Goal: Task Accomplishment & Management: Complete application form

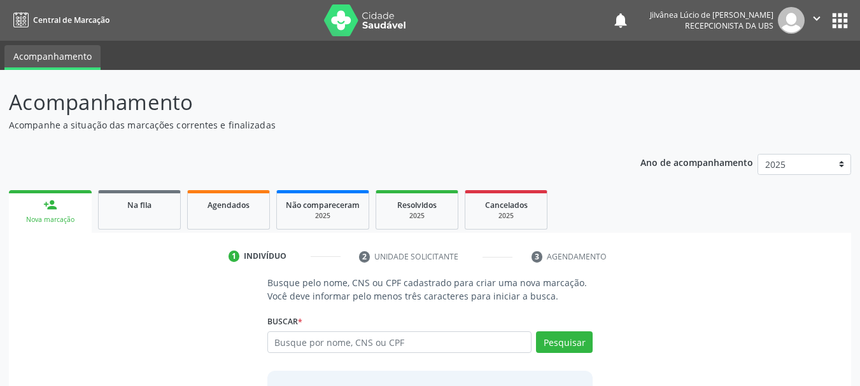
click at [822, 13] on icon "" at bounding box center [817, 18] width 14 height 14
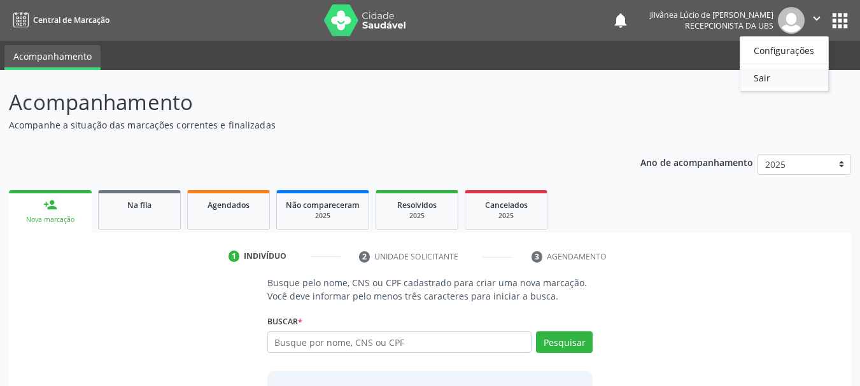
click at [774, 82] on link "Sair" at bounding box center [784, 78] width 88 height 18
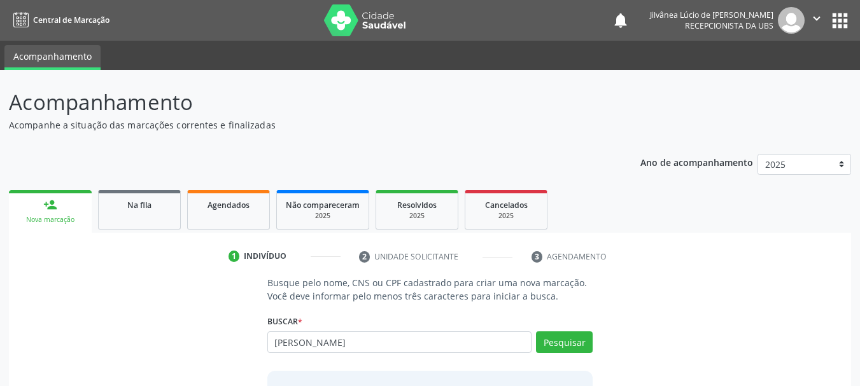
type input "[PERSON_NAME]"
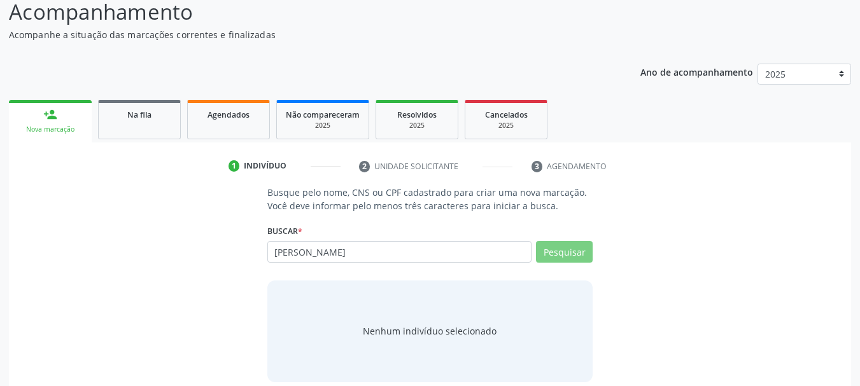
scroll to position [104, 0]
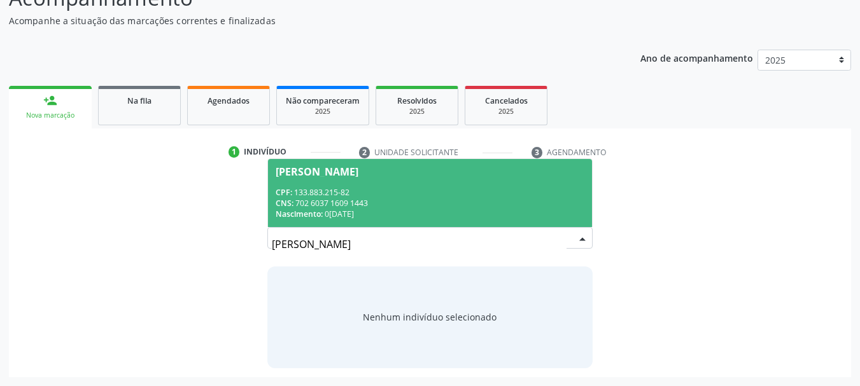
click at [383, 212] on div "Nascimento: 0[DATE]" at bounding box center [430, 214] width 309 height 11
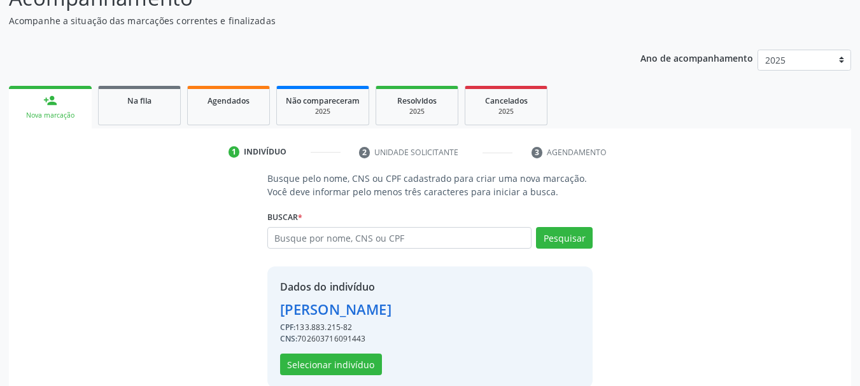
scroll to position [124, 0]
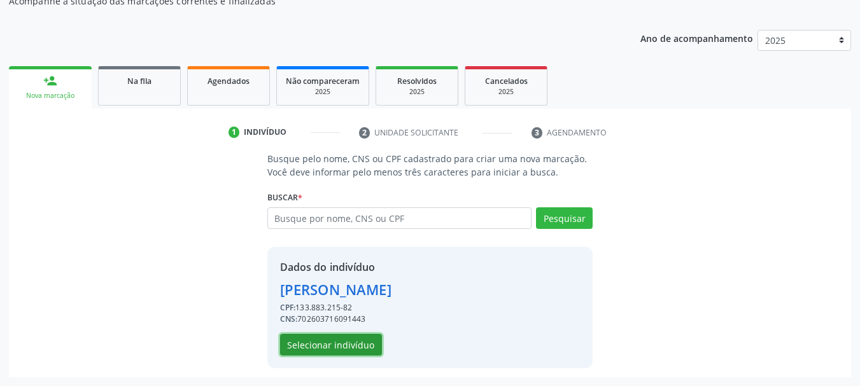
click at [348, 341] on button "Selecionar indivíduo" at bounding box center [331, 345] width 102 height 22
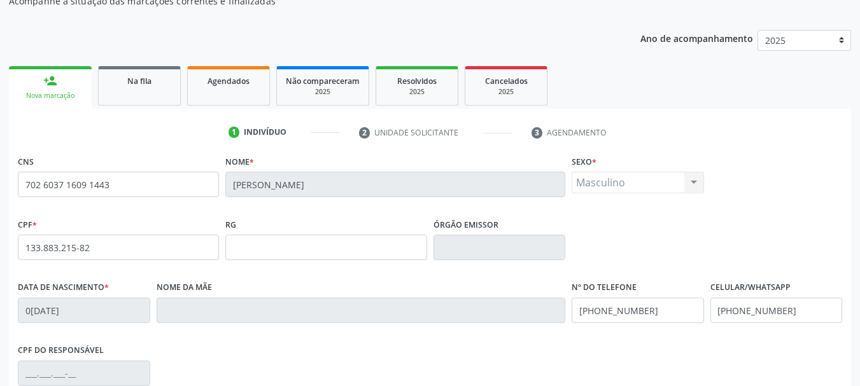
scroll to position [304, 0]
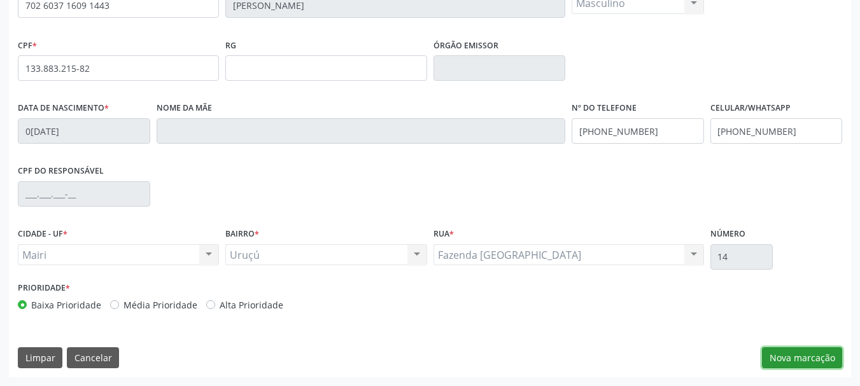
click at [799, 358] on button "Nova marcação" at bounding box center [802, 359] width 80 height 22
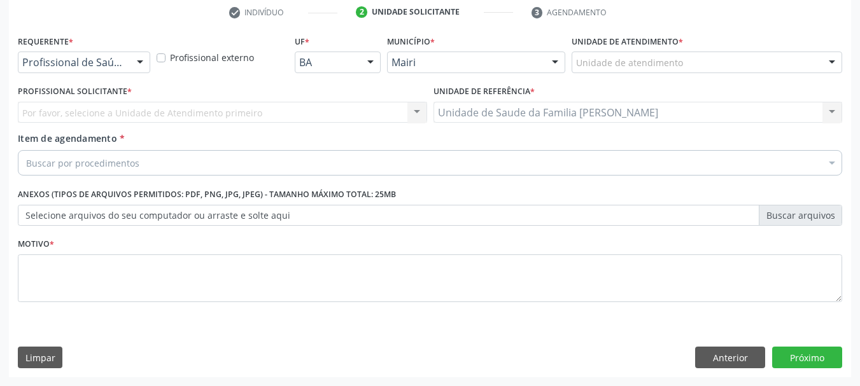
scroll to position [244, 0]
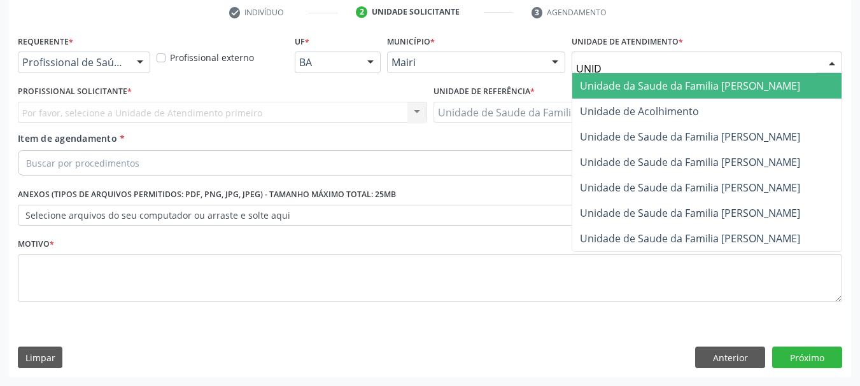
type input "UNIDA"
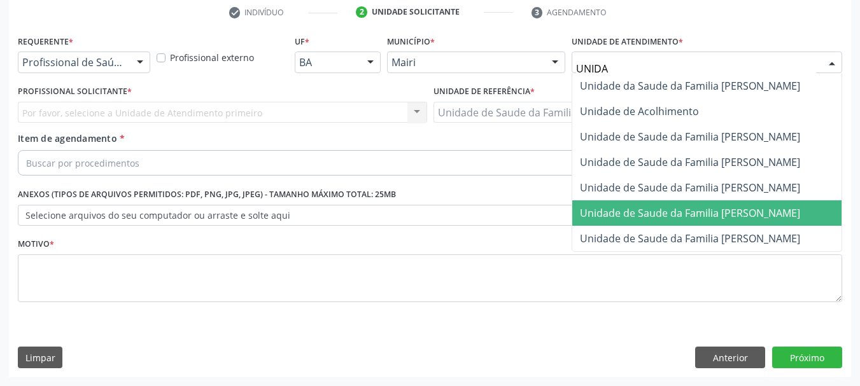
click at [686, 204] on span "Unidade de Saude da Familia [PERSON_NAME]" at bounding box center [706, 213] width 269 height 25
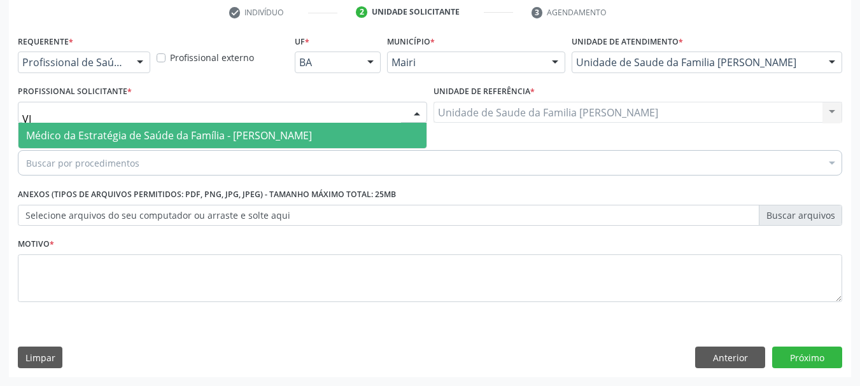
type input "VIC"
click at [111, 132] on span "Médico da Estratégia de Saúde da Família - [PERSON_NAME]" at bounding box center [169, 136] width 286 height 14
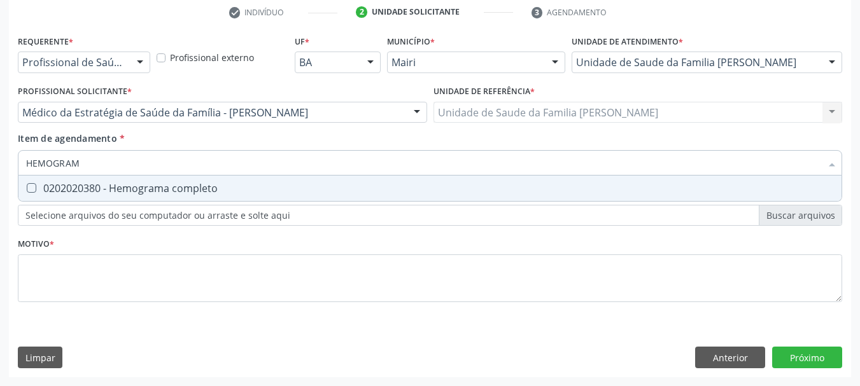
type input "HEMOGRAMA"
click at [126, 183] on div "0202020380 - Hemograma completo" at bounding box center [430, 188] width 808 height 10
checkbox completo "true"
drag, startPoint x: 98, startPoint y: 162, endPoint x: 0, endPoint y: 163, distance: 98.0
click at [0, 163] on div "Acompanhamento Acompanhe a situação das marcações correntes e finalizadas Relat…" at bounding box center [430, 106] width 860 height 561
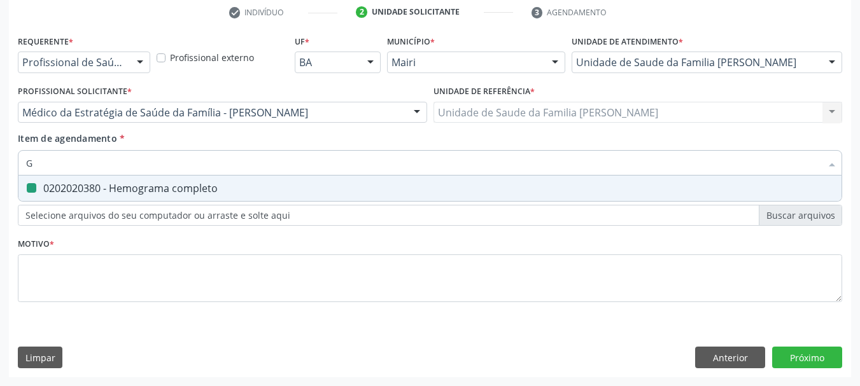
type input "GL"
checkbox completo "false"
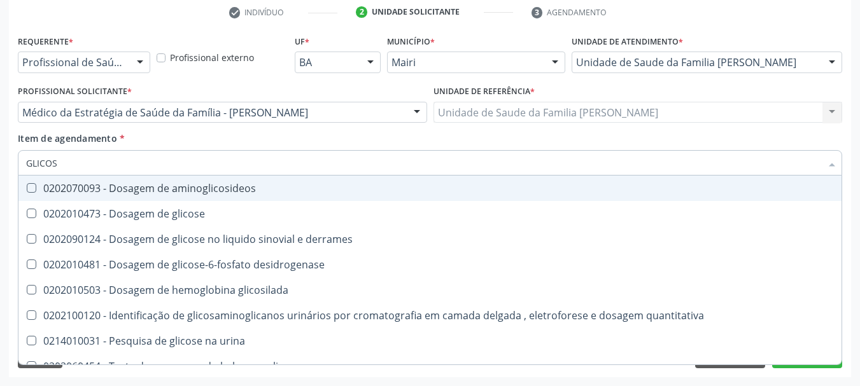
type input "GLICOSE"
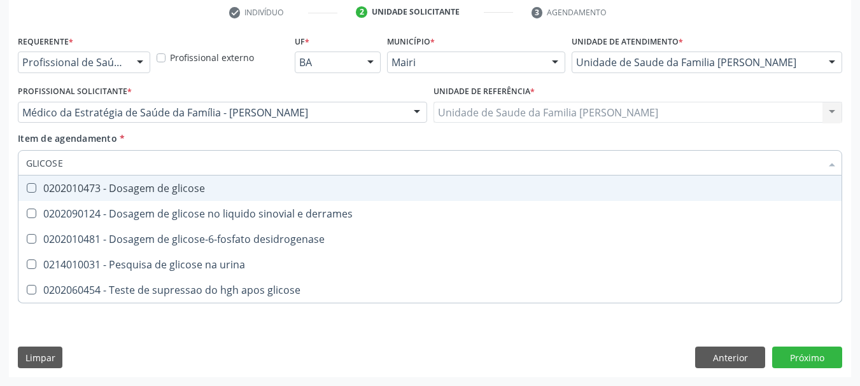
click at [42, 195] on span "0202010473 - Dosagem de glicose" at bounding box center [429, 188] width 823 height 25
checkbox glicose "true"
drag, startPoint x: 67, startPoint y: 167, endPoint x: 0, endPoint y: 165, distance: 66.9
click at [0, 165] on div "Acompanhamento Acompanhe a situação das marcações correntes e finalizadas Relat…" at bounding box center [430, 106] width 860 height 561
type input "UR"
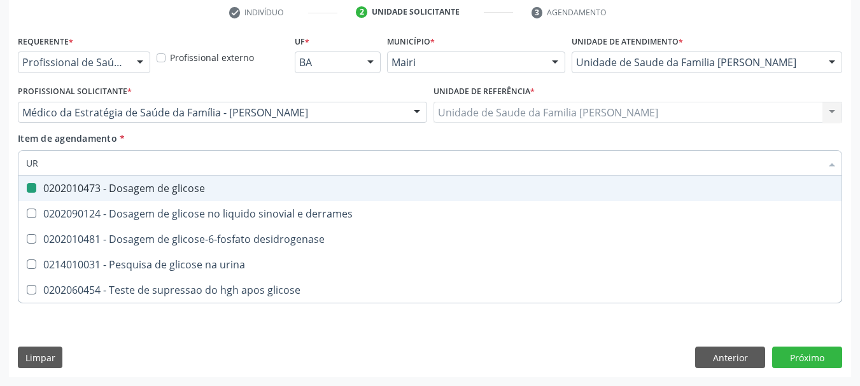
checkbox glicose "false"
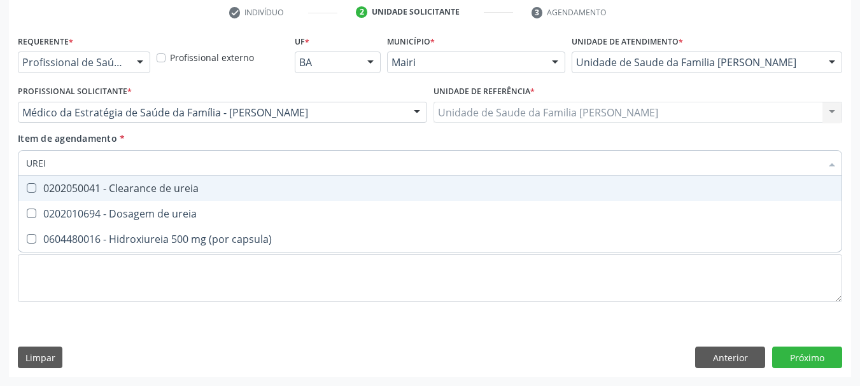
type input "UREIA"
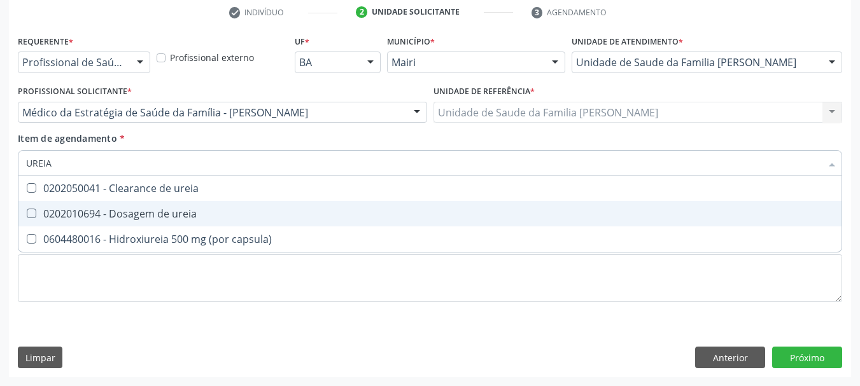
click at [53, 204] on span "0202010694 - Dosagem de ureia" at bounding box center [429, 213] width 823 height 25
checkbox ureia "true"
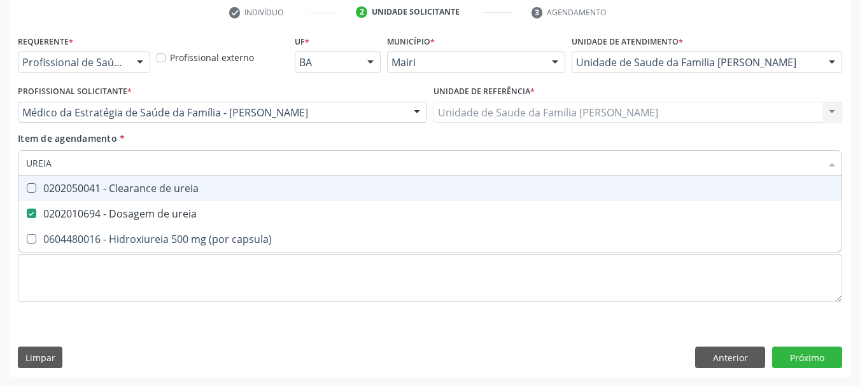
drag, startPoint x: 62, startPoint y: 164, endPoint x: 0, endPoint y: 167, distance: 61.9
click at [0, 167] on div "Acompanhamento Acompanhe a situação das marcações correntes e finalizadas Relat…" at bounding box center [430, 106] width 860 height 561
type input "CR"
checkbox ureia "false"
type input "CREATININA"
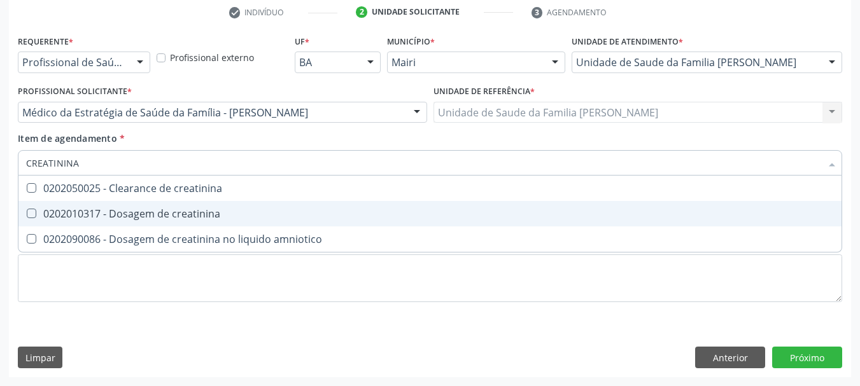
click at [89, 206] on span "0202010317 - Dosagem de creatinina" at bounding box center [429, 213] width 823 height 25
checkbox creatinina "true"
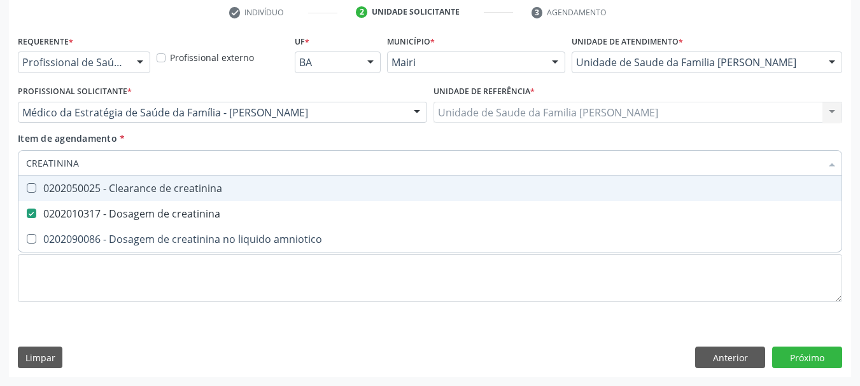
drag, startPoint x: 87, startPoint y: 165, endPoint x: 0, endPoint y: 164, distance: 87.2
click at [0, 164] on div "Acompanhamento Acompanhe a situação das marcações correntes e finalizadas Relat…" at bounding box center [430, 106] width 860 height 561
type input "T"
checkbox creatinina "false"
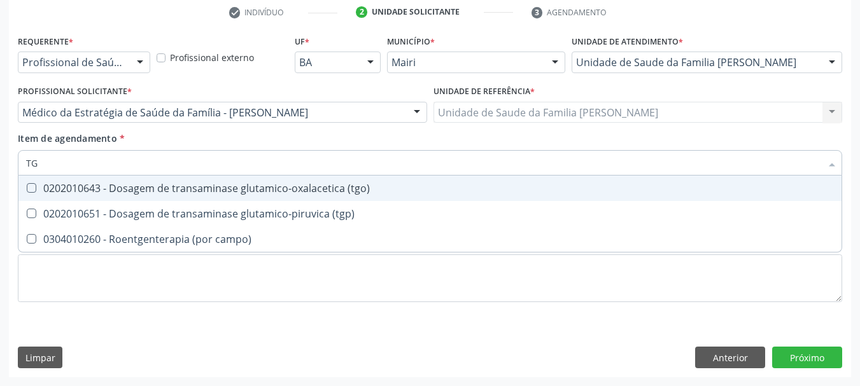
type input "TGP"
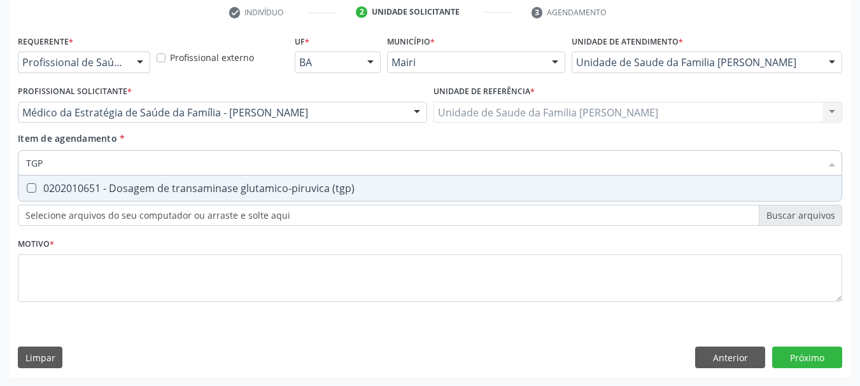
click at [71, 194] on div "0202010651 - Dosagem de transaminase glutamico-piruvica (tgp)" at bounding box center [430, 188] width 808 height 10
checkbox \(tgp\) "true"
drag, startPoint x: 54, startPoint y: 155, endPoint x: 0, endPoint y: 166, distance: 55.2
click at [0, 166] on div "Acompanhamento Acompanhe a situação das marcações correntes e finalizadas Relat…" at bounding box center [430, 106] width 860 height 561
type input "T"
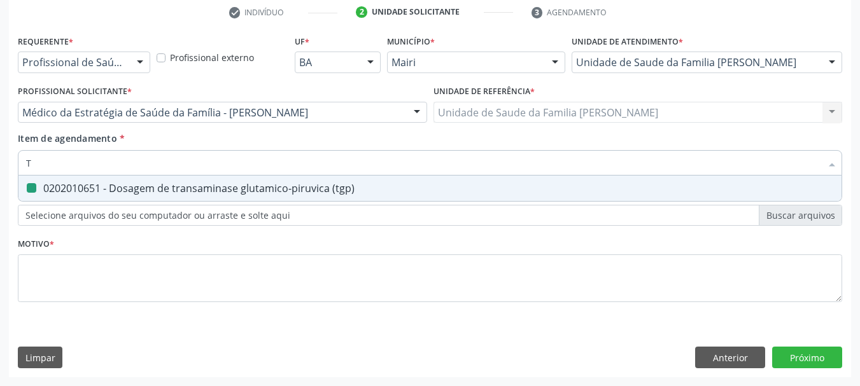
checkbox \(tgp\) "false"
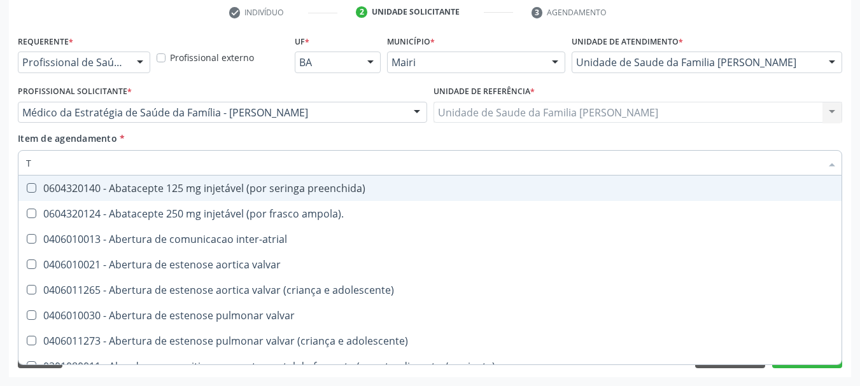
type input "TG"
checkbox ampola\)\ "true"
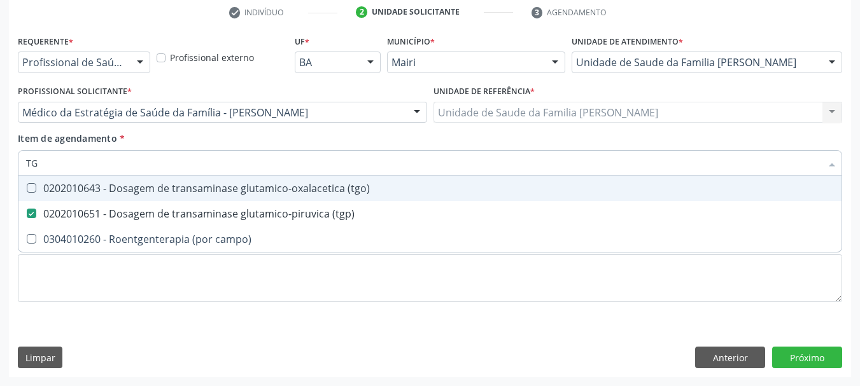
type input "TGO"
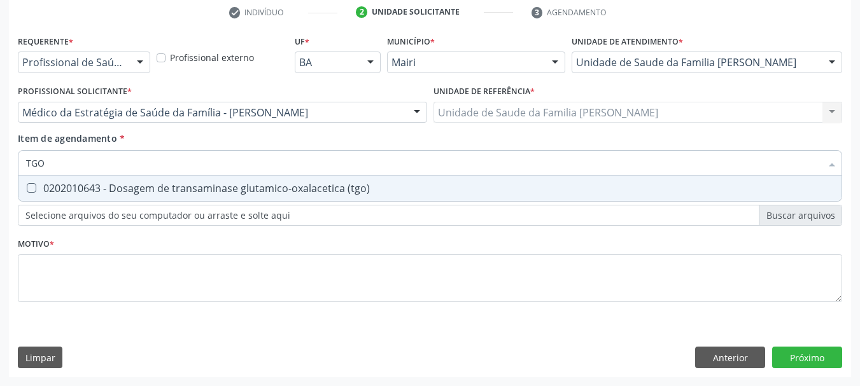
click at [52, 183] on div "0202010643 - Dosagem de transaminase glutamico-oxalacetica (tgo)" at bounding box center [430, 188] width 808 height 10
checkbox \(tgo\) "true"
drag, startPoint x: 52, startPoint y: 167, endPoint x: 0, endPoint y: 164, distance: 51.7
click at [0, 164] on div "Acompanhamento Acompanhe a situação das marcações correntes e finalizadas Relat…" at bounding box center [430, 106] width 860 height 561
type input "A"
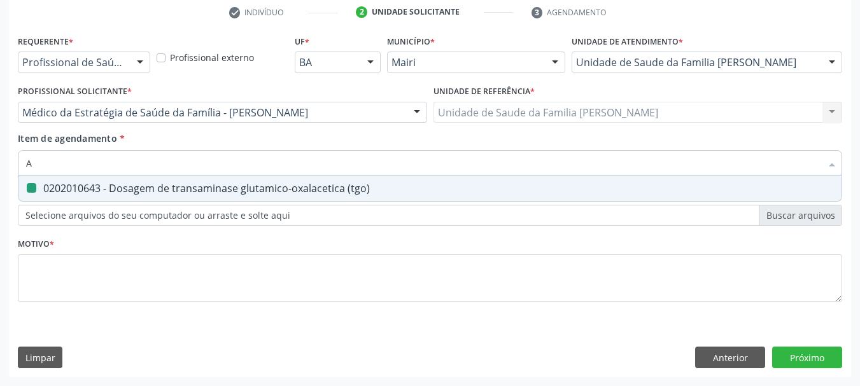
checkbox \(tgo\) "false"
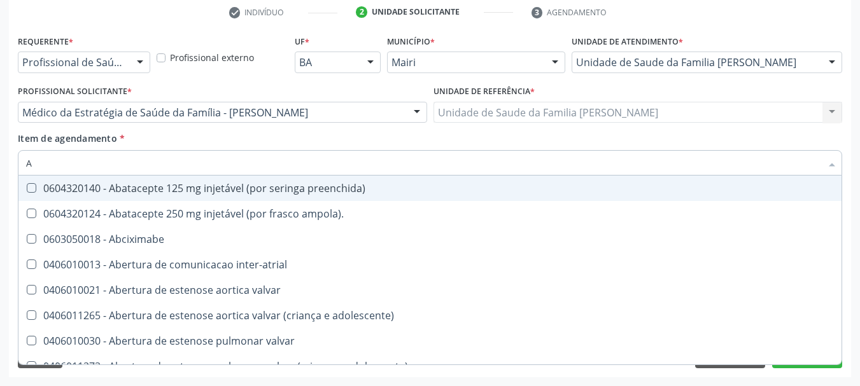
type input "AC"
checkbox população "true"
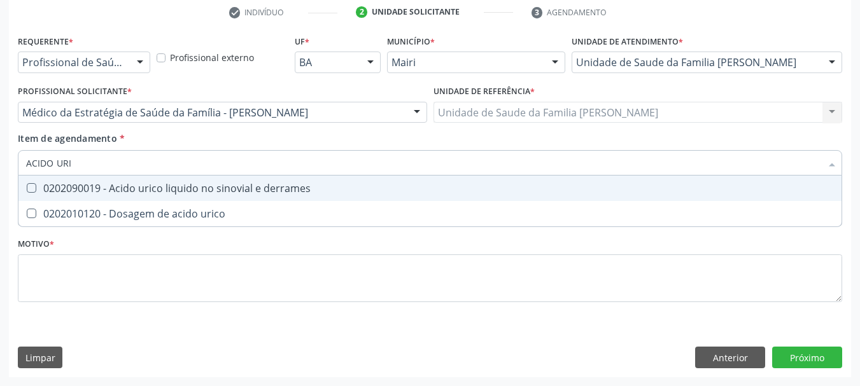
type input "ACIDO URIC"
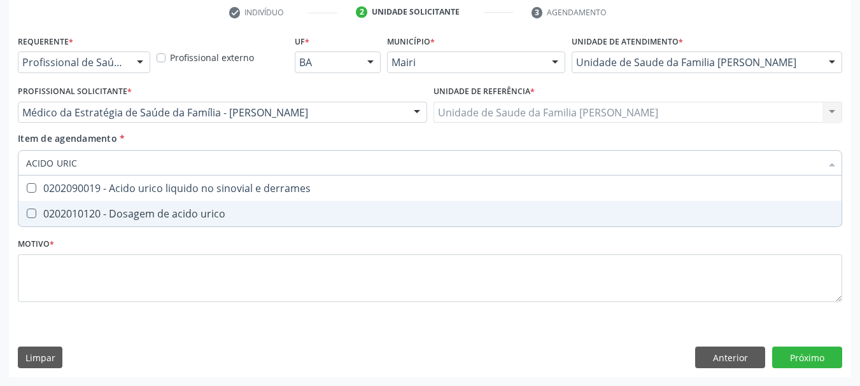
click at [77, 212] on div "0202010120 - Dosagem de acido urico" at bounding box center [430, 214] width 808 height 10
checkbox urico "true"
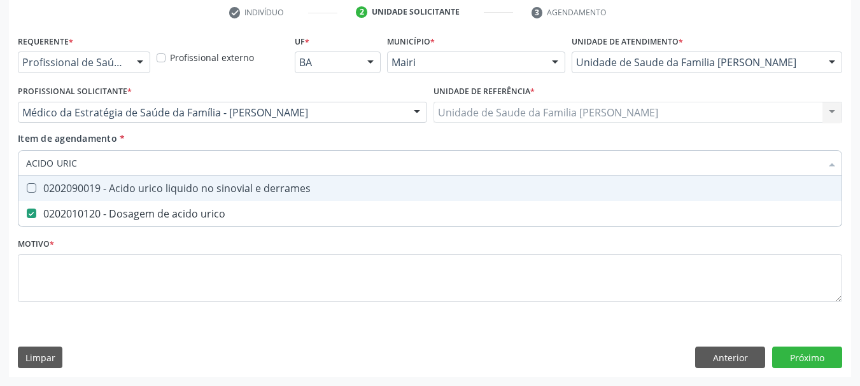
drag, startPoint x: 33, startPoint y: 171, endPoint x: 0, endPoint y: 183, distance: 35.2
click at [0, 183] on div "Acompanhamento Acompanhe a situação das marcações correntes e finalizadas Relat…" at bounding box center [430, 106] width 860 height 561
checkbox urico "false"
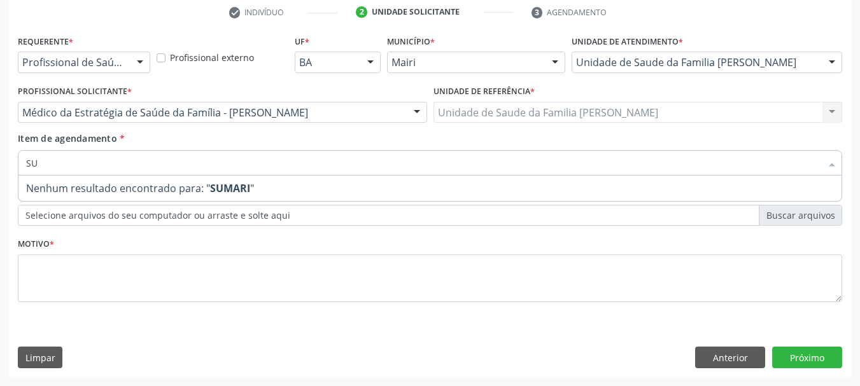
type input "S"
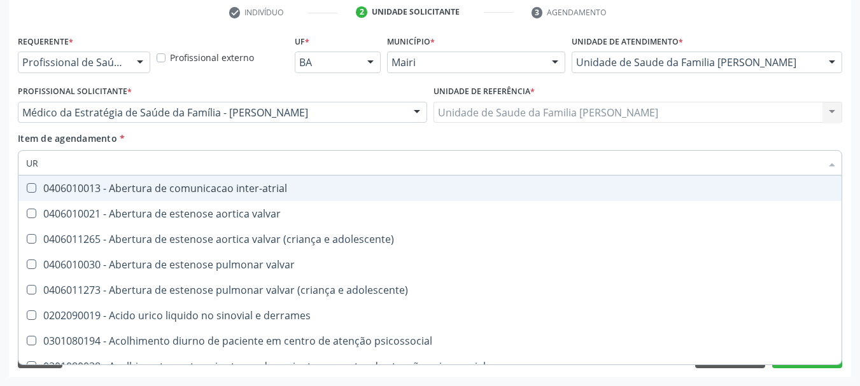
type input "URI"
checkbox b "true"
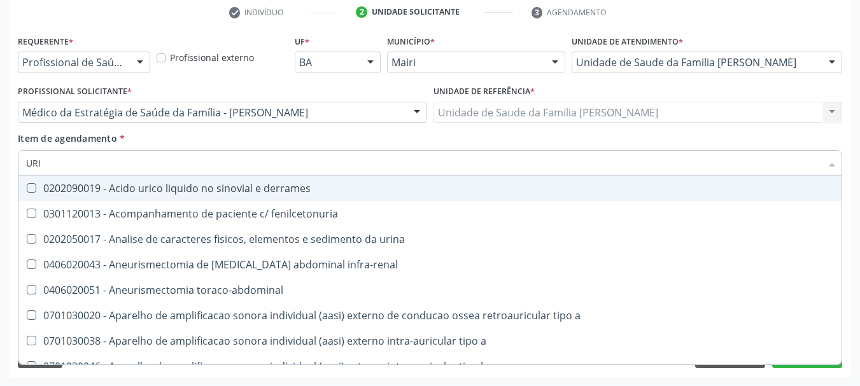
type input "URIN"
checkbox urico "false"
type input "URINA"
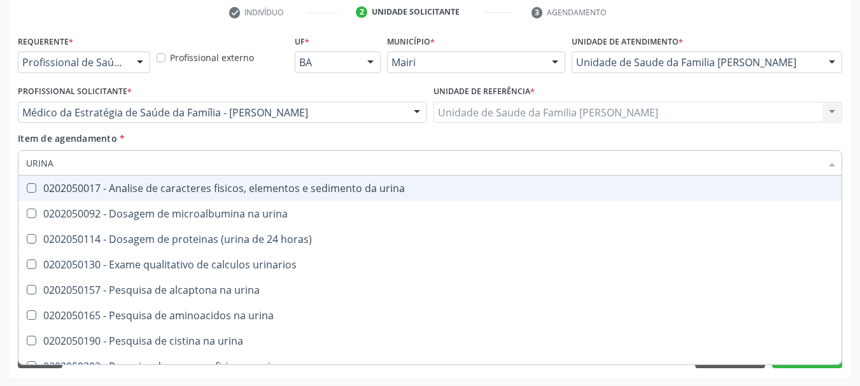
click at [43, 183] on div "0202050017 - Analise de caracteres fisicos, elementos e sedimento da urina" at bounding box center [430, 188] width 808 height 10
checkbox urina "true"
drag, startPoint x: 64, startPoint y: 167, endPoint x: 0, endPoint y: 165, distance: 63.7
click at [0, 165] on div "Acompanhamento Acompanhe a situação das marcações correntes e finalizadas Relat…" at bounding box center [430, 106] width 860 height 561
type input "F"
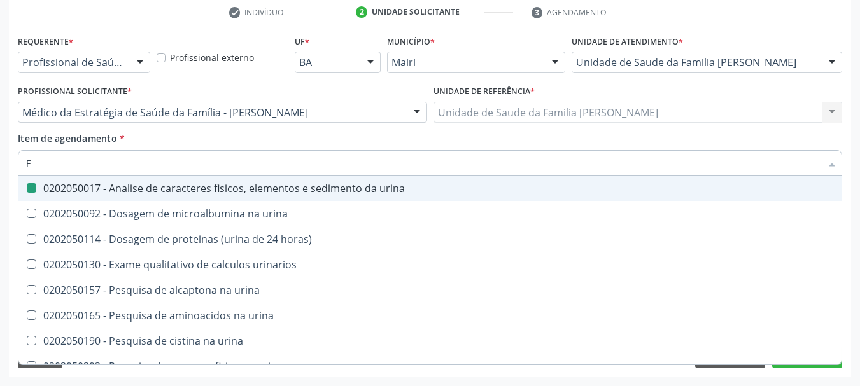
checkbox urina "false"
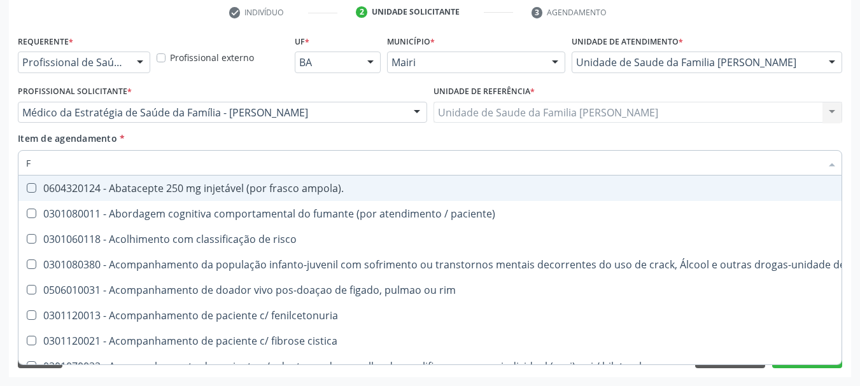
type input "FE"
checkbox urina "false"
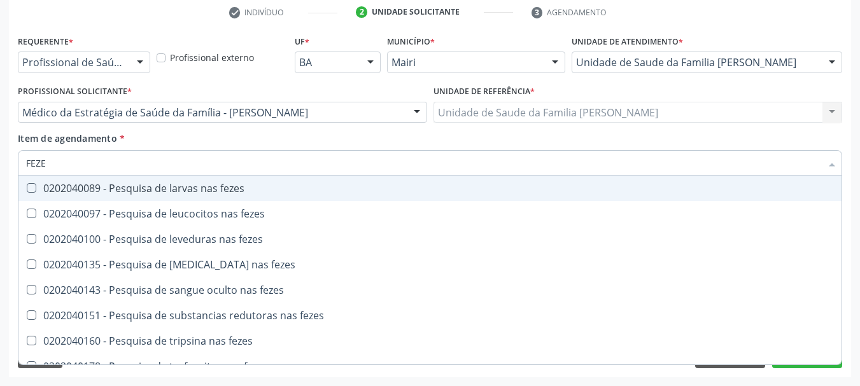
type input "FEZES"
click at [62, 188] on div "0202040089 - Pesquisa de larvas nas fezes" at bounding box center [430, 188] width 808 height 10
checkbox fezes "true"
drag, startPoint x: 57, startPoint y: 164, endPoint x: 0, endPoint y: 175, distance: 58.4
click at [0, 175] on div "Acompanhamento Acompanhe a situação das marcações correntes e finalizadas Relat…" at bounding box center [430, 106] width 860 height 561
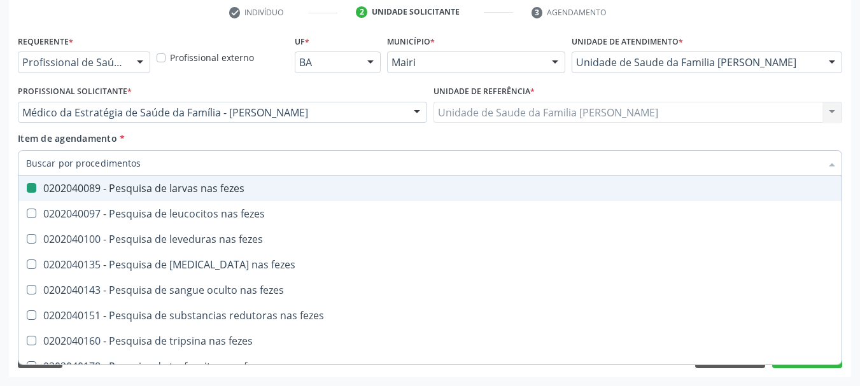
type input "F"
checkbox fezes "false"
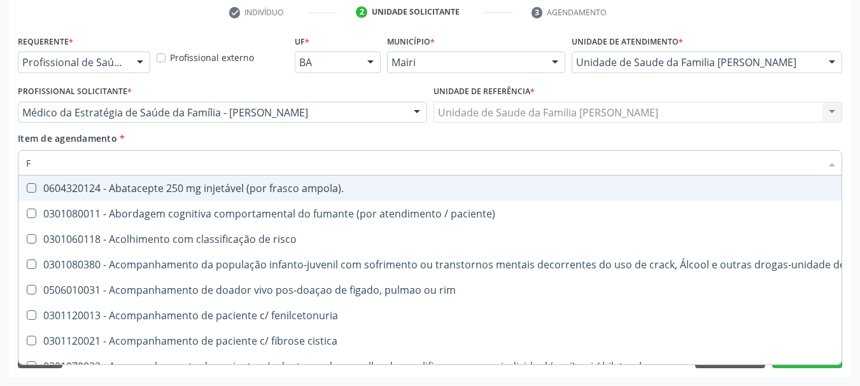
type input "FE"
checkbox urina "false"
checkbox intelectual "true"
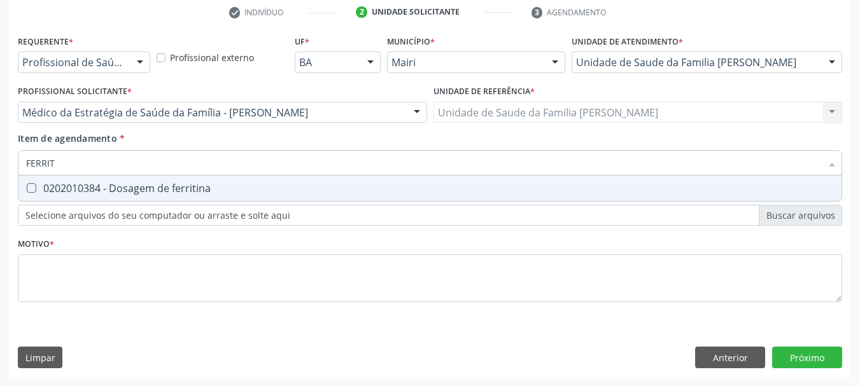
type input "FERRITI"
click at [25, 186] on div at bounding box center [23, 188] width 10 height 10
checkbox ferritina "true"
drag, startPoint x: 76, startPoint y: 153, endPoint x: 0, endPoint y: 169, distance: 78.2
click at [0, 169] on div "Acompanhamento Acompanhe a situação das marcações correntes e finalizadas Relat…" at bounding box center [430, 106] width 860 height 561
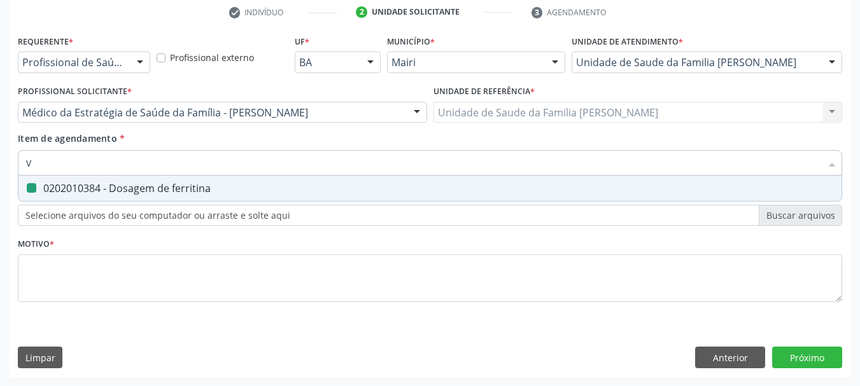
type input "VI"
checkbox ferritina "false"
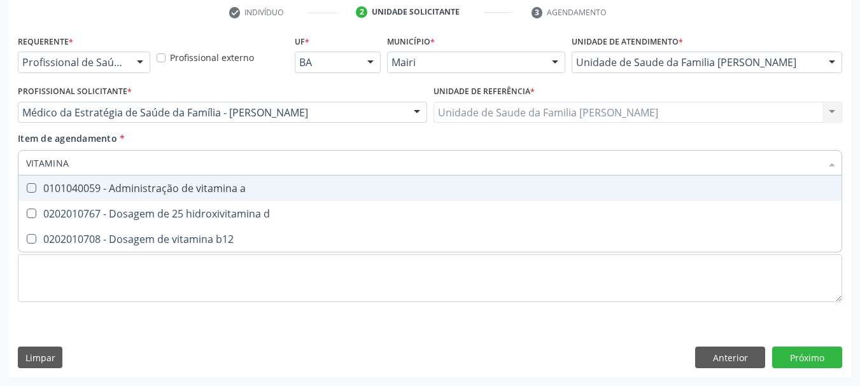
type input "VITAMINA"
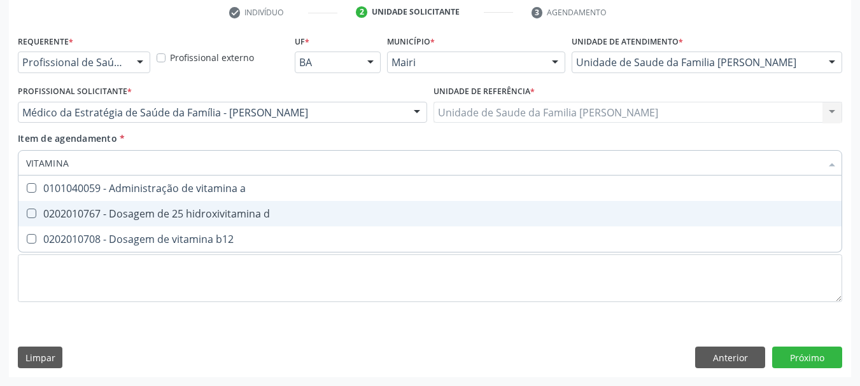
click at [57, 209] on div "0202010767 - Dosagem de 25 hidroxivitamina d" at bounding box center [430, 214] width 808 height 10
checkbox d "true"
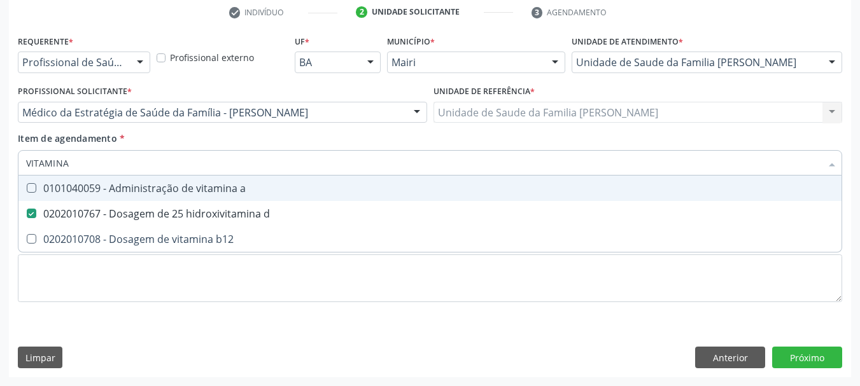
drag, startPoint x: 81, startPoint y: 157, endPoint x: 0, endPoint y: 173, distance: 83.0
click at [0, 173] on div "Acompanhamento Acompanhe a situação das marcações correntes e finalizadas Relat…" at bounding box center [430, 106] width 860 height 561
type input "Z"
checkbox d "false"
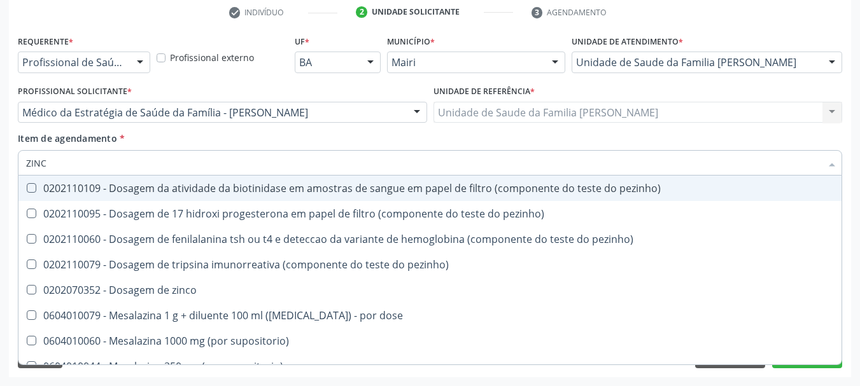
type input "ZINCO"
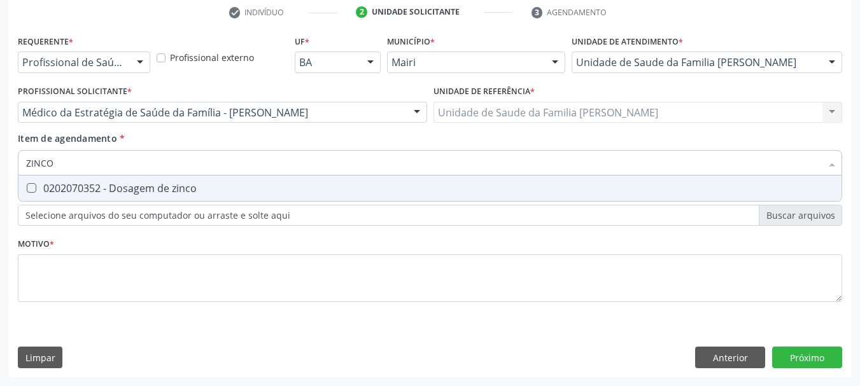
click at [30, 186] on zinco at bounding box center [32, 188] width 10 height 10
click at [27, 186] on zinco "checkbox" at bounding box center [22, 188] width 8 height 8
checkbox zinco "true"
drag, startPoint x: 55, startPoint y: 164, endPoint x: 0, endPoint y: 167, distance: 55.4
click at [0, 167] on div "Acompanhamento Acompanhe a situação das marcações correntes e finalizadas Relat…" at bounding box center [430, 106] width 860 height 561
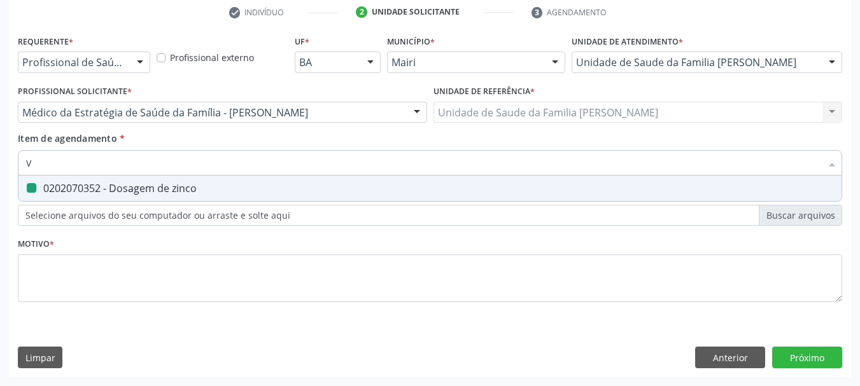
type input "VI"
checkbox zinco "false"
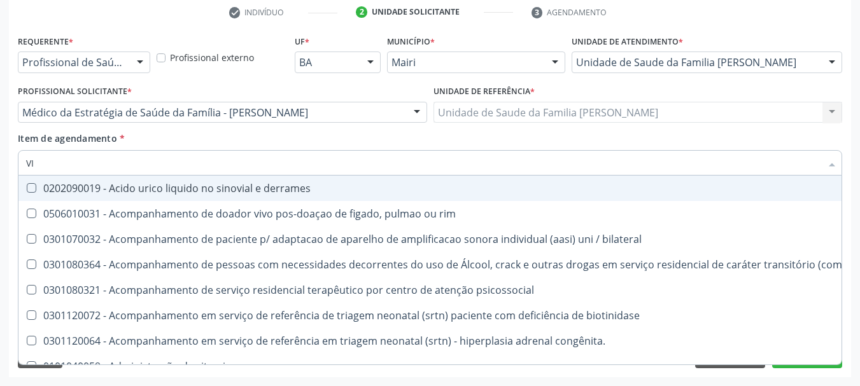
type input "VIT"
checkbox biotinidase "true"
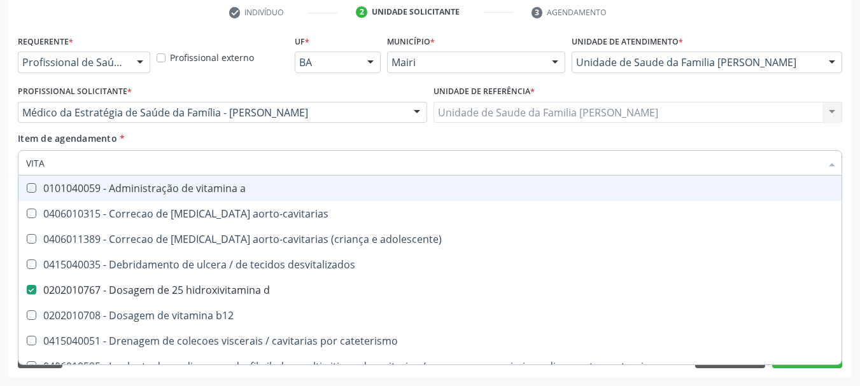
type input "VITAM"
checkbox aorto-cavitarias "true"
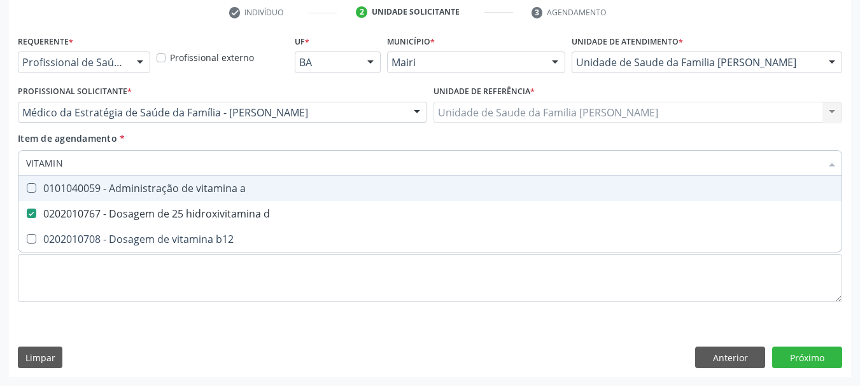
type input "VITAMINA"
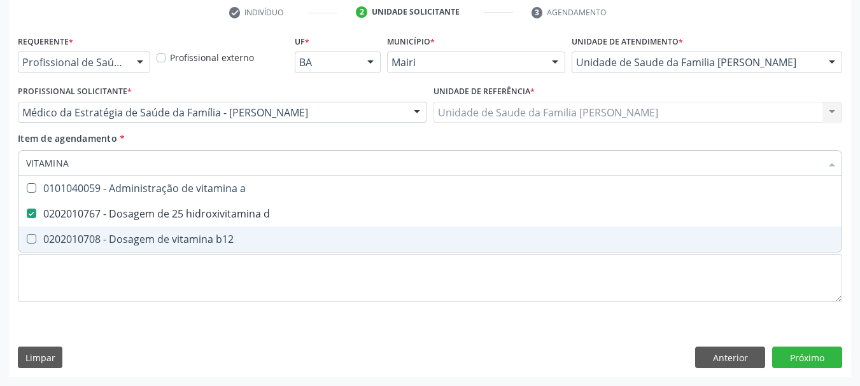
click at [53, 237] on div "0202010708 - Dosagem de vitamina b12" at bounding box center [430, 239] width 808 height 10
checkbox b12 "true"
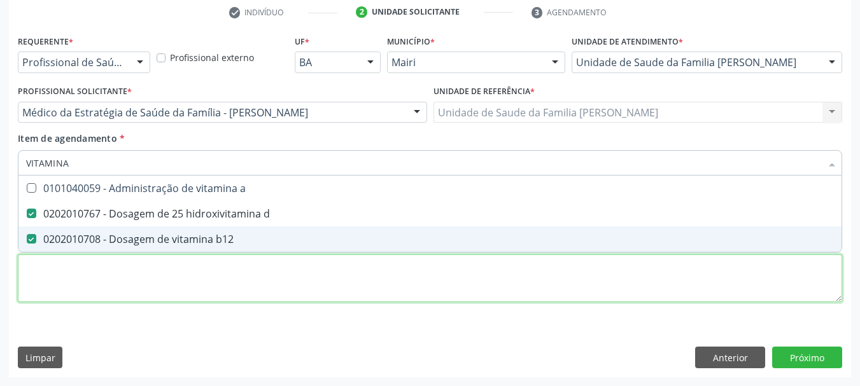
click at [74, 274] on div "Requerente * Profissional de Saúde Profissional de Saúde Paciente Nenhum result…" at bounding box center [430, 176] width 824 height 288
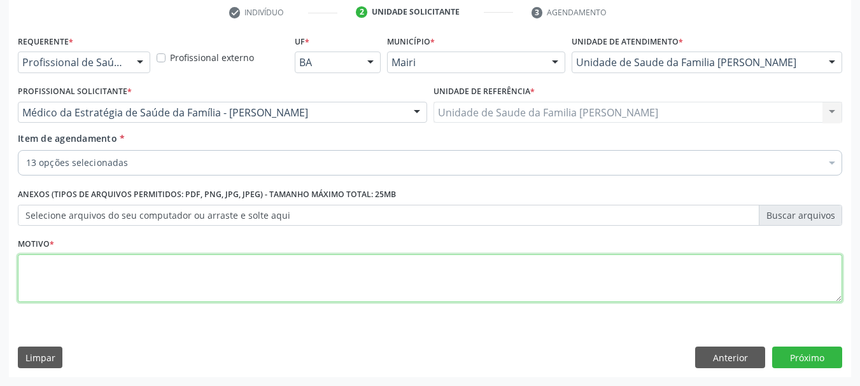
type textarea "a"
type textarea "Avaliação."
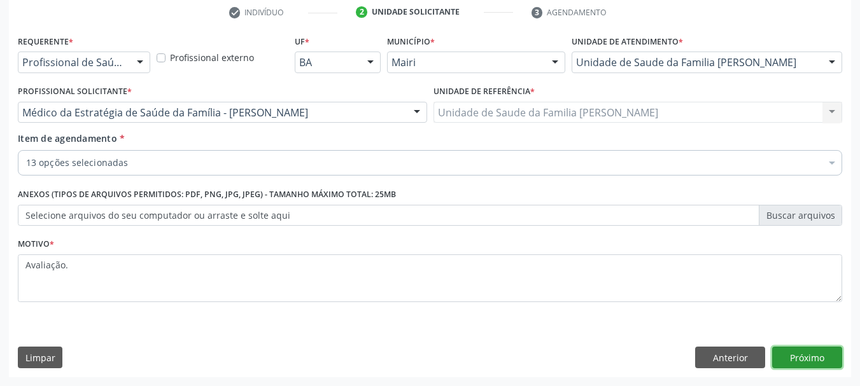
click at [827, 353] on button "Próximo" at bounding box center [807, 358] width 70 height 22
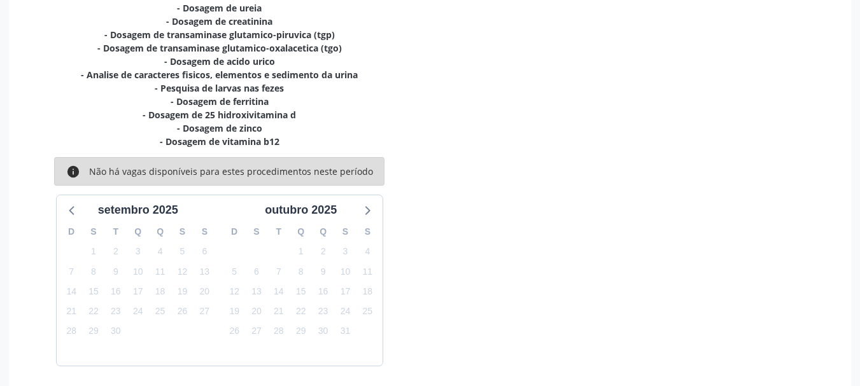
scroll to position [365, 0]
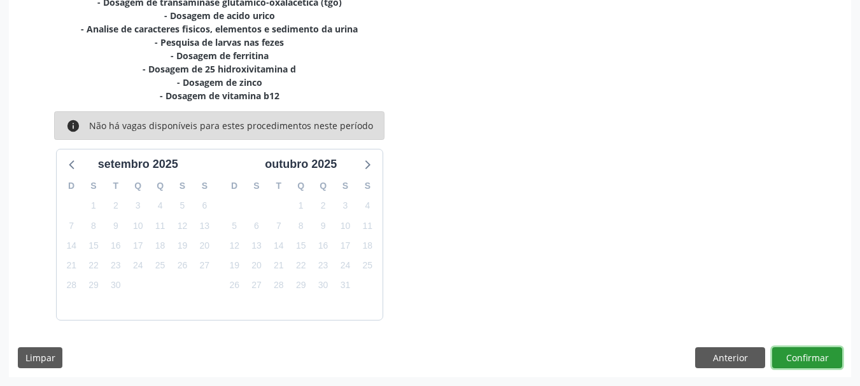
click at [806, 358] on button "Confirmar" at bounding box center [807, 359] width 70 height 22
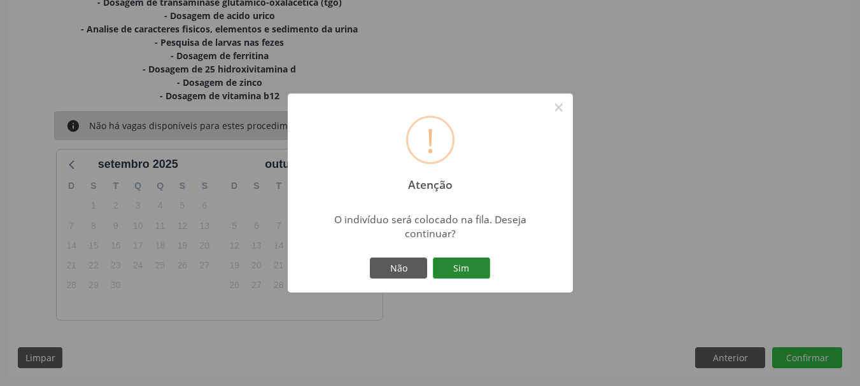
click at [467, 274] on button "Sim" at bounding box center [461, 269] width 57 height 22
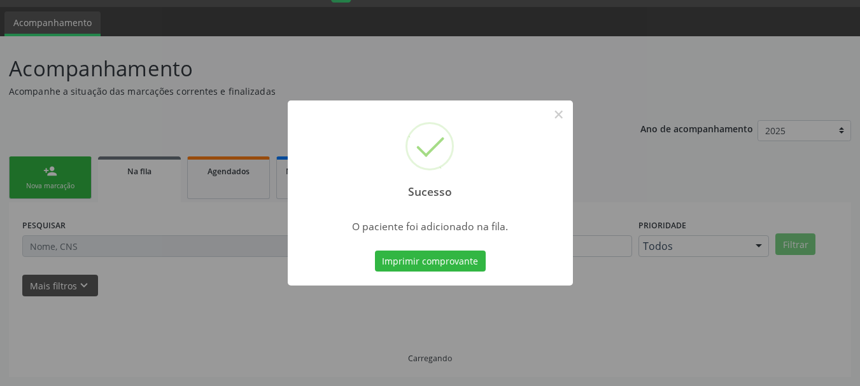
scroll to position [34, 0]
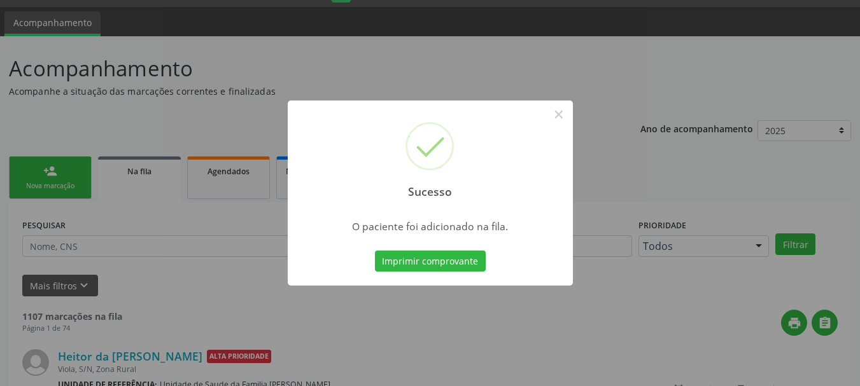
click at [478, 258] on button "Imprimir comprovante" at bounding box center [430, 262] width 111 height 22
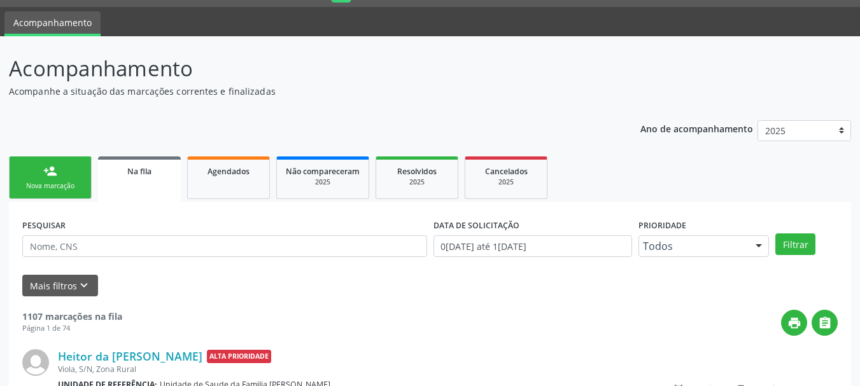
click at [60, 178] on link "person_add Nova marcação" at bounding box center [50, 178] width 83 height 43
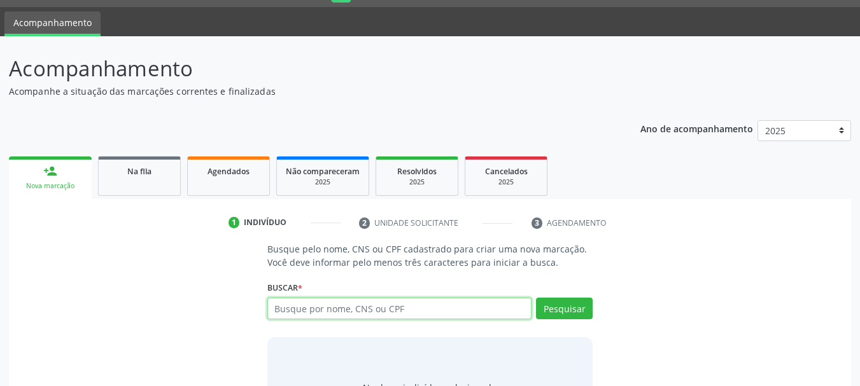
click at [344, 306] on input "text" at bounding box center [399, 309] width 265 height 22
type input "[PERSON_NAME]"
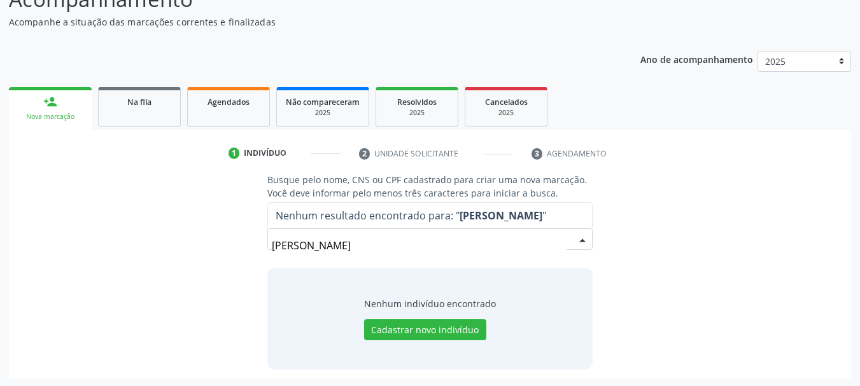
scroll to position [104, 0]
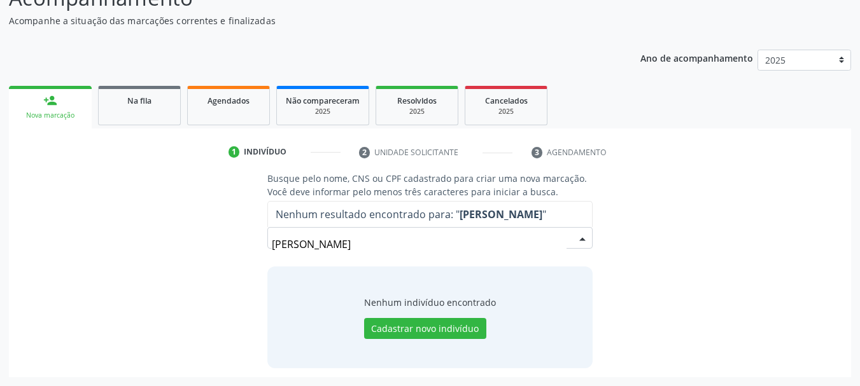
click at [380, 245] on input "[PERSON_NAME]" at bounding box center [419, 244] width 295 height 25
drag, startPoint x: 411, startPoint y: 247, endPoint x: 370, endPoint y: 247, distance: 40.7
click at [370, 247] on input "vanuzia sacramento texeira" at bounding box center [419, 244] width 295 height 25
type input "vanuzia sacramento"
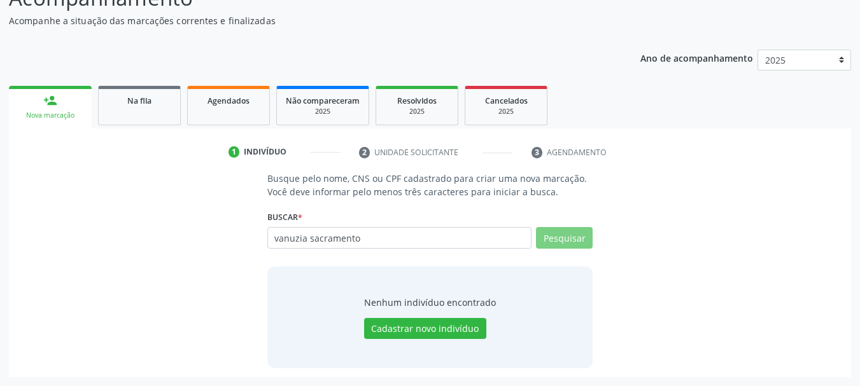
click at [297, 246] on input "vanuzia sacramento" at bounding box center [399, 238] width 265 height 22
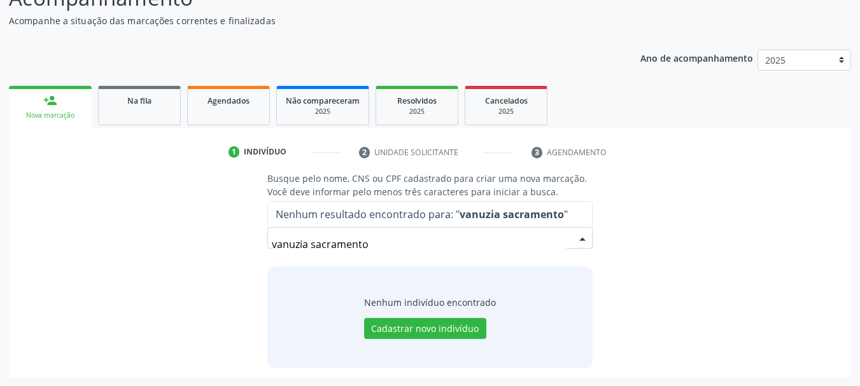
click at [297, 241] on input "vanuzia sacramento" at bounding box center [419, 244] width 295 height 25
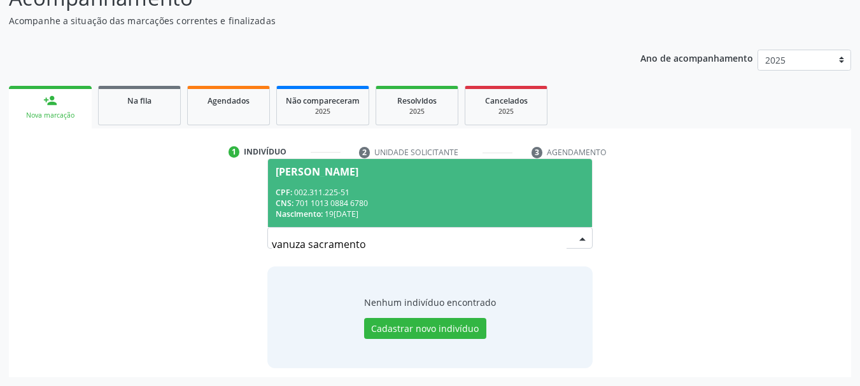
click at [383, 200] on div "CNS: 701 1013 0884 6780" at bounding box center [430, 203] width 309 height 11
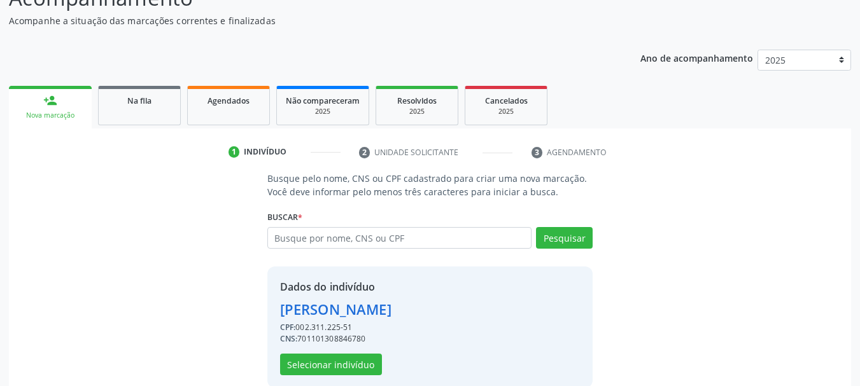
scroll to position [124, 0]
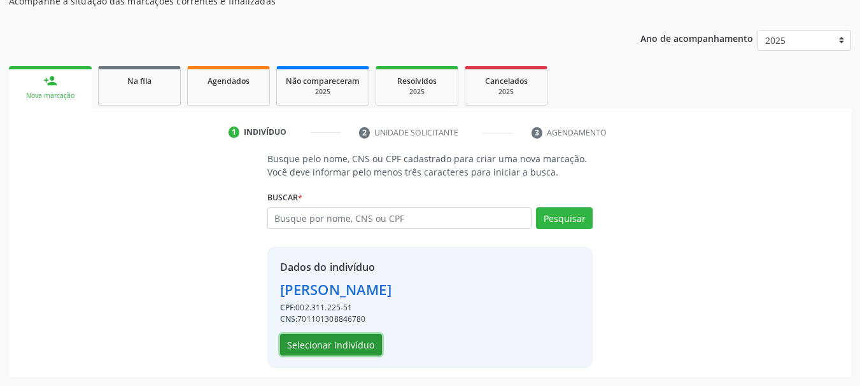
click at [314, 349] on button "Selecionar indivíduo" at bounding box center [331, 345] width 102 height 22
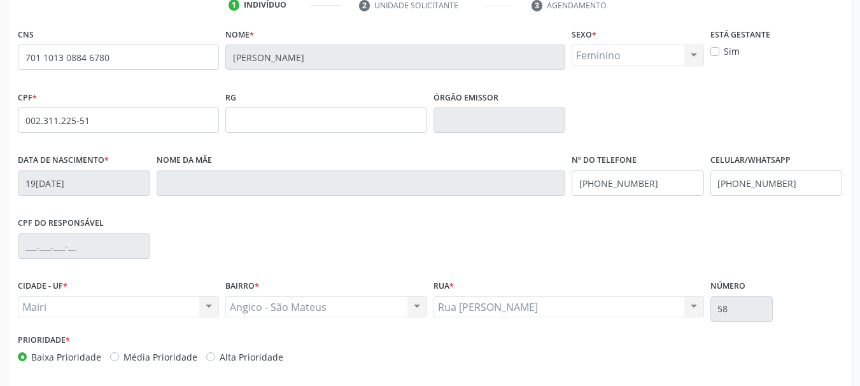
scroll to position [304, 0]
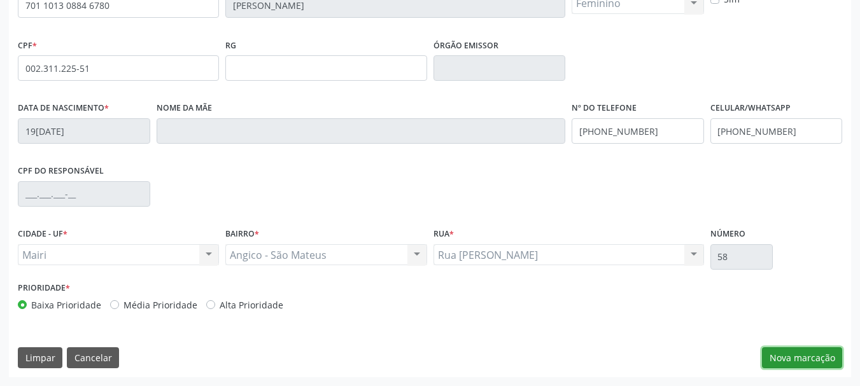
click at [796, 360] on button "Nova marcação" at bounding box center [802, 359] width 80 height 22
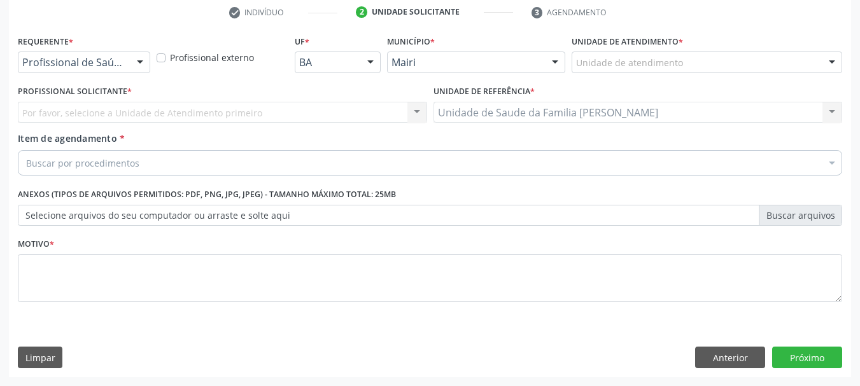
scroll to position [244, 0]
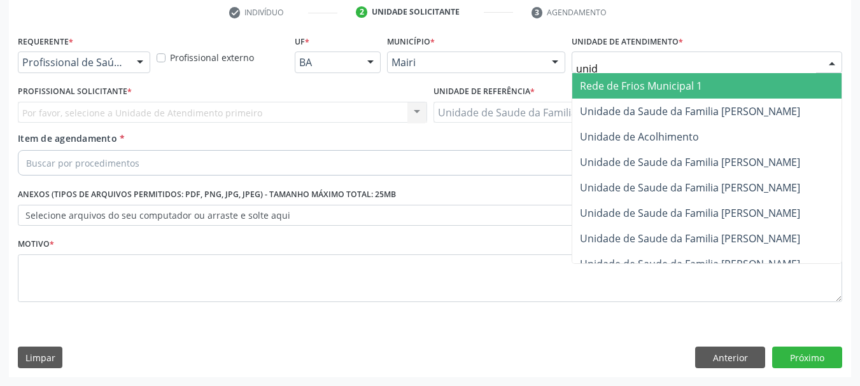
type input "unida"
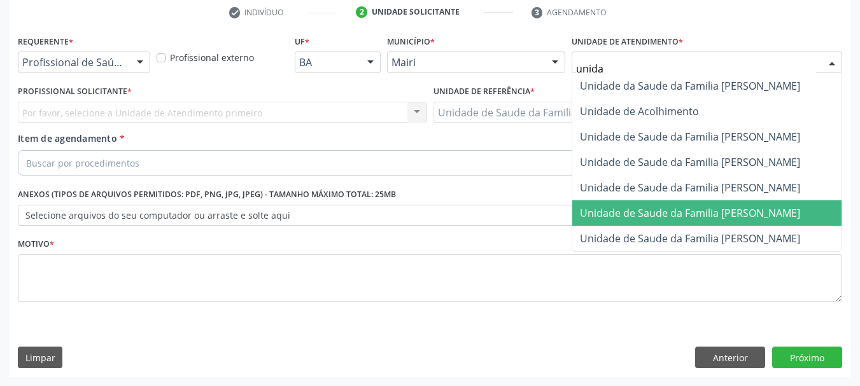
click at [680, 218] on span "Unidade de Saude da Familia [PERSON_NAME]" at bounding box center [690, 213] width 220 height 14
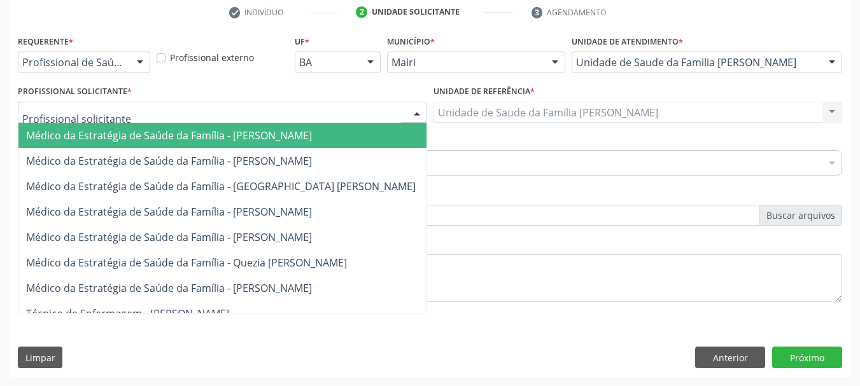
click at [312, 115] on div at bounding box center [222, 113] width 409 height 22
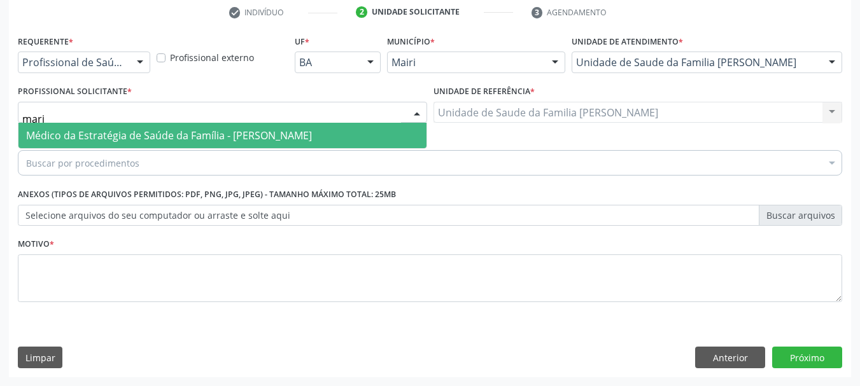
type input "maria"
click at [309, 130] on span "Médico da Estratégia de Saúde da Família - [PERSON_NAME]" at bounding box center [169, 136] width 286 height 14
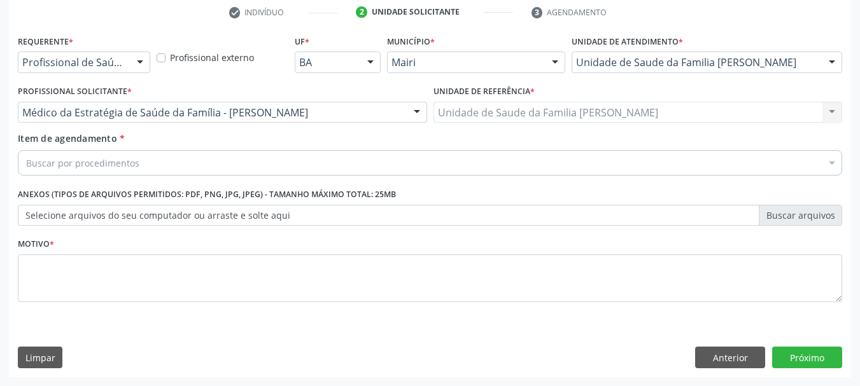
click at [153, 167] on div "Buscar por procedimentos" at bounding box center [430, 162] width 824 height 25
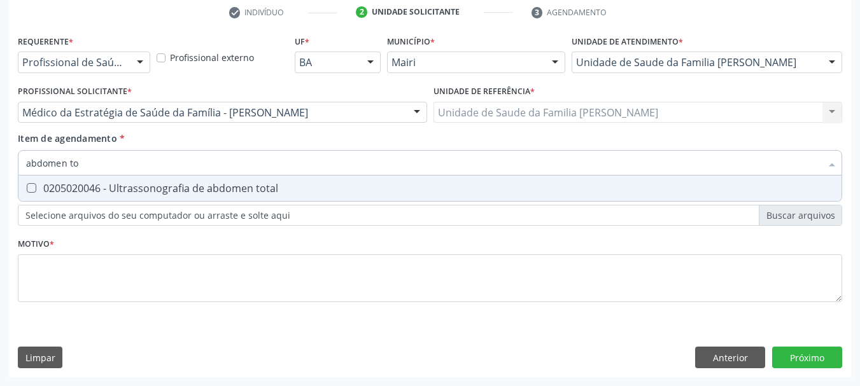
type input "abdomen tot"
click at [155, 189] on div "0205020046 - Ultrassonografia de abdomen total" at bounding box center [430, 188] width 808 height 10
checkbox total "true"
drag, startPoint x: 106, startPoint y: 167, endPoint x: 0, endPoint y: 165, distance: 105.7
click at [0, 165] on div "Acompanhamento Acompanhe a situação das marcações correntes e finalizadas Relat…" at bounding box center [430, 106] width 860 height 561
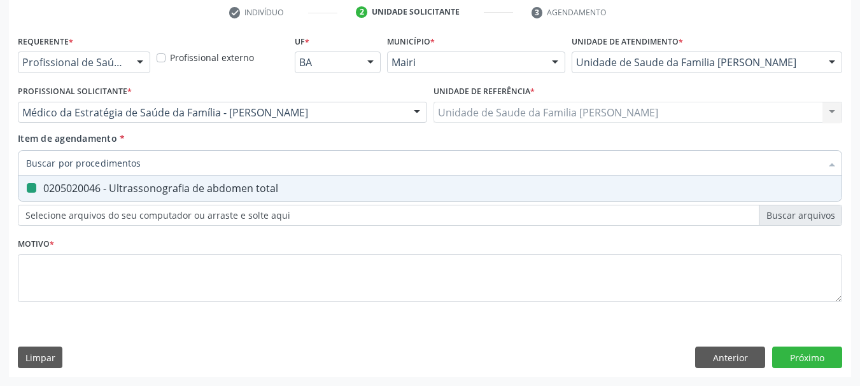
checkbox total "false"
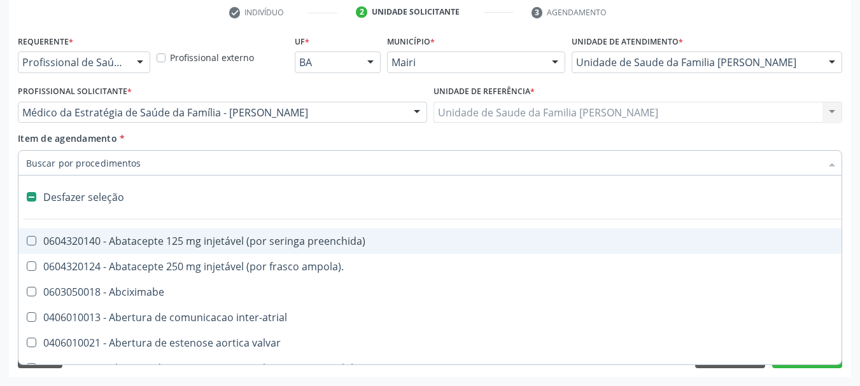
click at [4, 227] on div "Acompanhamento Acompanhe a situação das marcações correntes e finalizadas Relat…" at bounding box center [430, 106] width 860 height 561
checkbox ampola\)\ "true"
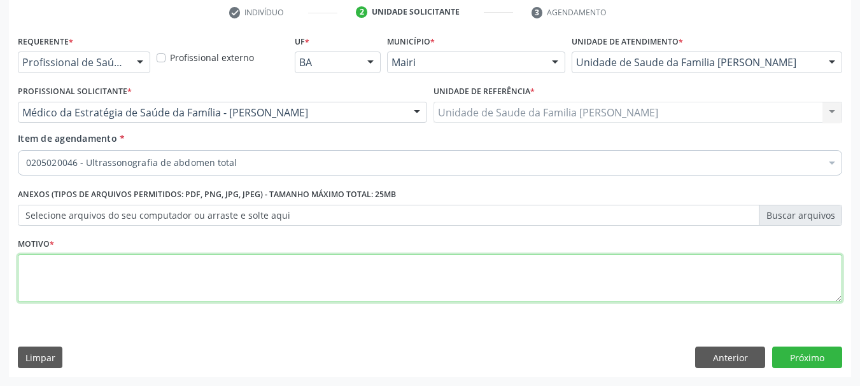
click at [128, 289] on textarea at bounding box center [430, 279] width 824 height 48
type textarea "Avaliação."
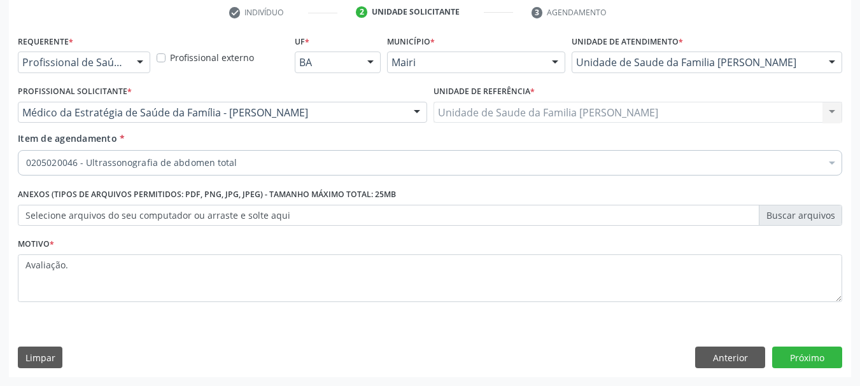
click at [749, 330] on div "Requerente * Profissional de Saúde Profissional de Saúde Paciente Nenhum result…" at bounding box center [430, 205] width 842 height 346
click at [811, 353] on button "Próximo" at bounding box center [807, 358] width 70 height 22
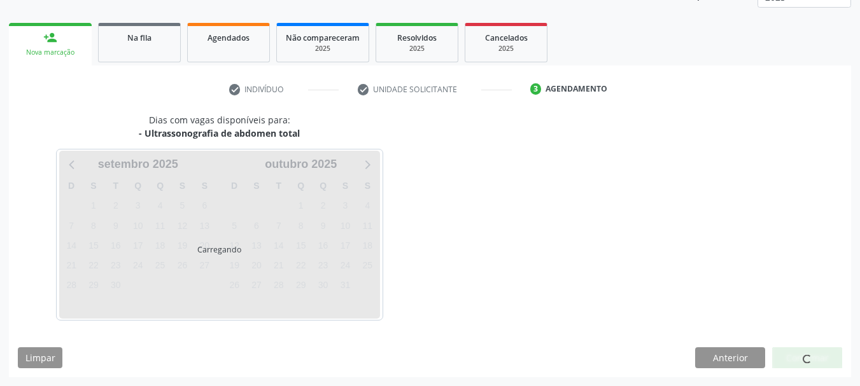
scroll to position [205, 0]
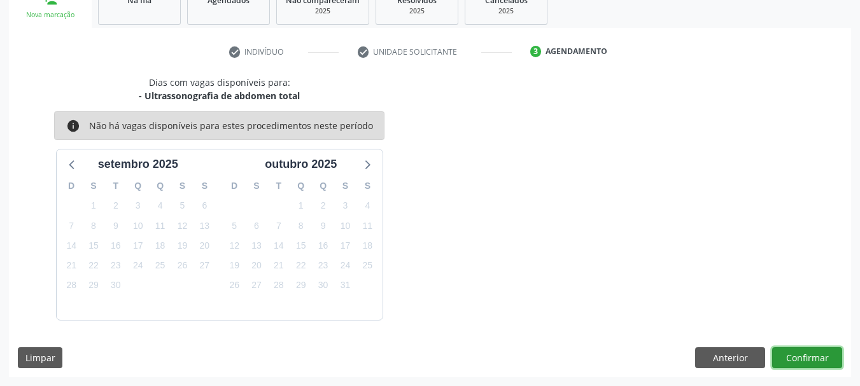
click at [814, 353] on button "Confirmar" at bounding box center [807, 359] width 70 height 22
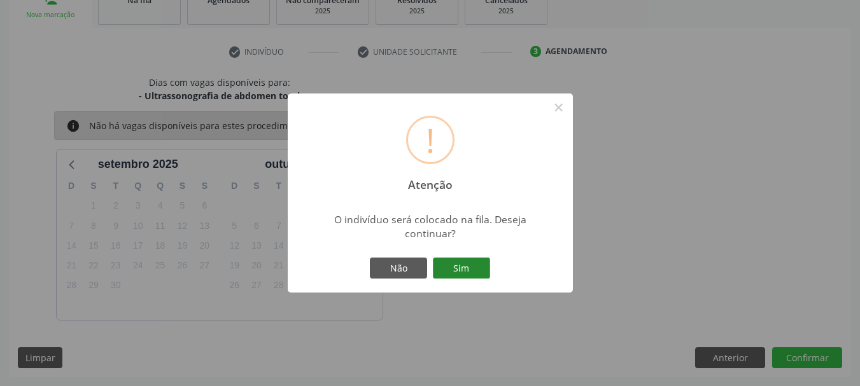
click at [479, 269] on button "Sim" at bounding box center [461, 269] width 57 height 22
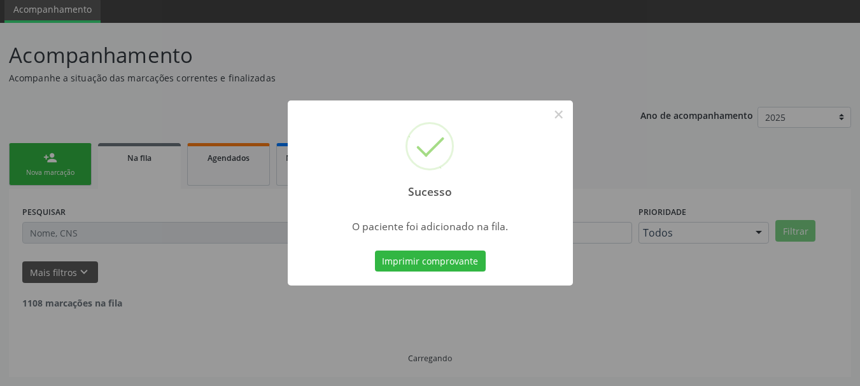
scroll to position [34, 0]
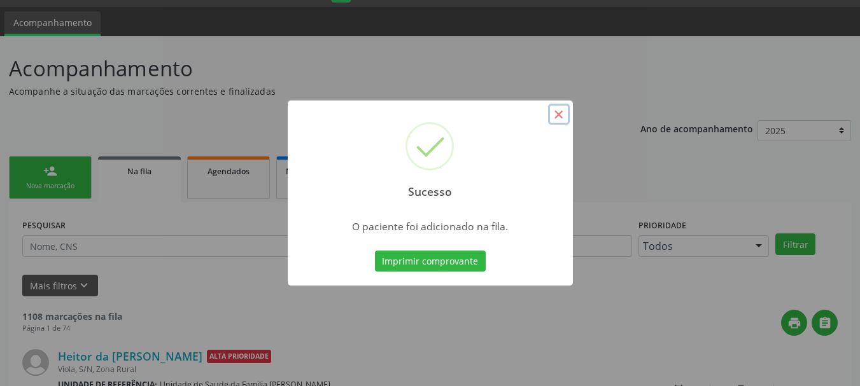
click at [554, 112] on button "×" at bounding box center [559, 115] width 22 height 22
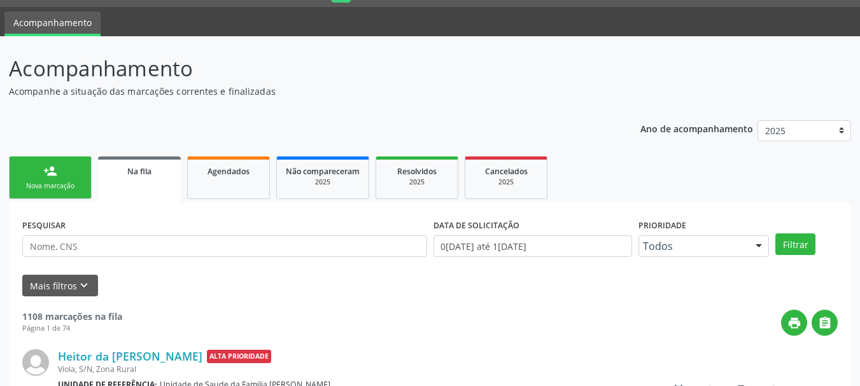
click at [56, 159] on link "person_add Nova marcação" at bounding box center [50, 178] width 83 height 43
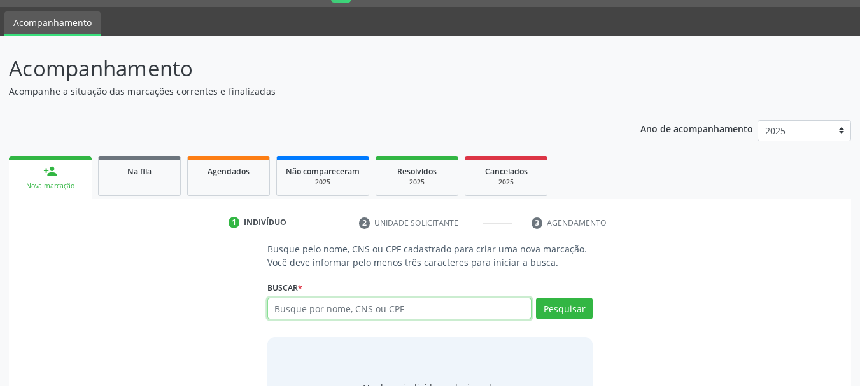
click at [351, 308] on input "text" at bounding box center [399, 309] width 265 height 22
type input "vanuzia sacramento"
click at [303, 311] on input "vanuzia sacramento" at bounding box center [399, 309] width 265 height 22
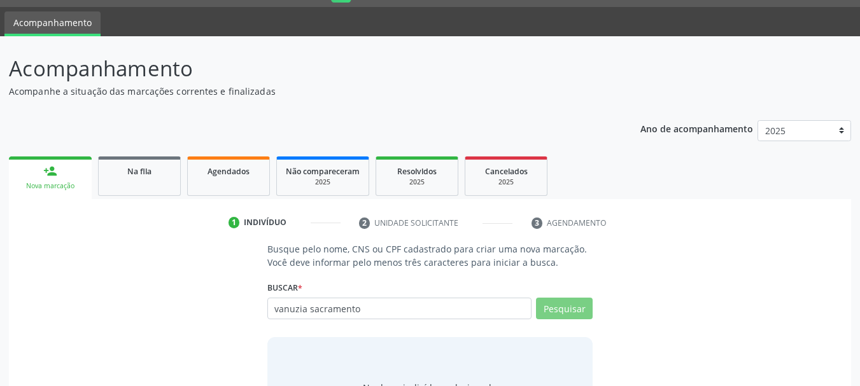
type input "vanuzia sacramento"
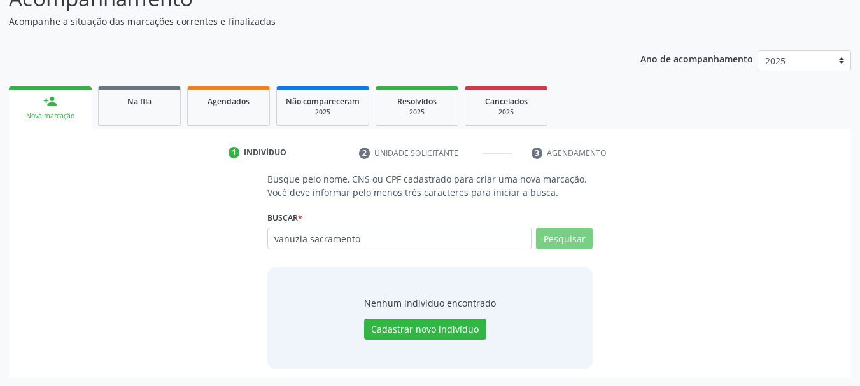
scroll to position [104, 0]
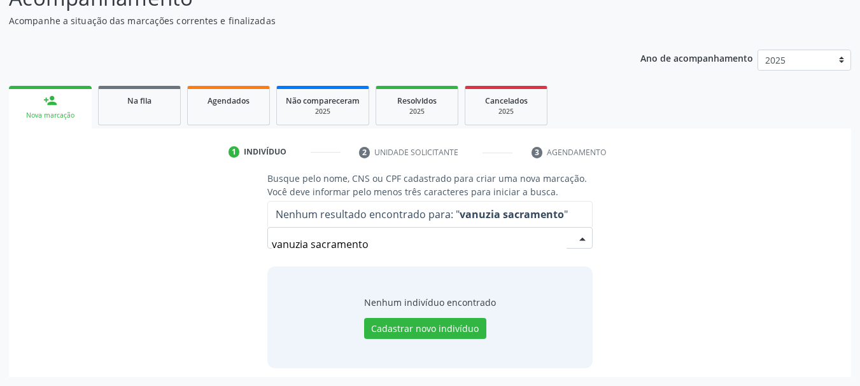
click at [299, 246] on input "vanuzia sacramento" at bounding box center [419, 244] width 295 height 25
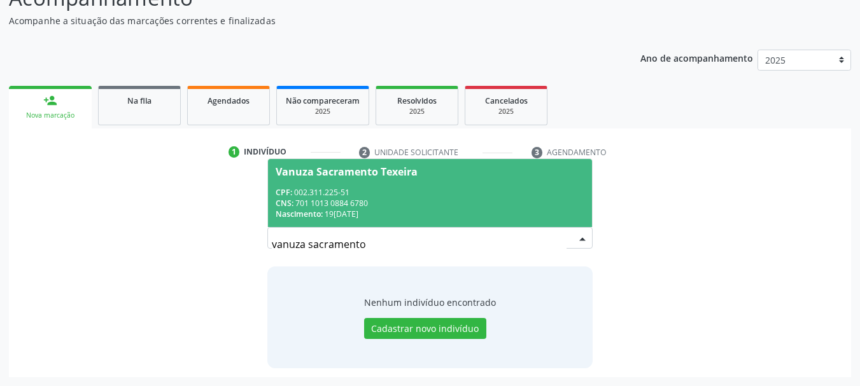
click at [355, 190] on div "CPF: 002.311.225-51" at bounding box center [430, 192] width 309 height 11
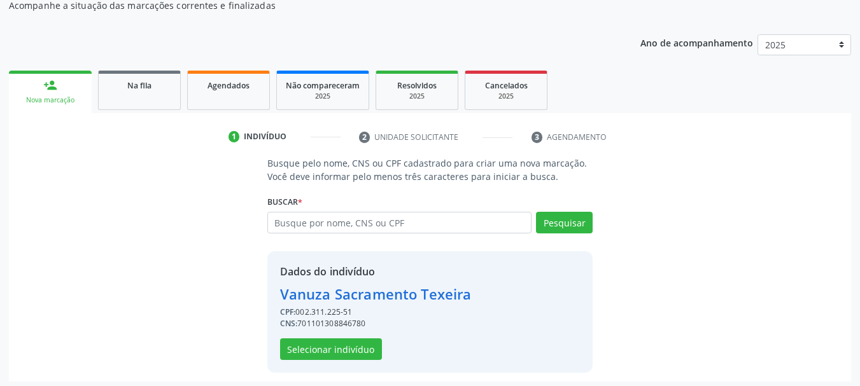
scroll to position [124, 0]
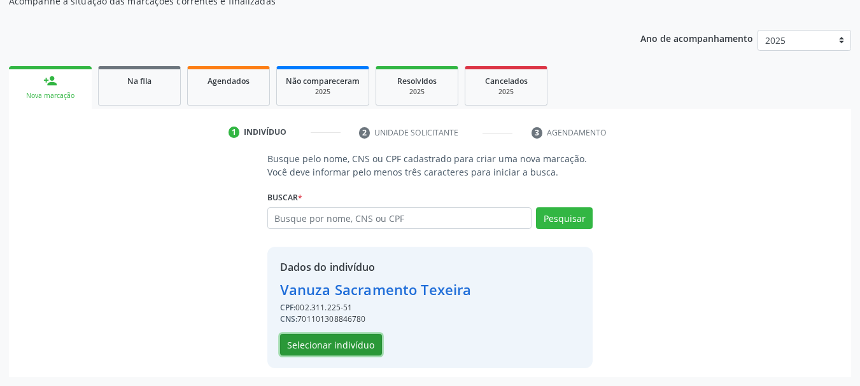
click at [354, 344] on button "Selecionar indivíduo" at bounding box center [331, 345] width 102 height 22
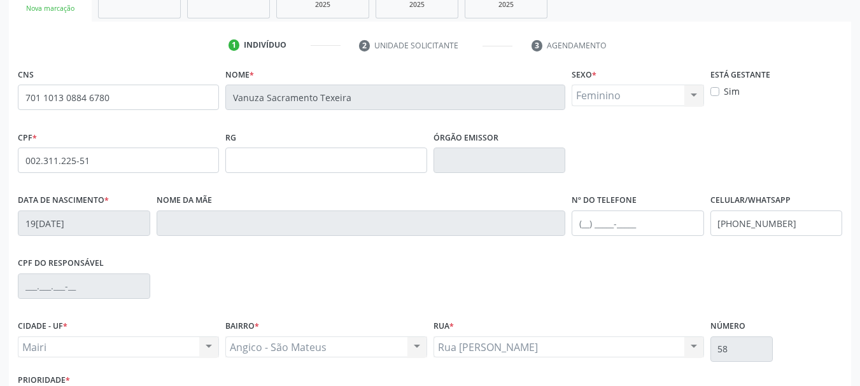
scroll to position [304, 0]
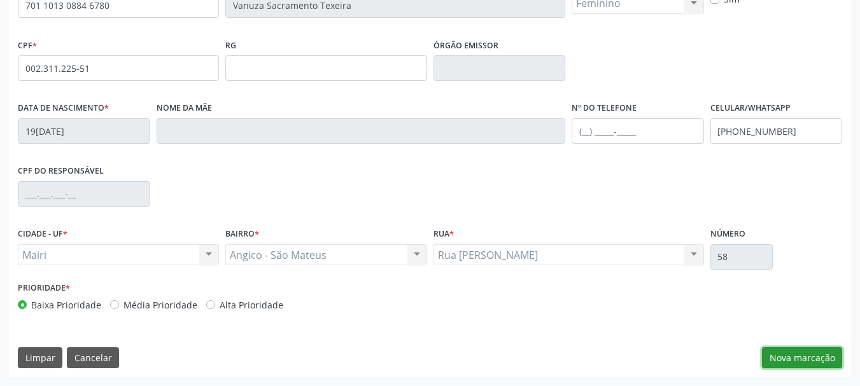
click at [781, 355] on button "Nova marcação" at bounding box center [802, 359] width 80 height 22
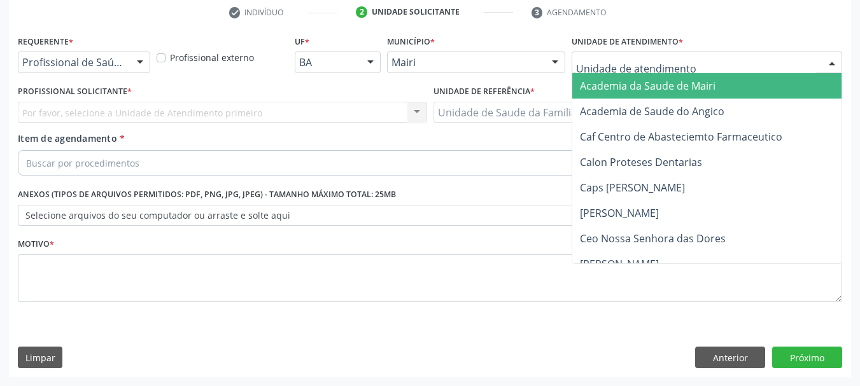
click at [594, 70] on div at bounding box center [707, 63] width 271 height 22
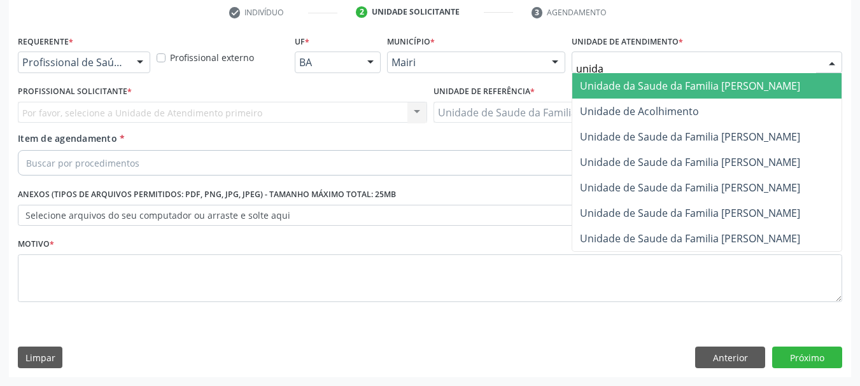
type input "unidad"
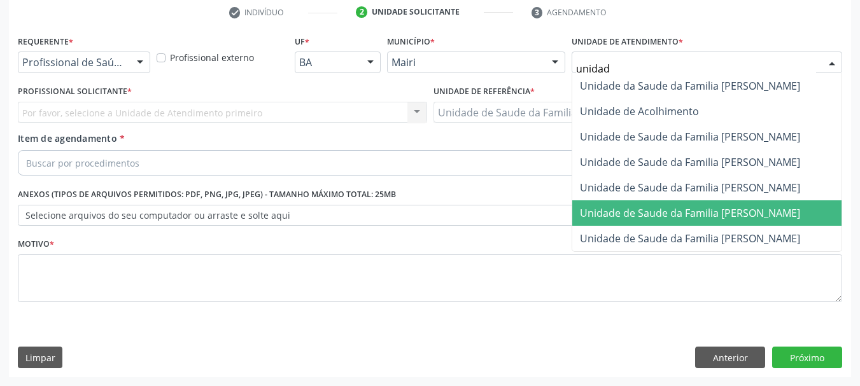
click at [650, 201] on span "Unidade de Saude da Familia [PERSON_NAME]" at bounding box center [706, 213] width 269 height 25
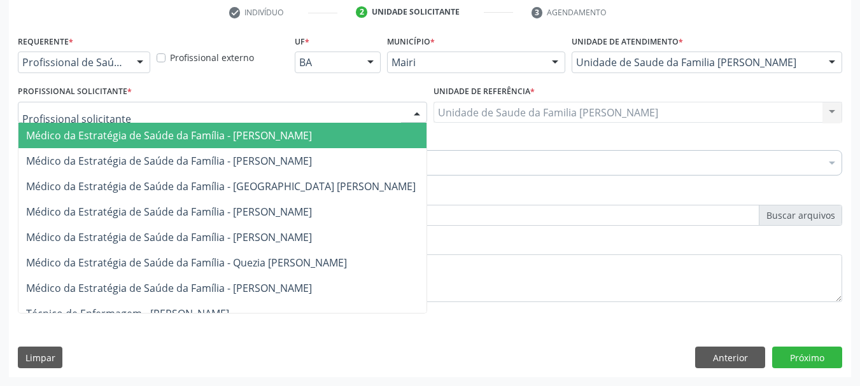
click at [176, 109] on div at bounding box center [222, 113] width 409 height 22
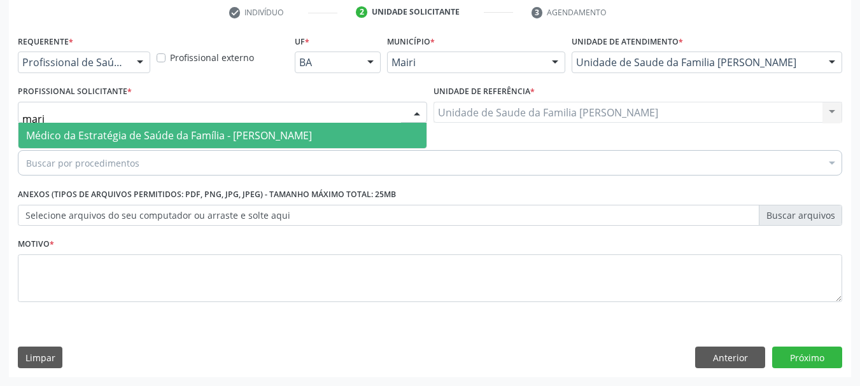
type input "maria"
click at [204, 135] on span "Médico da Estratégia de Saúde da Família - [PERSON_NAME]" at bounding box center [169, 136] width 286 height 14
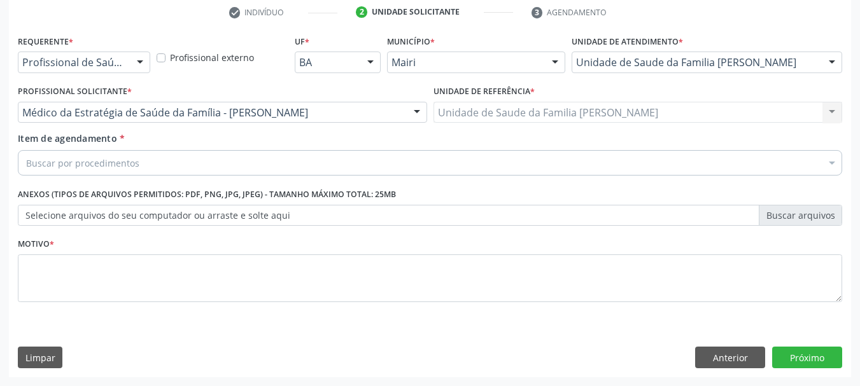
click at [197, 162] on div "Buscar por procedimentos" at bounding box center [430, 162] width 824 height 25
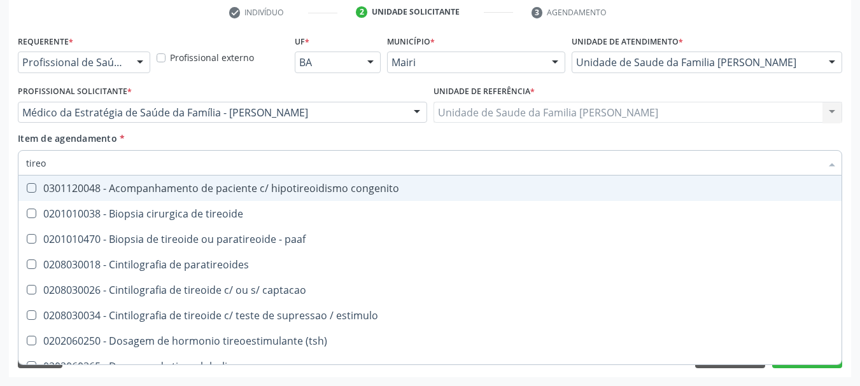
type input "tireoi"
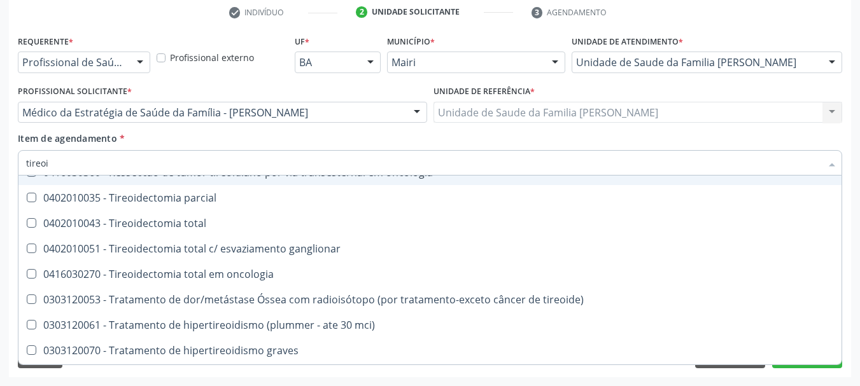
scroll to position [346, 0]
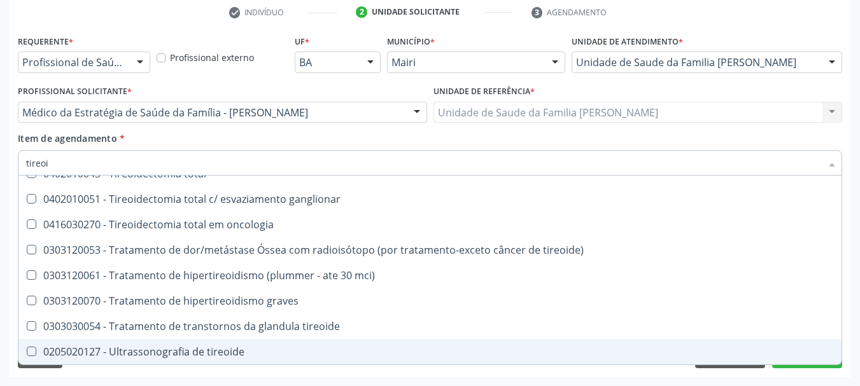
click at [217, 349] on div "0205020127 - Ultrassonografia de tireoide" at bounding box center [430, 352] width 808 height 10
checkbox tireoide "true"
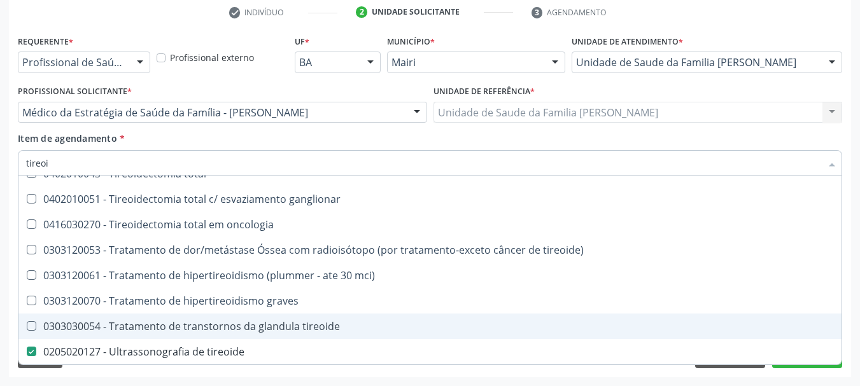
click at [6, 316] on div "Acompanhamento Acompanhe a situação das marcações correntes e finalizadas Relat…" at bounding box center [430, 106] width 860 height 561
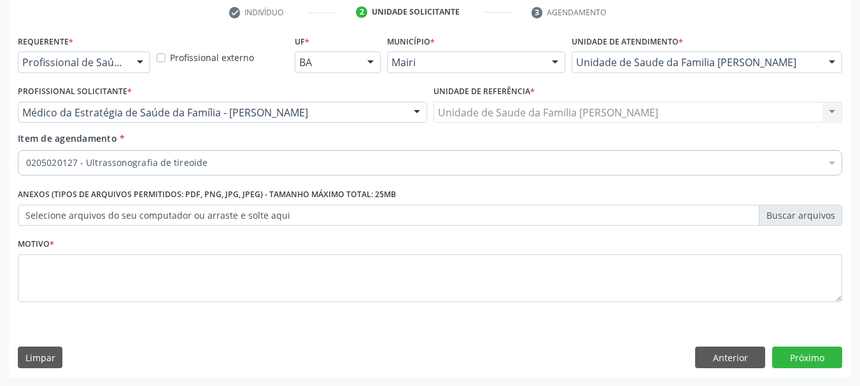
scroll to position [0, 0]
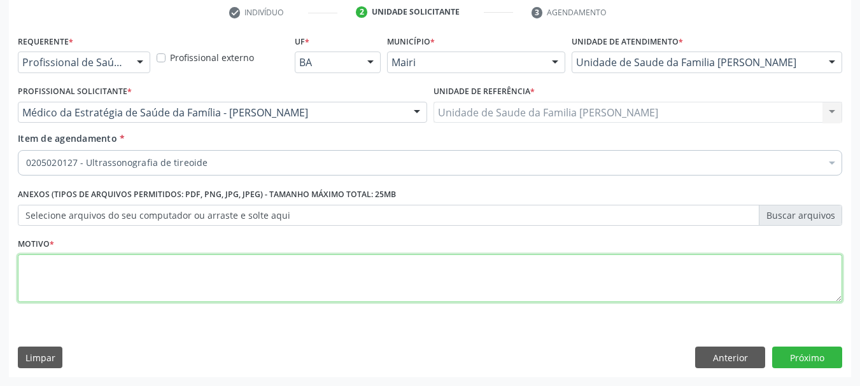
click at [87, 281] on textarea at bounding box center [430, 279] width 824 height 48
type textarea "Avaliação."
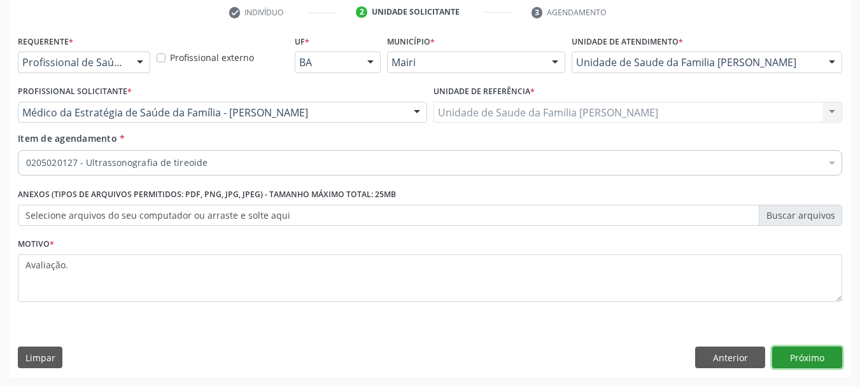
click at [801, 360] on button "Próximo" at bounding box center [807, 358] width 70 height 22
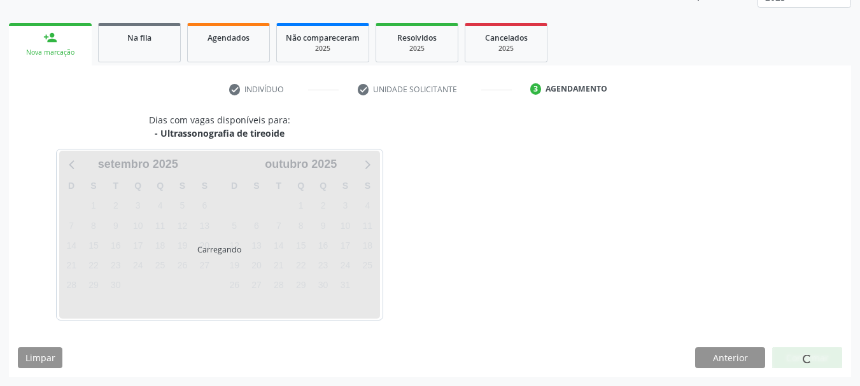
scroll to position [205, 0]
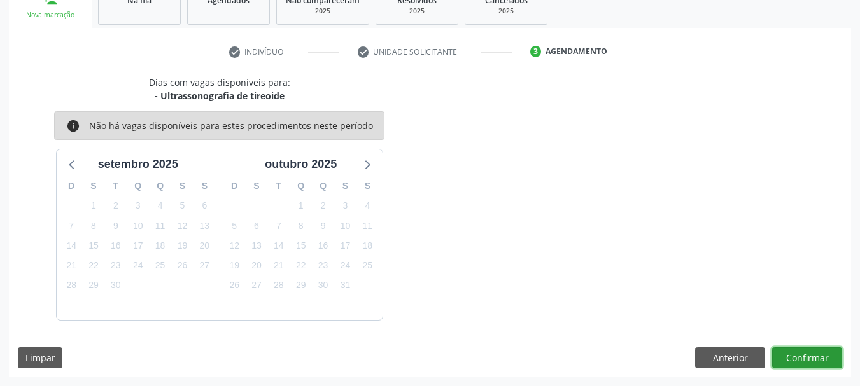
click at [801, 360] on button "Confirmar" at bounding box center [807, 359] width 70 height 22
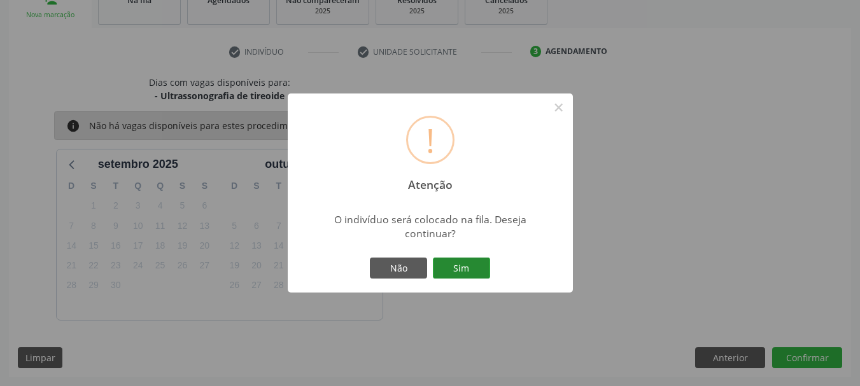
click at [464, 268] on button "Sim" at bounding box center [461, 269] width 57 height 22
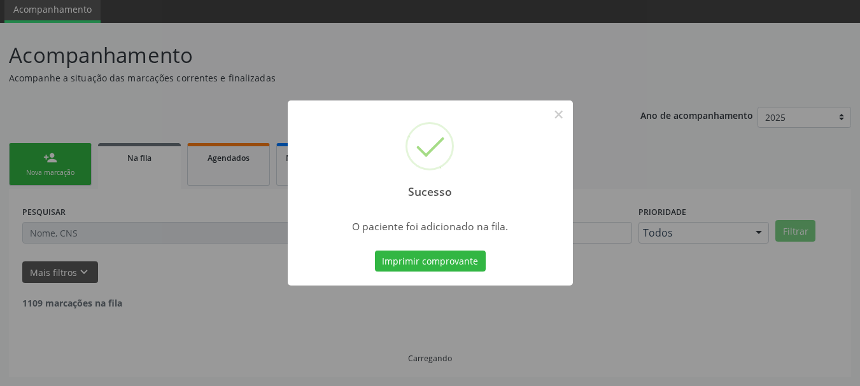
scroll to position [34, 0]
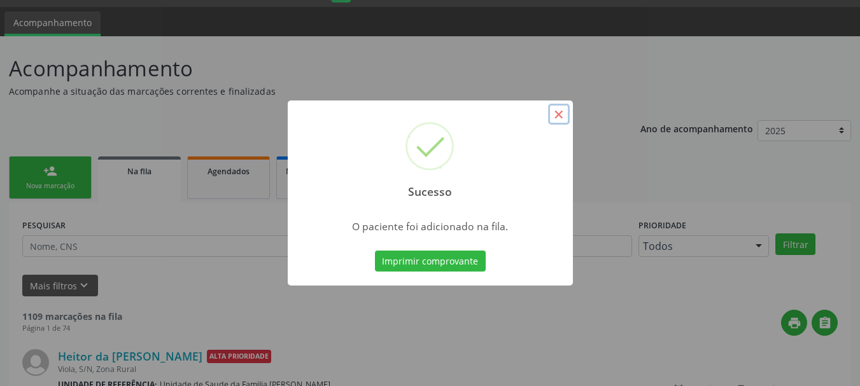
click at [559, 118] on button "×" at bounding box center [559, 115] width 22 height 22
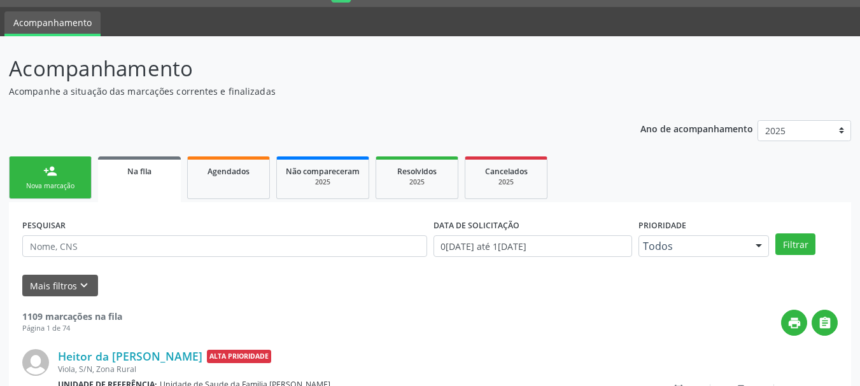
click at [59, 188] on div "Nova marcação" at bounding box center [50, 186] width 64 height 10
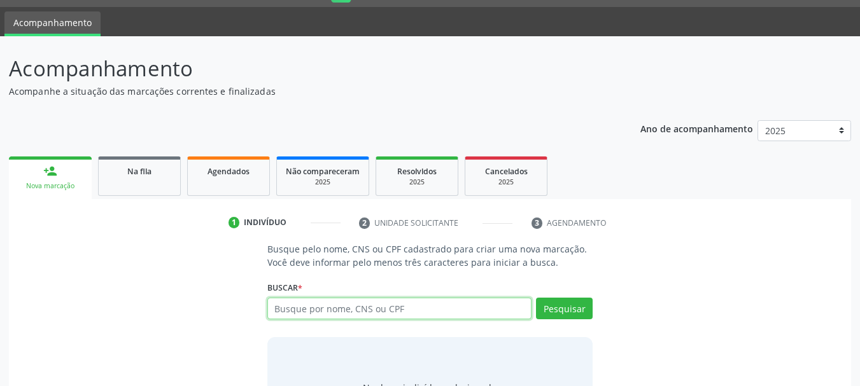
click at [359, 318] on input "text" at bounding box center [399, 309] width 265 height 22
type input "u"
type input "vanuza sacramento"
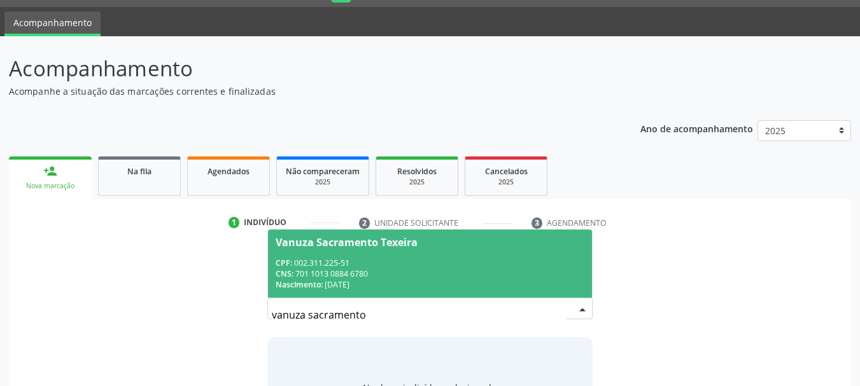
click at [363, 274] on div "CNS: 701 1013 0884 6780" at bounding box center [430, 274] width 309 height 11
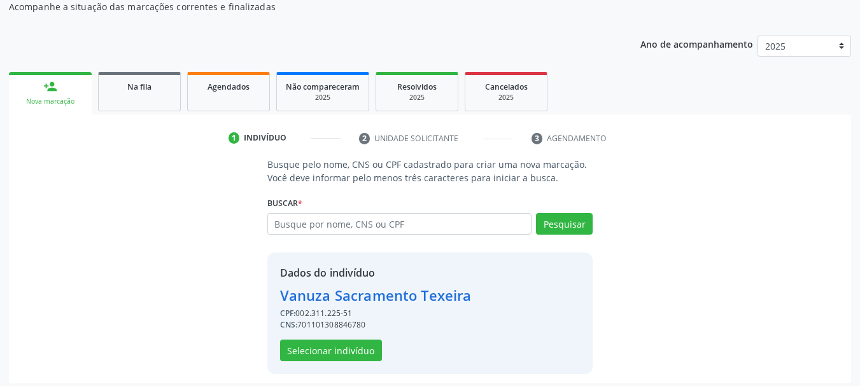
scroll to position [124, 0]
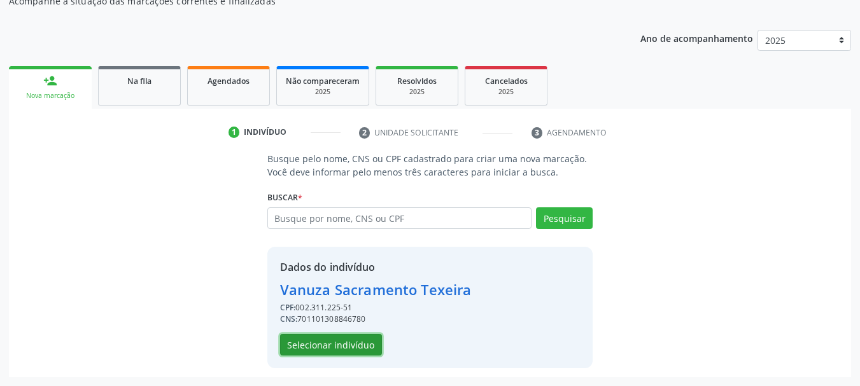
click at [318, 346] on button "Selecionar indivíduo" at bounding box center [331, 345] width 102 height 22
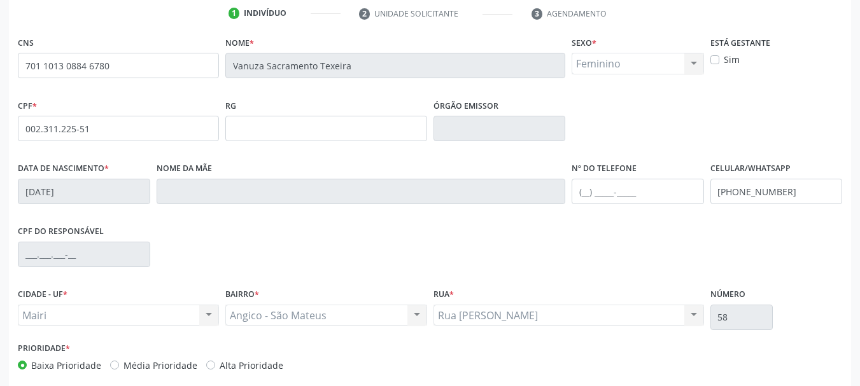
scroll to position [304, 0]
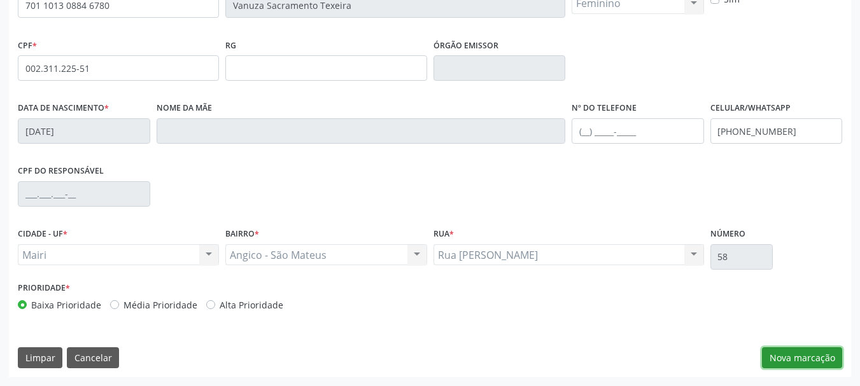
click at [812, 367] on button "Nova marcação" at bounding box center [802, 359] width 80 height 22
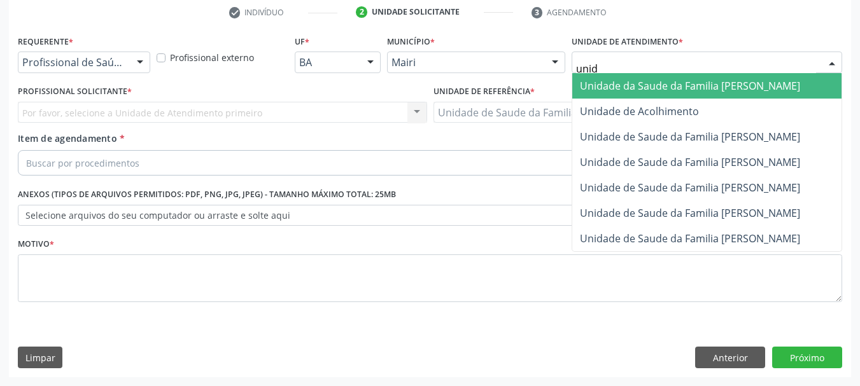
type input "unida"
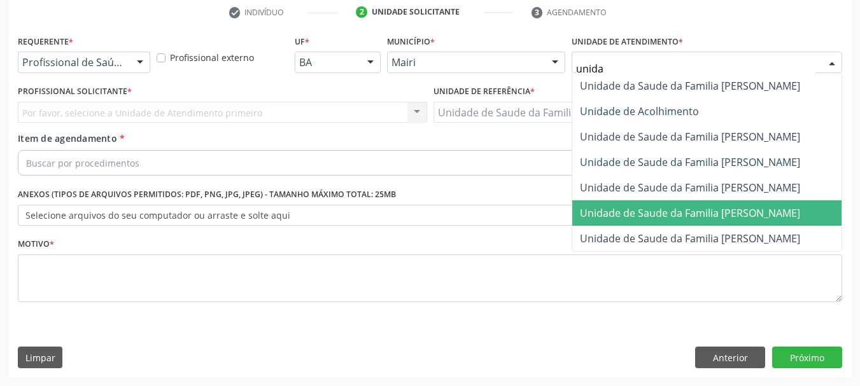
click at [667, 216] on span "Unidade de Saude da Familia [PERSON_NAME]" at bounding box center [690, 213] width 220 height 14
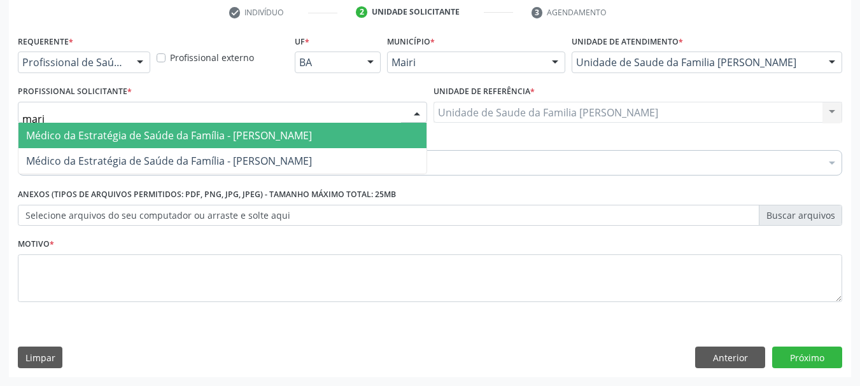
type input "maria"
click at [81, 144] on span "Médico da Estratégia de Saúde da Família - [PERSON_NAME]" at bounding box center [222, 135] width 408 height 25
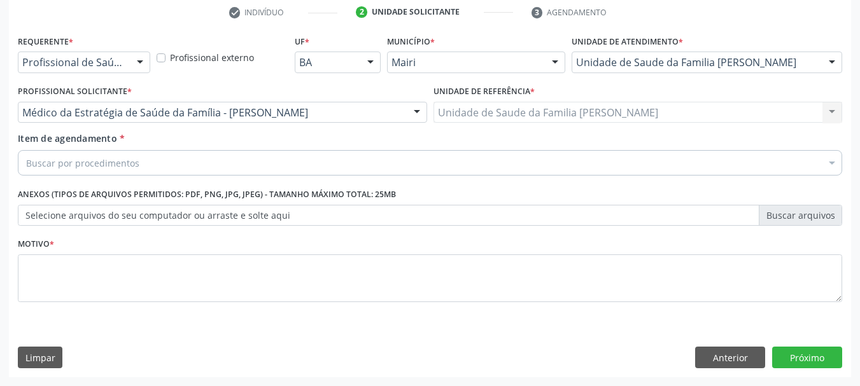
click at [101, 172] on div "Buscar por procedimentos" at bounding box center [430, 162] width 824 height 25
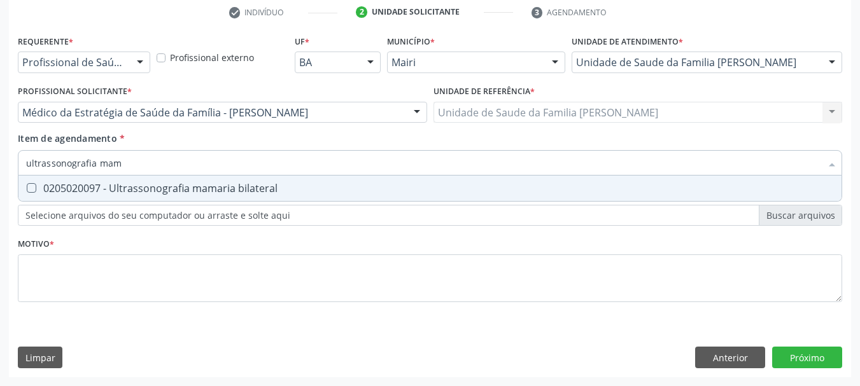
type input "ultrassonografia mama"
click at [143, 191] on div "0205020097 - Ultrassonografia mamaria bilateral" at bounding box center [430, 188] width 808 height 10
checkbox bilateral "true"
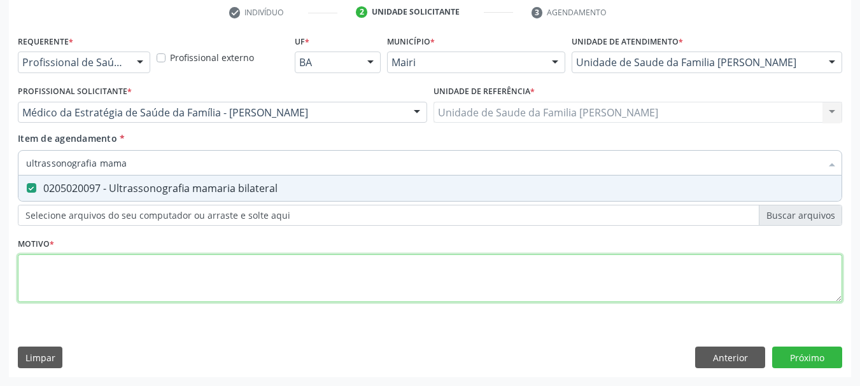
click at [158, 285] on div "Requerente * Profissional de Saúde Profissional de Saúde Paciente Nenhum result…" at bounding box center [430, 176] width 824 height 288
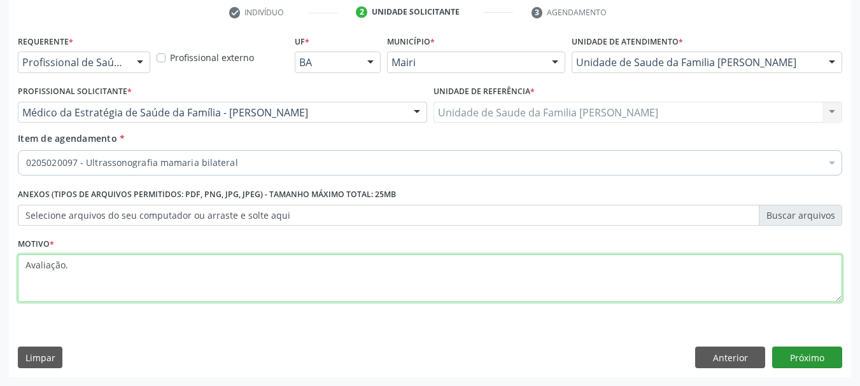
type textarea "Avaliação."
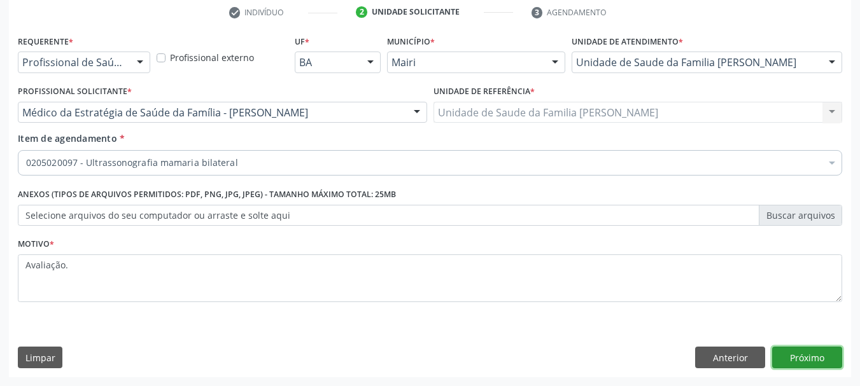
click at [819, 363] on button "Próximo" at bounding box center [807, 358] width 70 height 22
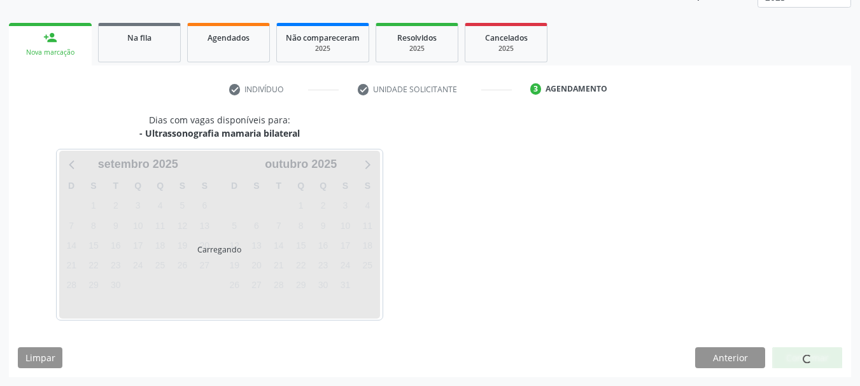
scroll to position [205, 0]
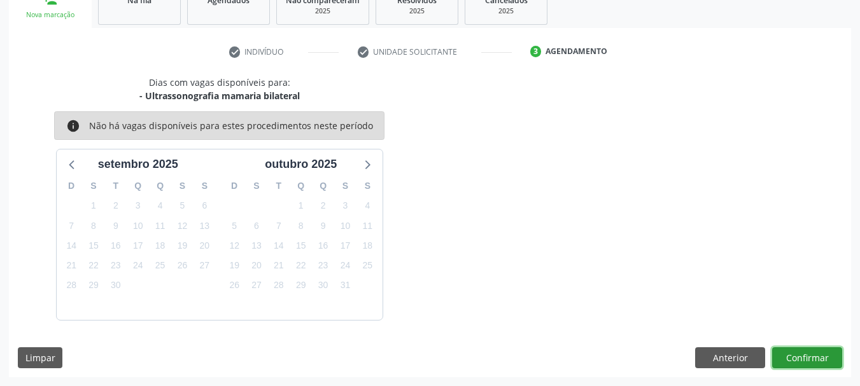
click at [809, 351] on button "Confirmar" at bounding box center [807, 359] width 70 height 22
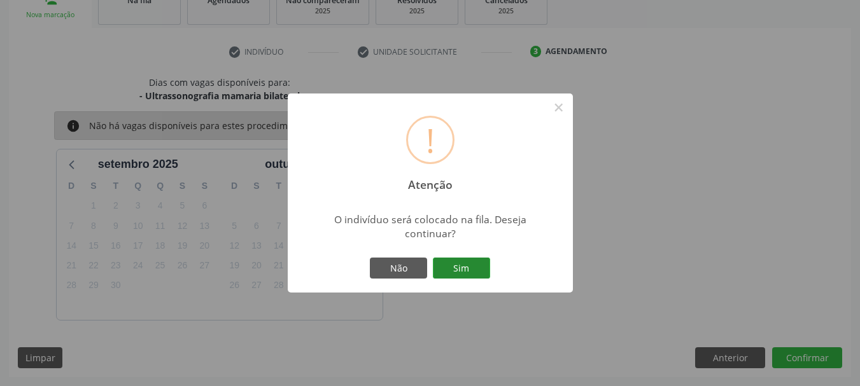
click at [465, 258] on button "Sim" at bounding box center [461, 269] width 57 height 22
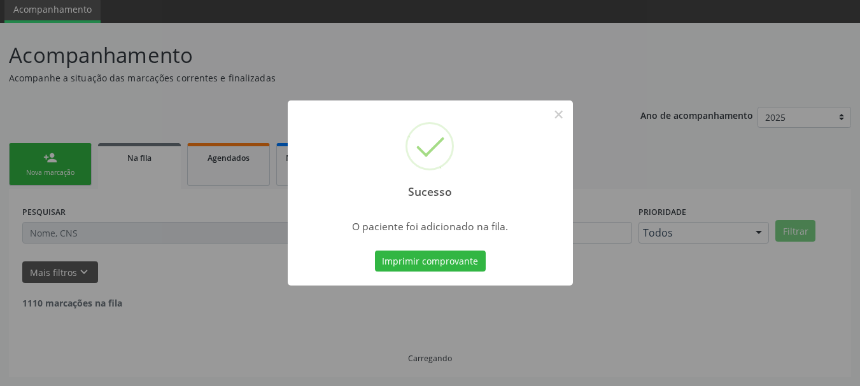
scroll to position [34, 0]
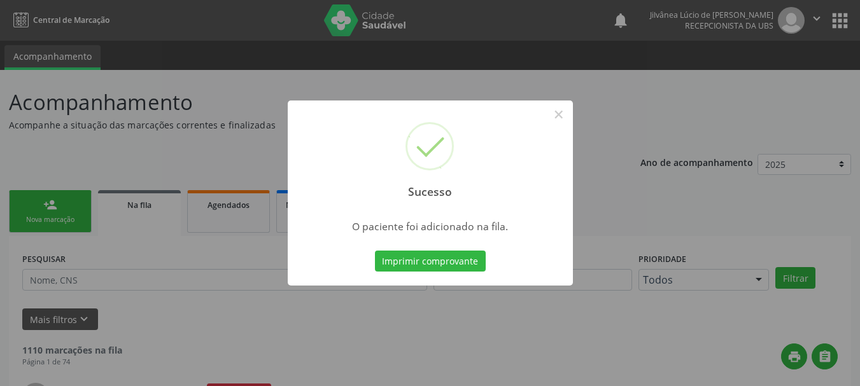
scroll to position [34, 0]
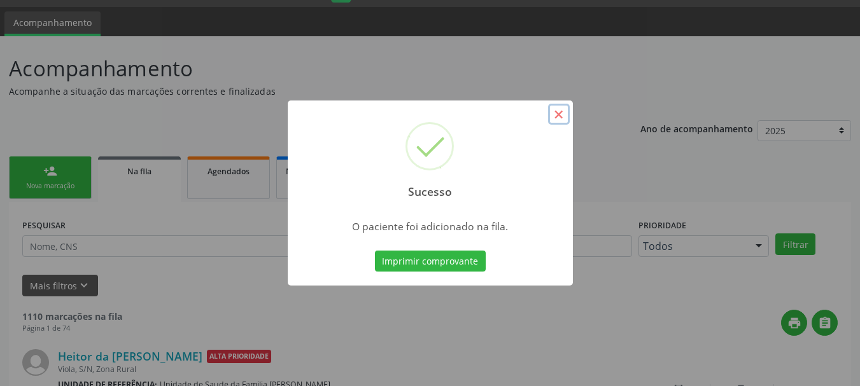
click at [556, 120] on button "×" at bounding box center [559, 115] width 22 height 22
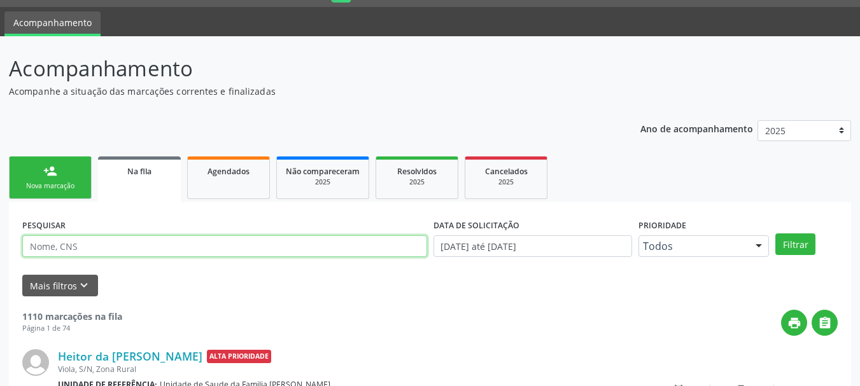
click at [135, 256] on input "text" at bounding box center [224, 247] width 405 height 22
click at [212, 187] on link "Agendados" at bounding box center [228, 178] width 83 height 43
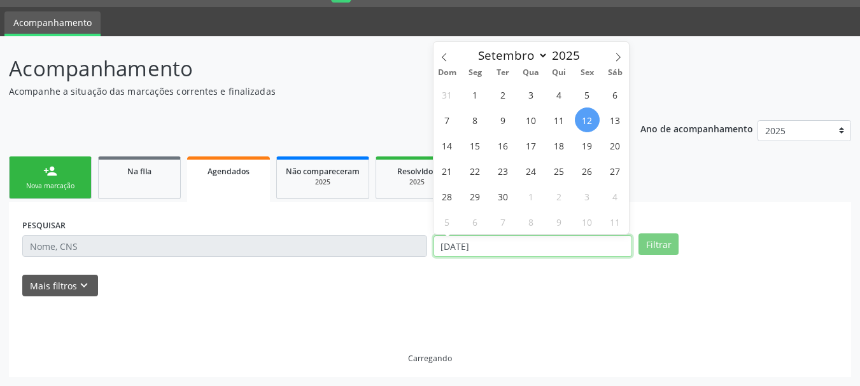
click at [474, 248] on input "[DATE]" at bounding box center [532, 247] width 199 height 22
click at [554, 146] on span "18" at bounding box center [559, 145] width 25 height 25
type input "18[DATE]"
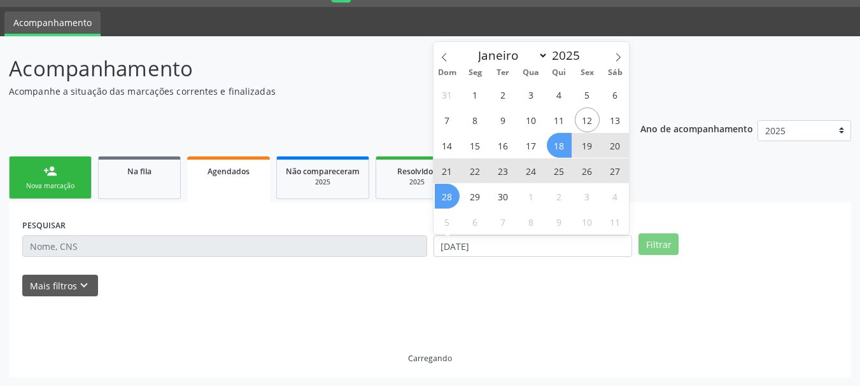
scroll to position [6, 0]
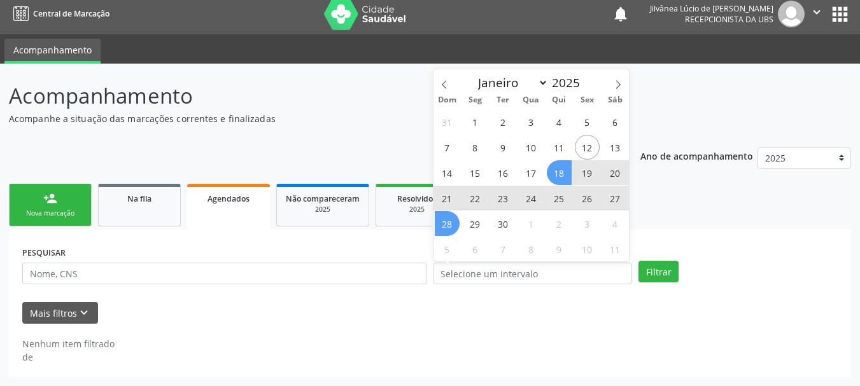
click at [281, 243] on div "PESQUISAR DATA DE ATENDIMENTO Filtrar UNIDADE EXECUTANTE [GEOGRAPHIC_DATA]... N…" at bounding box center [430, 304] width 842 height 148
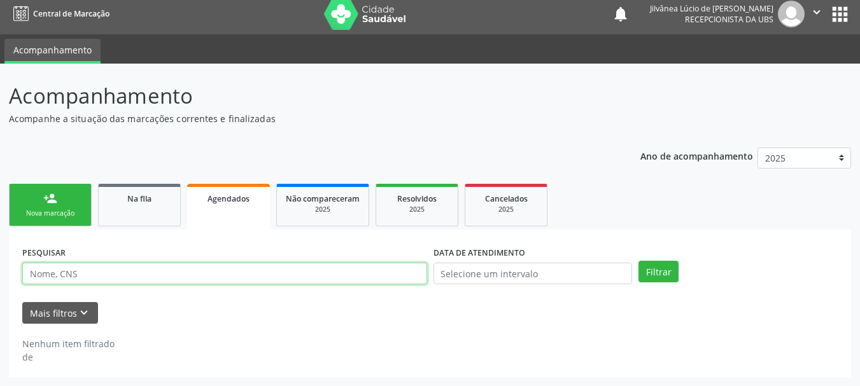
click at [310, 277] on input "text" at bounding box center [224, 274] width 405 height 22
paste input "CLEUZA FREIRE DOS SANTOS"
click at [638, 261] on button "Filtrar" at bounding box center [658, 272] width 40 height 22
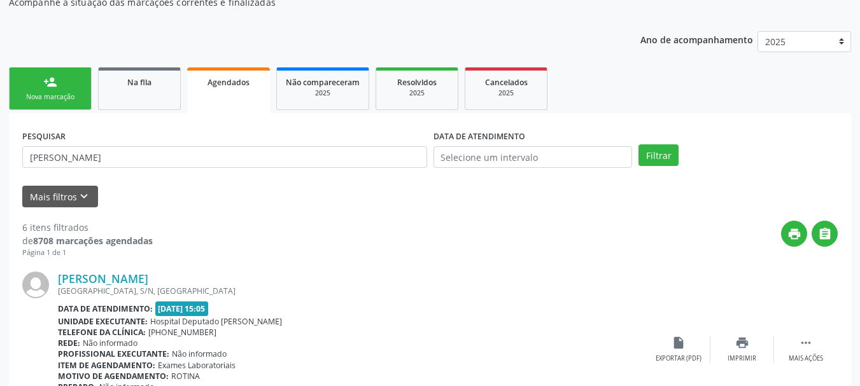
scroll to position [238, 0]
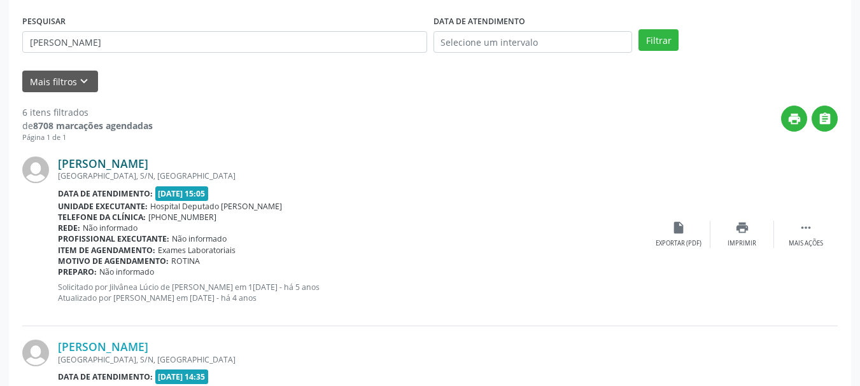
click at [116, 165] on link "Cleuza Freire dos Santos" at bounding box center [103, 164] width 90 height 14
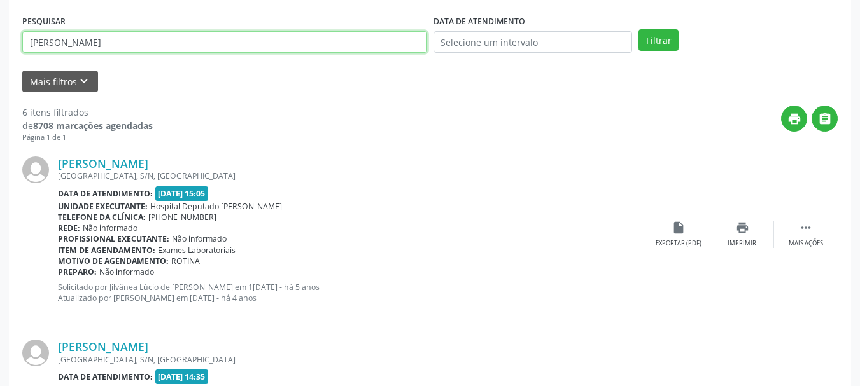
drag, startPoint x: 204, startPoint y: 46, endPoint x: 0, endPoint y: 51, distance: 203.7
paste input "ELENEUZA VIEIRA"
click at [638, 29] on button "Filtrar" at bounding box center [658, 40] width 40 height 22
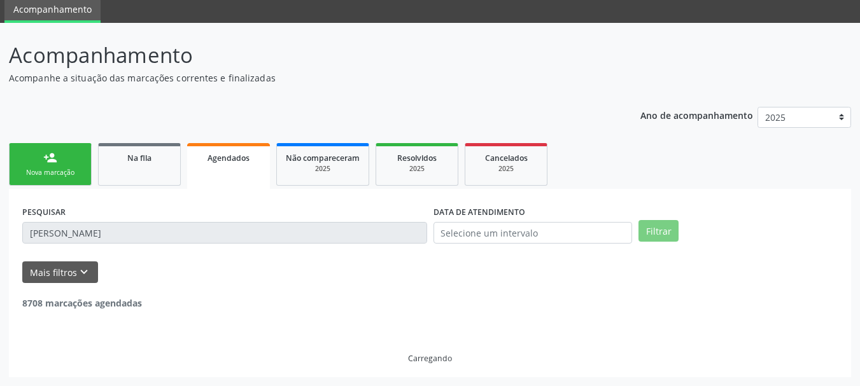
scroll to position [6, 0]
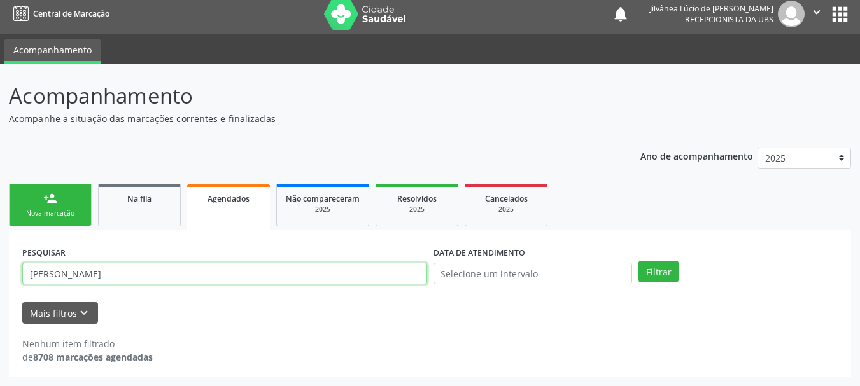
drag, startPoint x: 74, startPoint y: 272, endPoint x: 286, endPoint y: 293, distance: 213.1
click at [286, 293] on form "PESQUISAR ELENEUZA VIEIRA SANTOS DATA DE ATENDIMENTO Filtrar UNIDADE EXECUTANTE…" at bounding box center [429, 283] width 815 height 81
click at [638, 261] on button "Filtrar" at bounding box center [658, 272] width 40 height 22
click at [60, 271] on input "ELENEUZA" at bounding box center [224, 274] width 405 height 22
click at [638, 261] on button "Filtrar" at bounding box center [658, 272] width 40 height 22
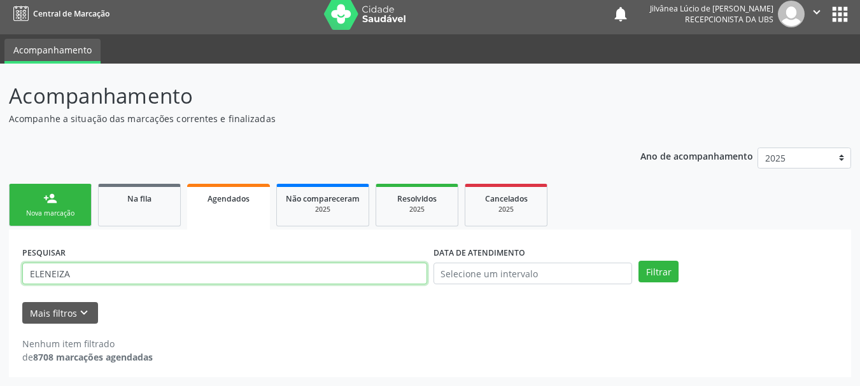
drag, startPoint x: 113, startPoint y: 276, endPoint x: 0, endPoint y: 299, distance: 115.6
click at [0, 299] on div "Acompanhamento Acompanhe a situação das marcações correntes e finalizadas Relat…" at bounding box center [430, 225] width 860 height 323
paste input "UZA VIEIRA SANTOS"
click at [638, 261] on button "Filtrar" at bounding box center [658, 272] width 40 height 22
click at [49, 276] on input "ELENEUZA VIEIRA SANTOS" at bounding box center [224, 274] width 405 height 22
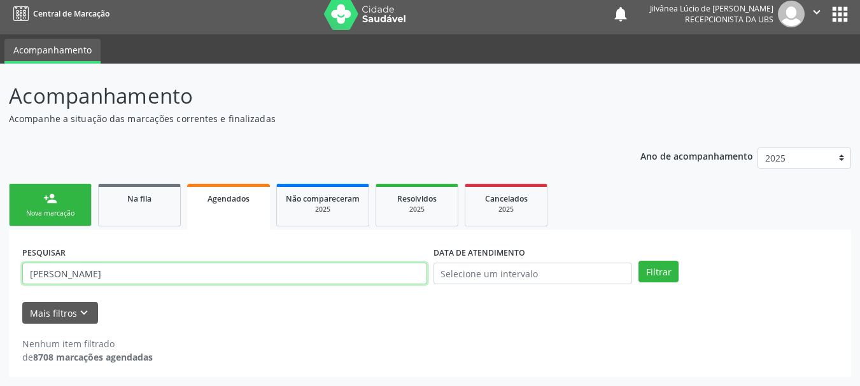
click at [638, 261] on button "Filtrar" at bounding box center [658, 272] width 40 height 22
drag, startPoint x: 99, startPoint y: 274, endPoint x: 240, endPoint y: 279, distance: 141.4
click at [283, 277] on input "ELENILZA VIEIRA SANTOS" at bounding box center [224, 274] width 405 height 22
type input "ELENILZA VIEIRA"
click at [638, 261] on button "Filtrar" at bounding box center [658, 272] width 40 height 22
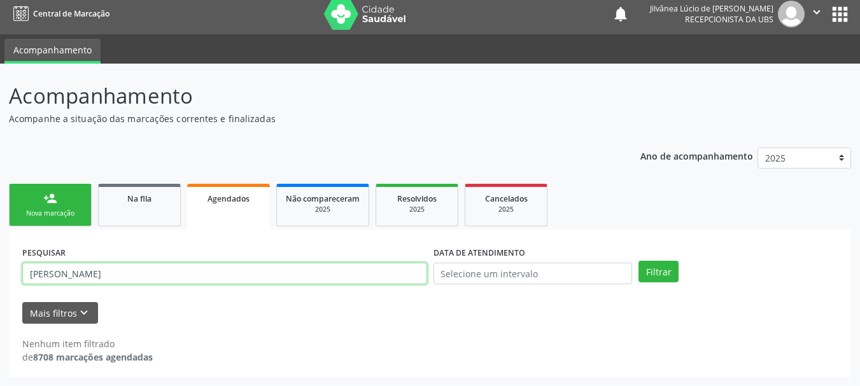
drag, startPoint x: 134, startPoint y: 273, endPoint x: 0, endPoint y: 283, distance: 134.6
click at [0, 283] on div "Acompanhamento Acompanhe a situação das marcações correntes e finalizadas Relat…" at bounding box center [430, 225] width 860 height 323
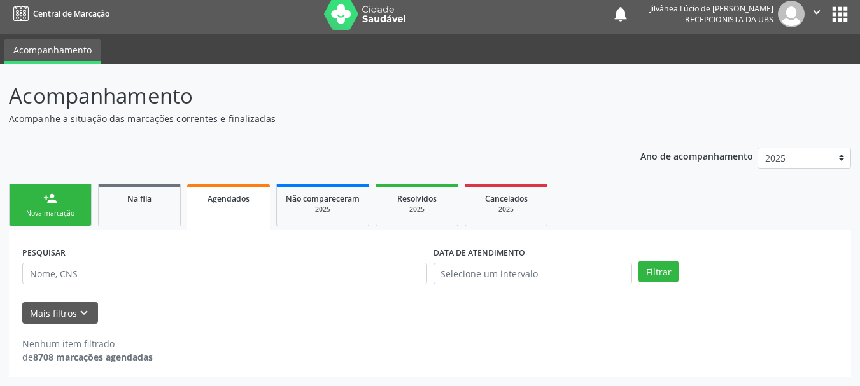
click at [59, 204] on link "person_add Nova marcação" at bounding box center [50, 205] width 83 height 43
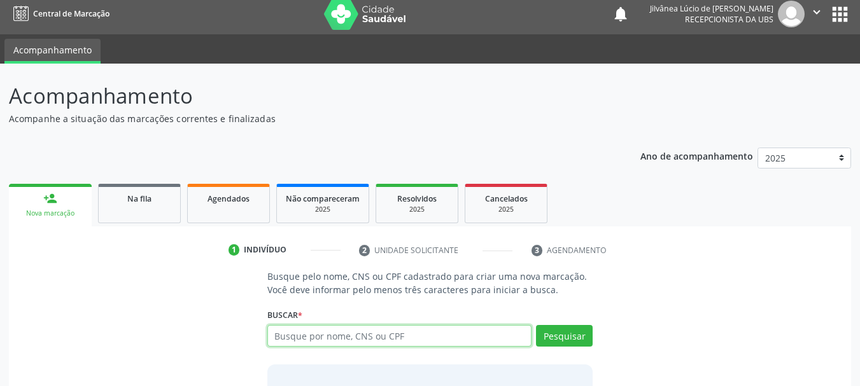
click at [301, 341] on input "text" at bounding box center [399, 336] width 265 height 22
type input "SUZANETE DA SILVA BARREIROS"
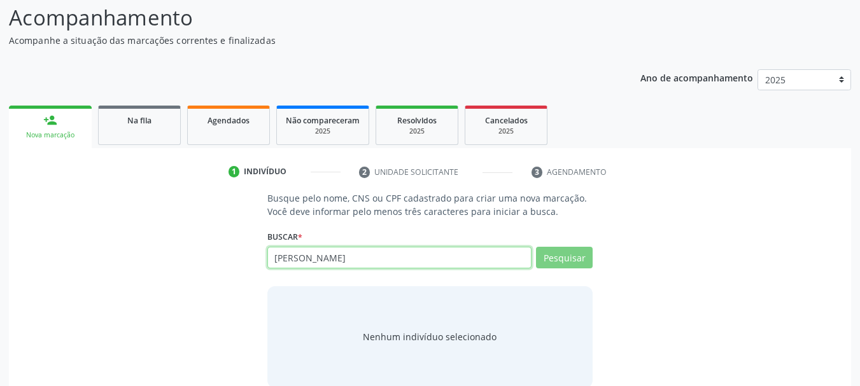
scroll to position [104, 0]
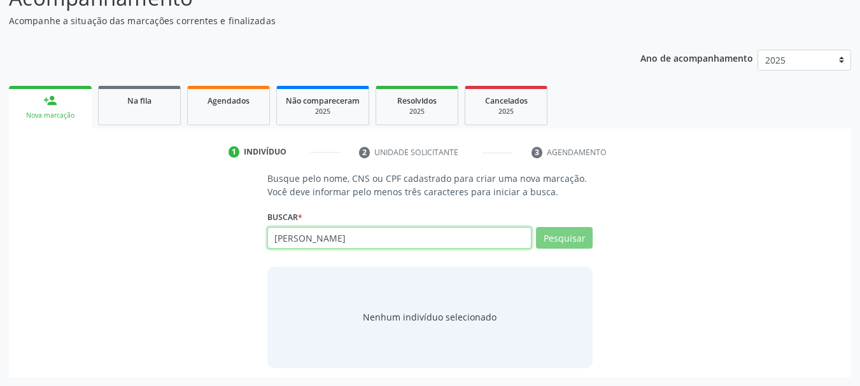
click at [323, 236] on input "SUZANETE DA SILVA BARREIROS" at bounding box center [399, 238] width 265 height 22
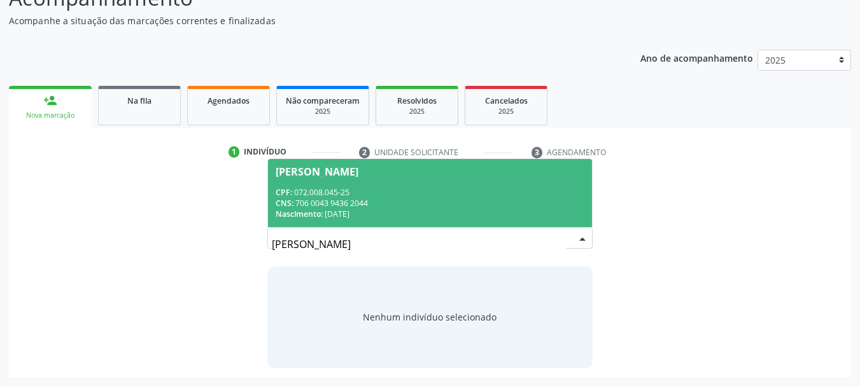
click at [339, 209] on div "Nascimento: 26/03/1995" at bounding box center [430, 214] width 309 height 11
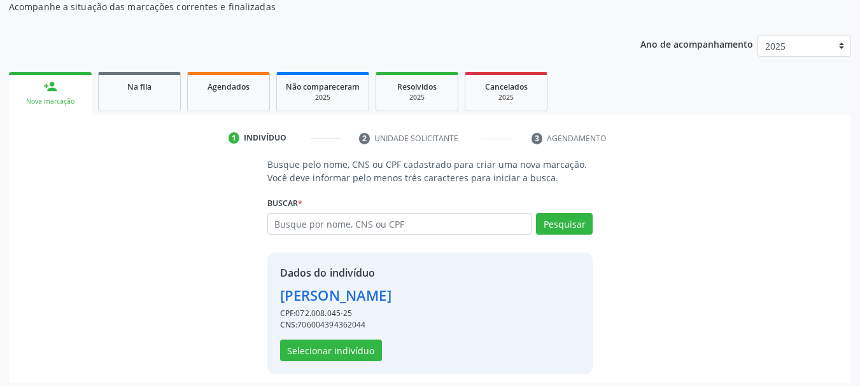
scroll to position [124, 0]
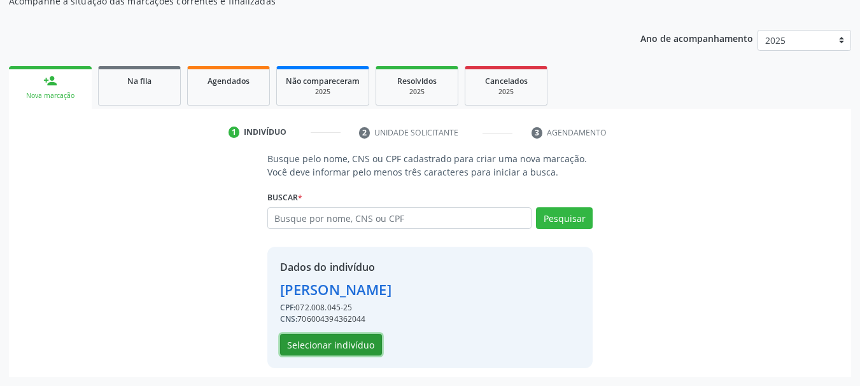
click at [345, 349] on button "Selecionar indivíduo" at bounding box center [331, 345] width 102 height 22
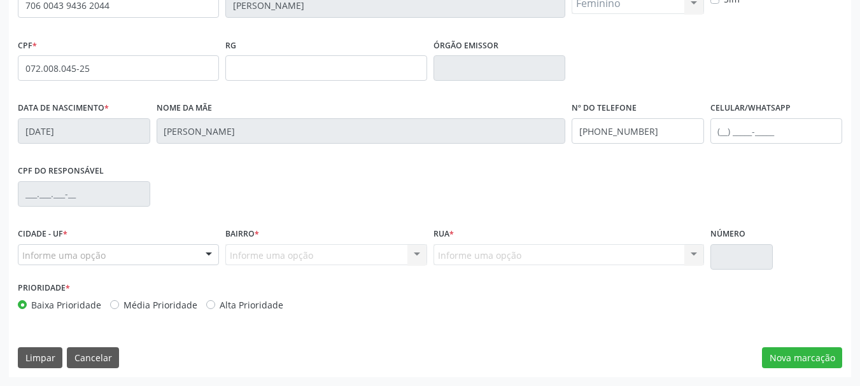
scroll to position [240, 0]
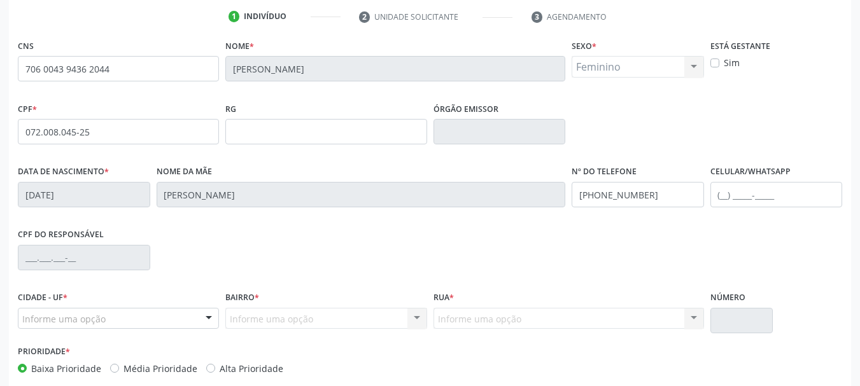
click at [724, 66] on label "Sim" at bounding box center [732, 62] width 16 height 13
click at [717, 66] on input "Sim" at bounding box center [714, 61] width 9 height 11
checkbox input "true"
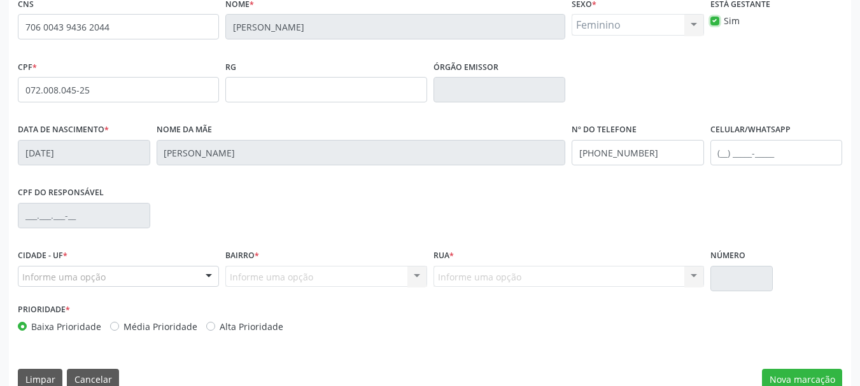
scroll to position [304, 0]
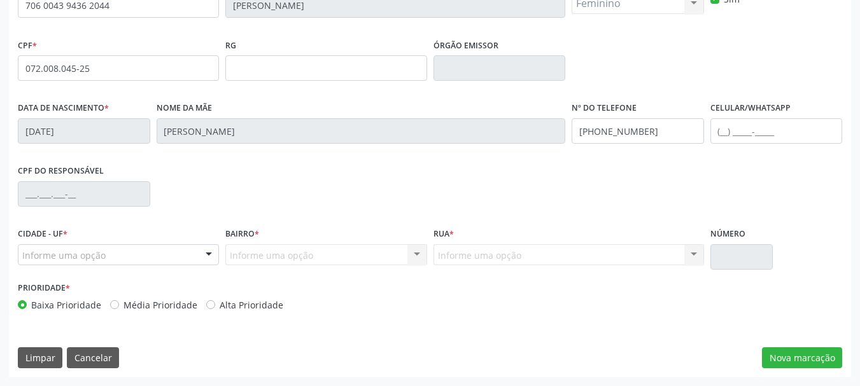
click at [220, 306] on label "Alta Prioridade" at bounding box center [252, 305] width 64 height 13
click at [208, 306] on input "Alta Prioridade" at bounding box center [210, 304] width 9 height 11
radio input "true"
click at [791, 360] on button "Nova marcação" at bounding box center [802, 359] width 80 height 22
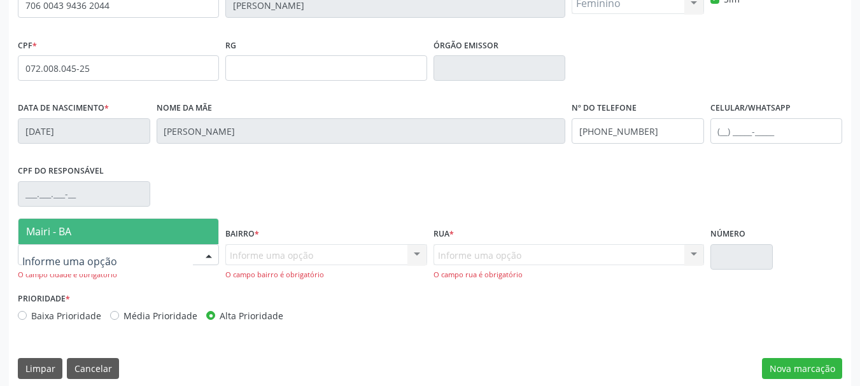
click at [139, 260] on div at bounding box center [118, 255] width 201 height 22
click at [120, 235] on span "Mairi - BA" at bounding box center [118, 231] width 200 height 25
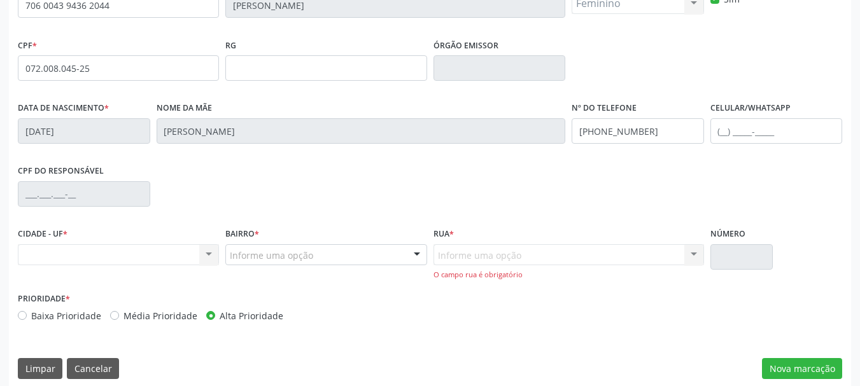
click at [164, 251] on div "Nenhum resultado encontrado para: " " Não há nenhuma opção para ser exibida." at bounding box center [118, 255] width 201 height 22
click at [118, 251] on div "Nenhum resultado encontrado para: " " Não há nenhuma opção para ser exibida." at bounding box center [118, 255] width 201 height 22
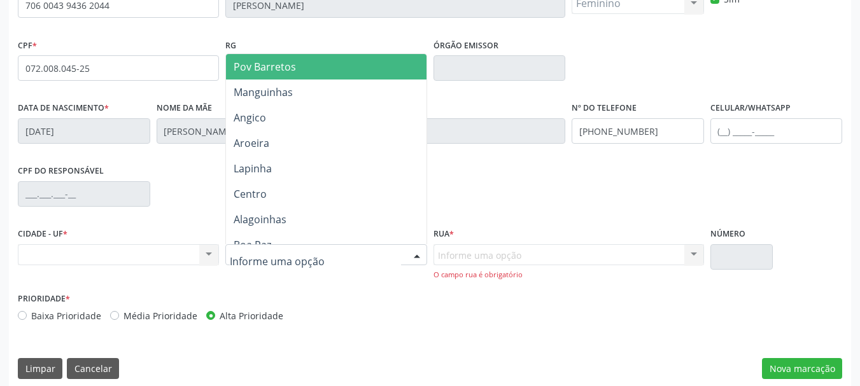
click at [137, 251] on div "Nenhum resultado encontrado para: " " Não há nenhuma opção para ser exibida." at bounding box center [118, 255] width 201 height 22
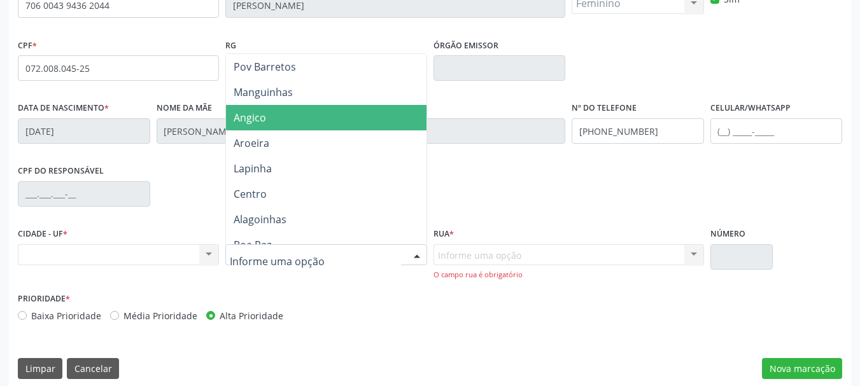
click at [254, 122] on span "Angico" at bounding box center [250, 118] width 32 height 14
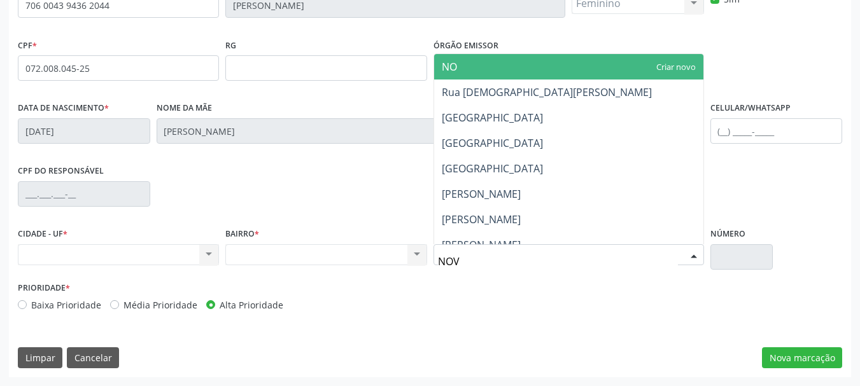
type input "NOVO"
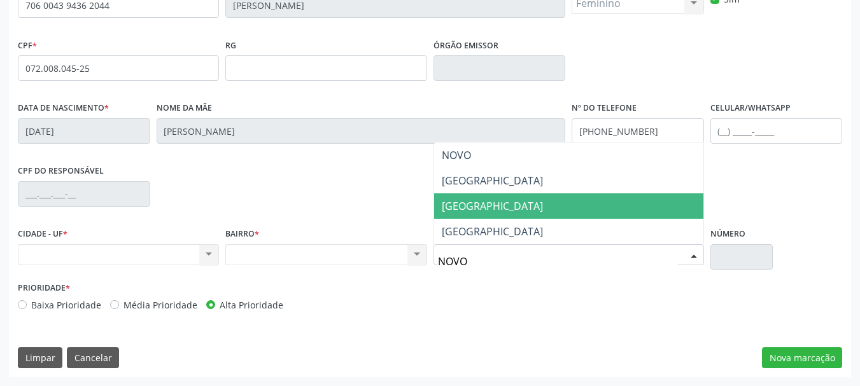
click at [506, 207] on span "Rua Novo Horizonte" at bounding box center [492, 206] width 101 height 14
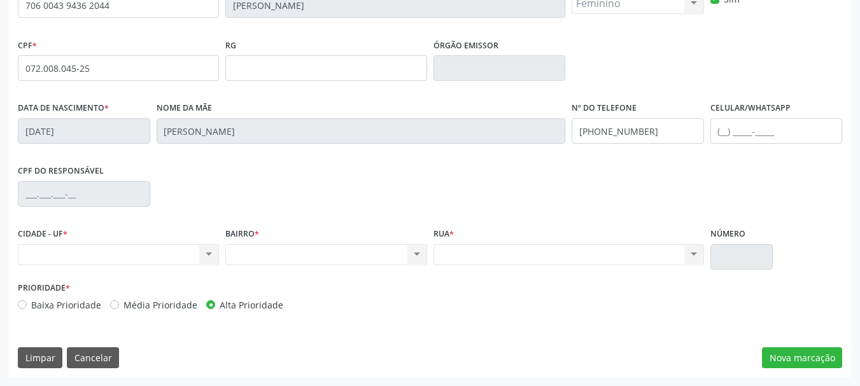
click at [293, 339] on div "CNS 706 0043 9436 2044 Nome * Suzanete da Silva Barreiros Sexo * Feminino Mascu…" at bounding box center [430, 175] width 842 height 405
click at [789, 362] on button "Nova marcação" at bounding box center [802, 359] width 80 height 22
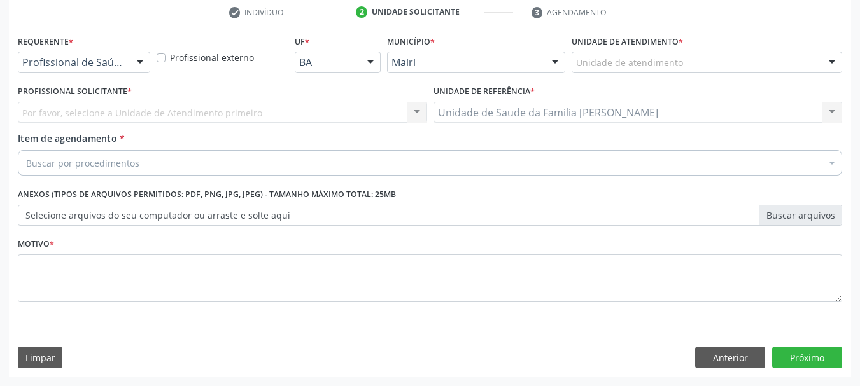
scroll to position [244, 0]
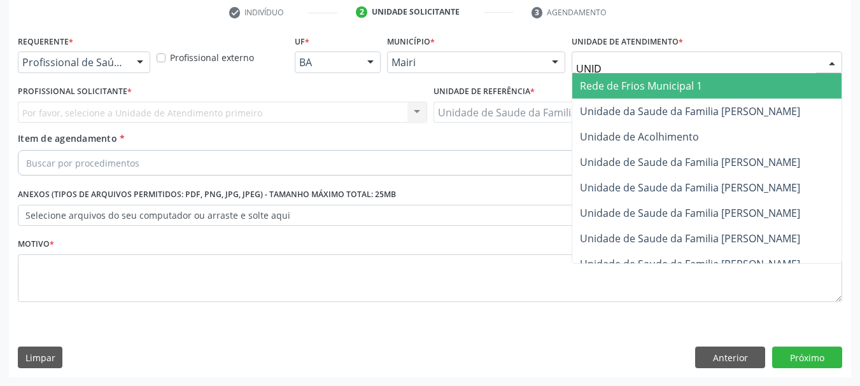
type input "UNIDA"
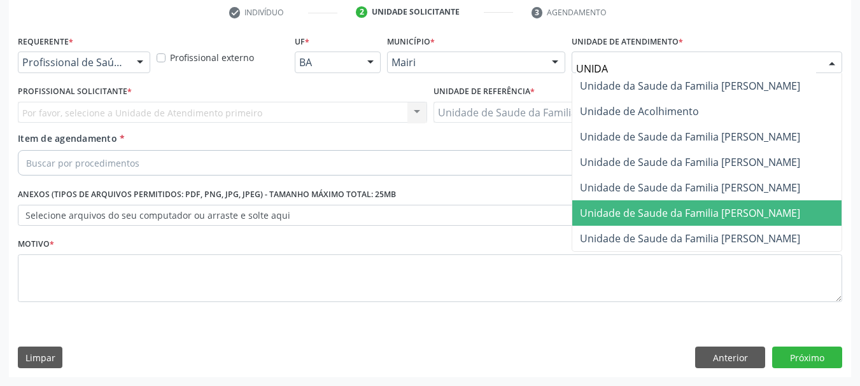
click at [728, 209] on span "Unidade de Saude da Familia [PERSON_NAME]" at bounding box center [690, 213] width 220 height 14
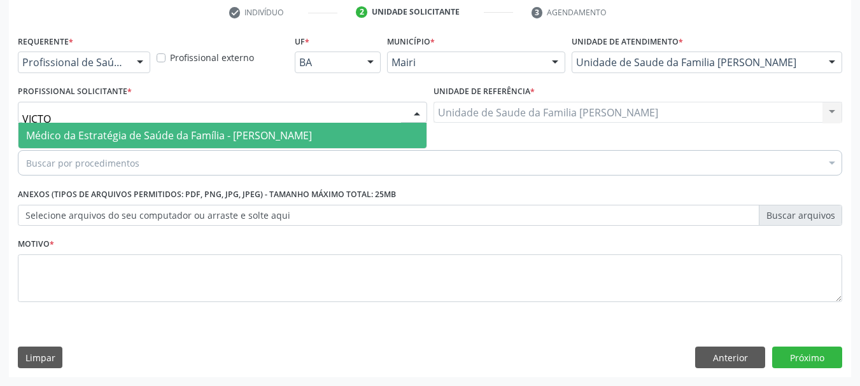
type input "VICTOR"
click at [95, 131] on span "Médico da Estratégia de Saúde da Família - [PERSON_NAME]" at bounding box center [169, 136] width 286 height 14
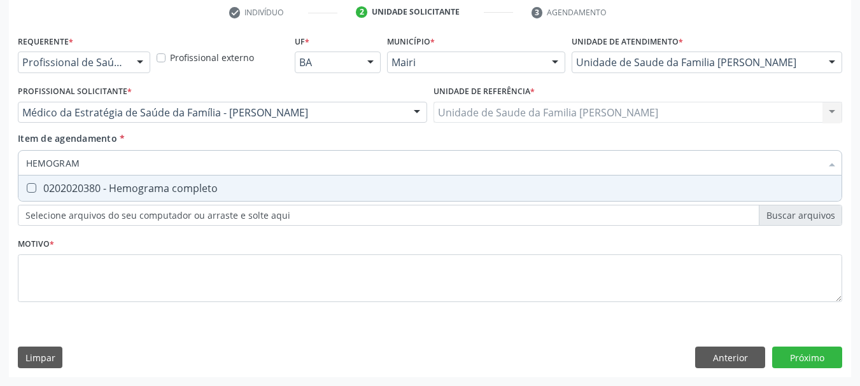
type input "HEMOGRAMA"
click at [129, 186] on div "0202020380 - Hemograma completo" at bounding box center [430, 188] width 808 height 10
checkbox completo "true"
drag, startPoint x: 108, startPoint y: 165, endPoint x: 0, endPoint y: 165, distance: 108.2
click at [0, 165] on div "Acompanhamento Acompanhe a situação das marcações correntes e finalizadas Relat…" at bounding box center [430, 106] width 860 height 561
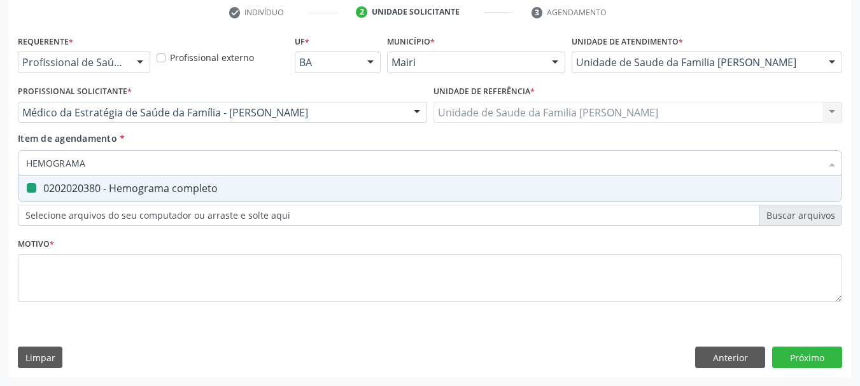
type input "C"
checkbox completo "false"
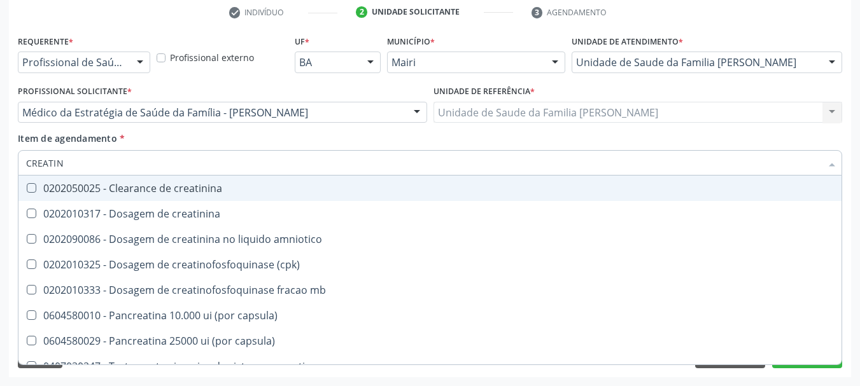
type input "CREATINI"
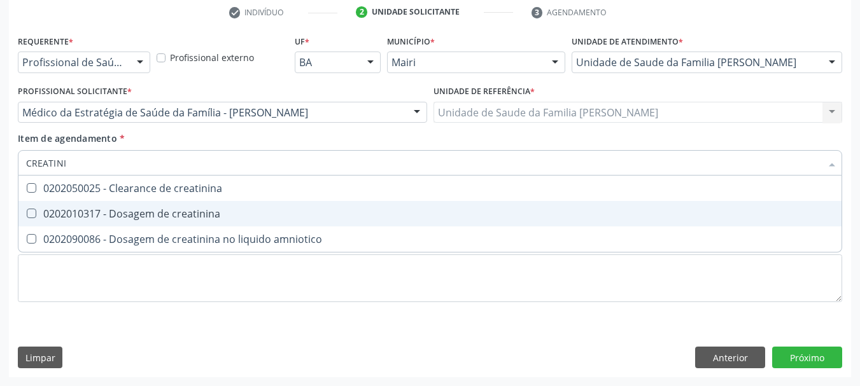
click at [59, 210] on div "0202010317 - Dosagem de creatinina" at bounding box center [430, 214] width 808 height 10
checkbox creatinina "true"
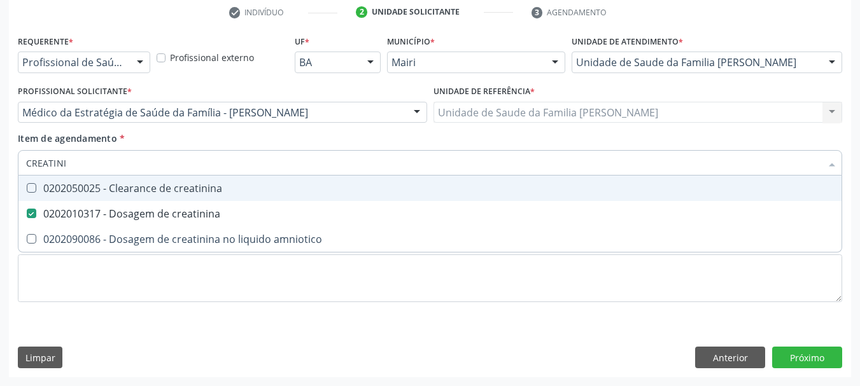
drag, startPoint x: 94, startPoint y: 159, endPoint x: 0, endPoint y: 166, distance: 94.5
click at [0, 166] on div "Acompanhamento Acompanhe a situação das marcações correntes e finalizadas Relat…" at bounding box center [430, 106] width 860 height 561
type input "UR"
checkbox creatinina "false"
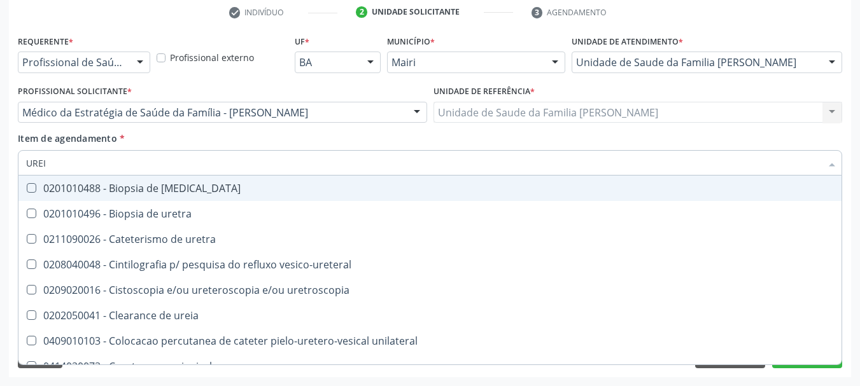
type input "UREIA"
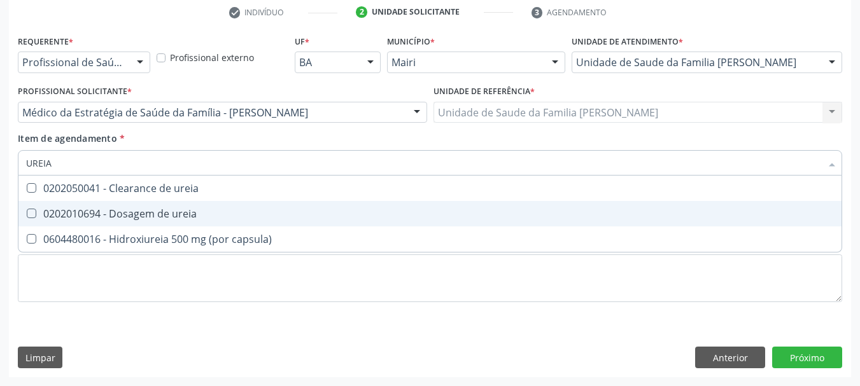
click at [74, 209] on div "0202010694 - Dosagem de ureia" at bounding box center [430, 214] width 808 height 10
checkbox ureia "true"
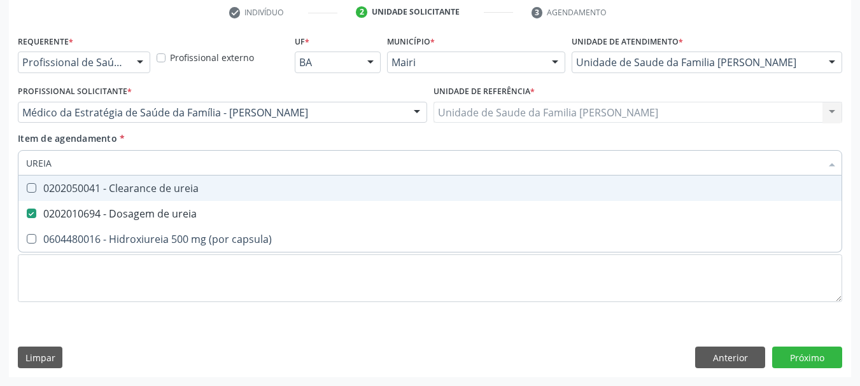
drag, startPoint x: 59, startPoint y: 164, endPoint x: 0, endPoint y: 170, distance: 59.5
click at [0, 170] on div "Acompanhamento Acompanhe a situação das marcações correntes e finalizadas Relat…" at bounding box center [430, 106] width 860 height 561
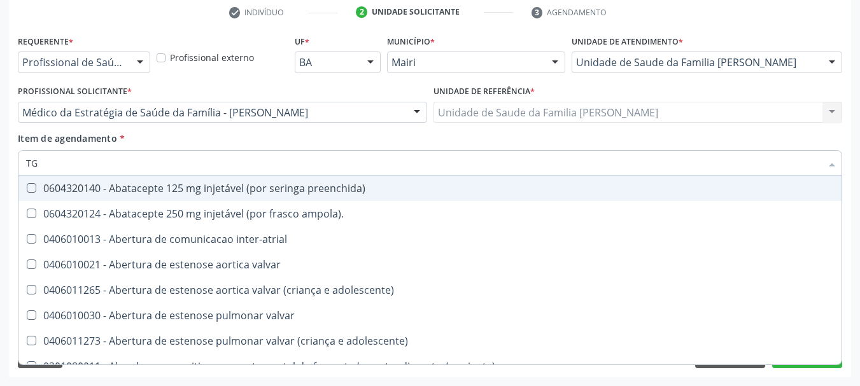
type input "TGO"
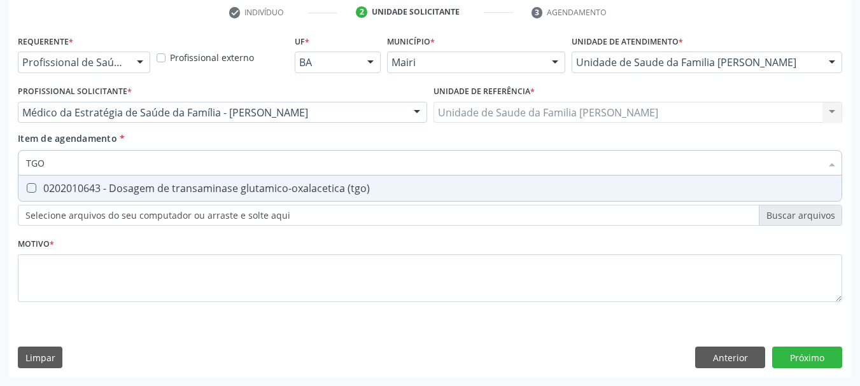
click at [38, 194] on div "0202010643 - Dosagem de transaminase glutamico-oxalacetica (tgo)" at bounding box center [430, 188] width 808 height 10
checkbox \(tgo\) "true"
click at [0, 162] on div "Acompanhamento Acompanhe a situação das marcações correntes e finalizadas Relat…" at bounding box center [430, 106] width 860 height 561
type input "TG"
checkbox \(tgo\) "true"
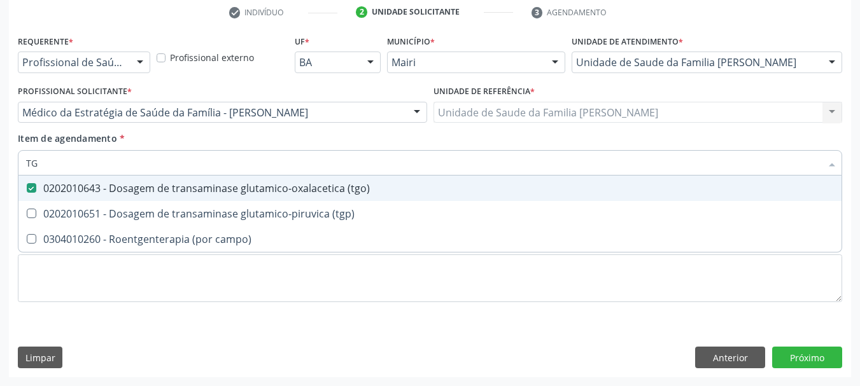
type input "TGP"
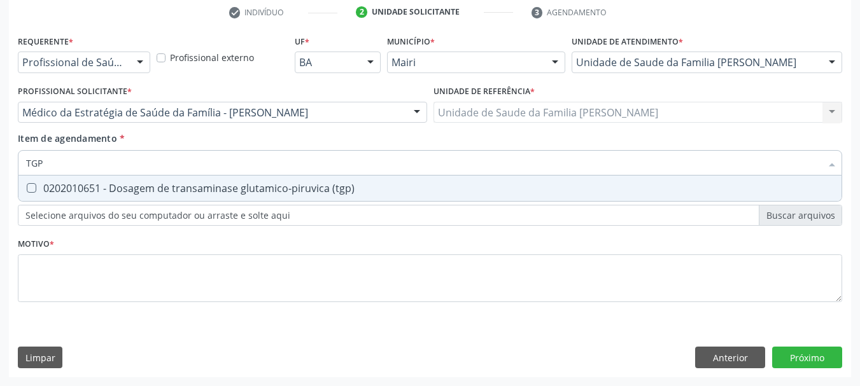
click at [55, 183] on div "0202010651 - Dosagem de transaminase glutamico-piruvica (tgp)" at bounding box center [430, 188] width 808 height 10
checkbox \(tgp\) "true"
drag, startPoint x: 56, startPoint y: 164, endPoint x: 0, endPoint y: 169, distance: 56.2
click at [0, 169] on div "Acompanhamento Acompanhe a situação das marcações correntes e finalizadas Relat…" at bounding box center [430, 106] width 860 height 561
type input "URI"
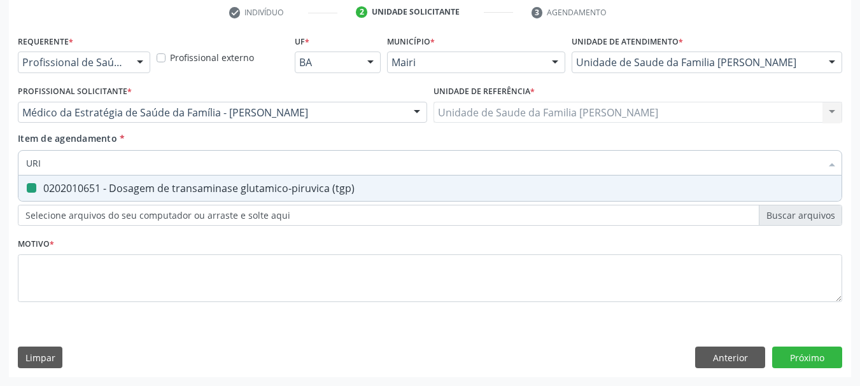
checkbox \(tgp\) "false"
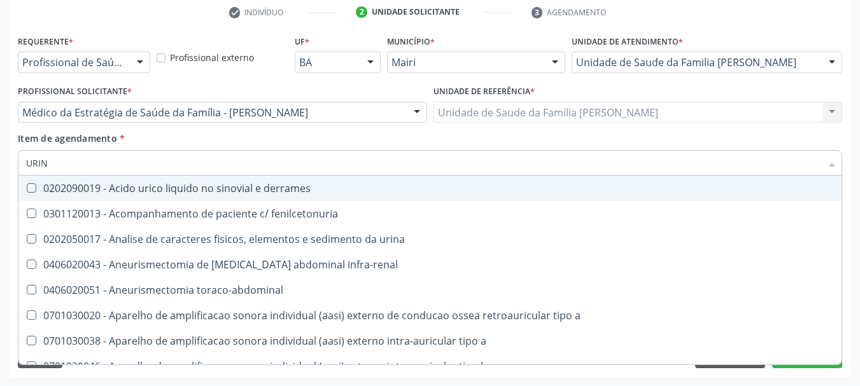
type input "URINA"
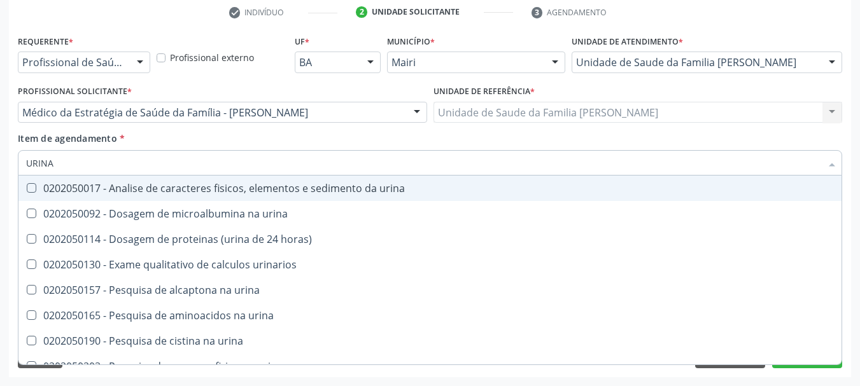
click at [83, 194] on div "0202050017 - Analise de caracteres fisicos, elementos e sedimento da urina" at bounding box center [430, 188] width 808 height 10
checkbox urina "true"
drag, startPoint x: 28, startPoint y: 172, endPoint x: 0, endPoint y: 174, distance: 28.1
click at [0, 174] on div "Acompanhamento Acompanhe a situação das marcações correntes e finalizadas Relat…" at bounding box center [430, 106] width 860 height 561
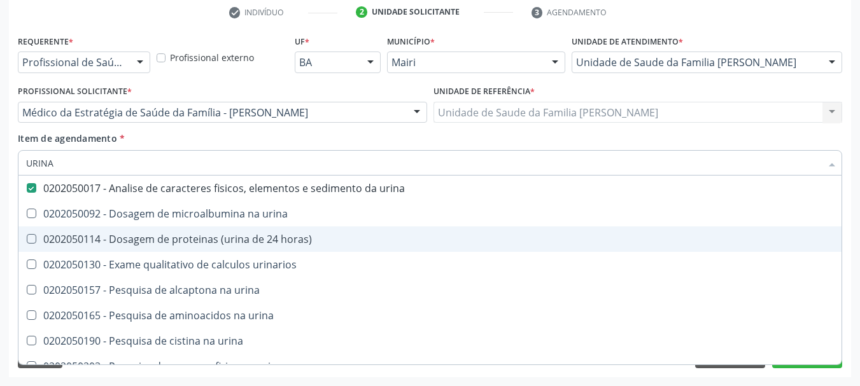
click at [84, 239] on div "0202050114 - Dosagem de proteinas (urina de 24 horas)" at bounding box center [430, 239] width 808 height 10
checkbox horas\) "true"
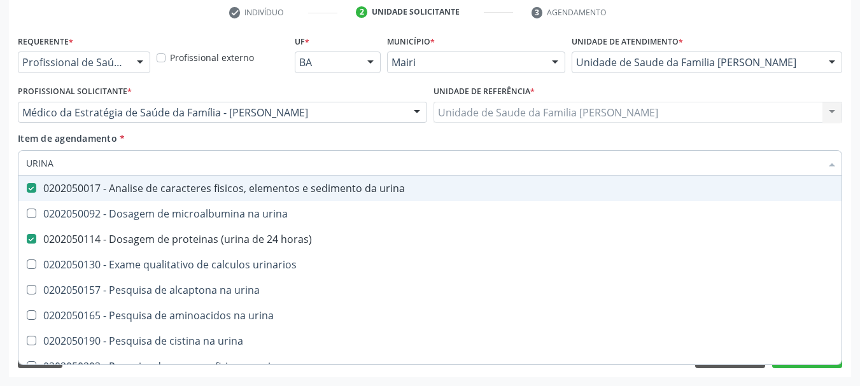
click at [74, 165] on input "URINA" at bounding box center [423, 162] width 795 height 25
type input "URIN"
checkbox horas\) "false"
checkbox urinarios "true"
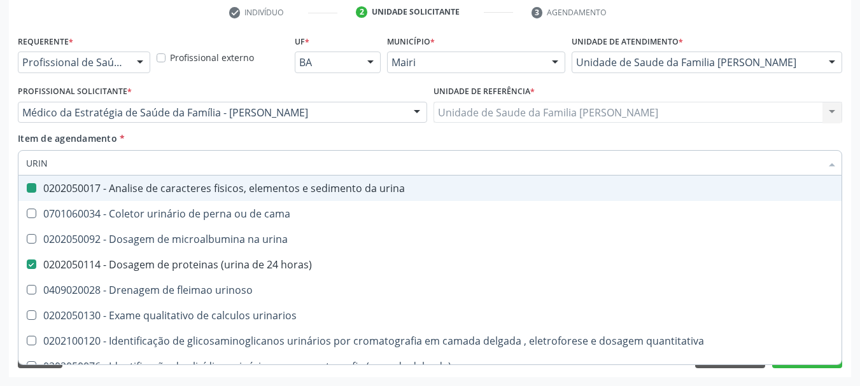
type input "URI"
checkbox urina "false"
checkbox urina "true"
checkbox horas\) "false"
checkbox vaginal "true"
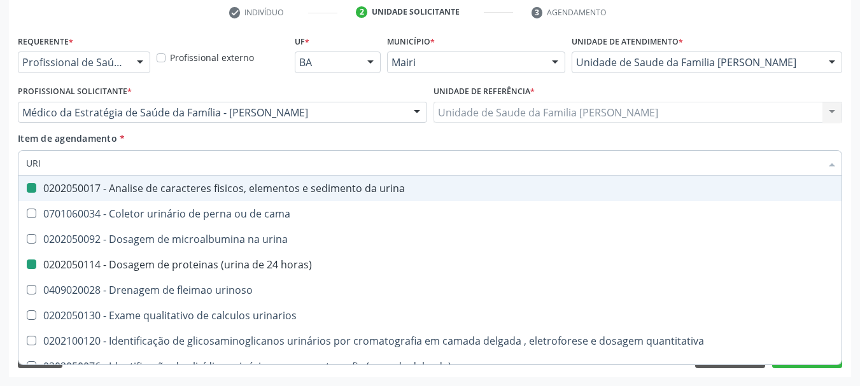
type input "UR"
checkbox urina "false"
checkbox urina "true"
checkbox vaginal "false"
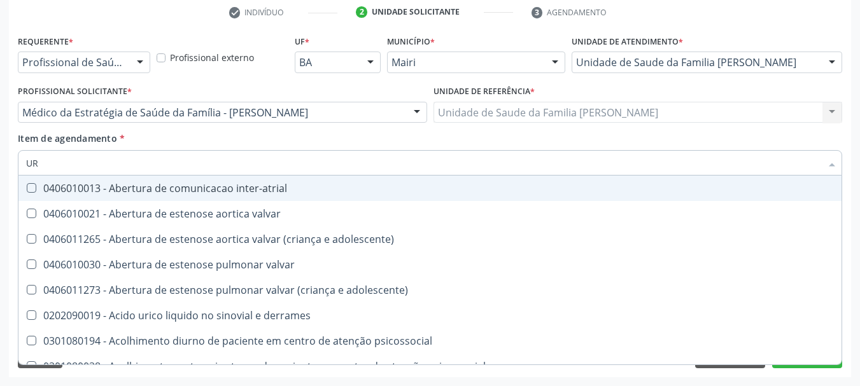
type input "U"
checkbox urina "false"
checkbox urostomizados "false"
checkbox sessao\) "true"
checkbox horas\) "false"
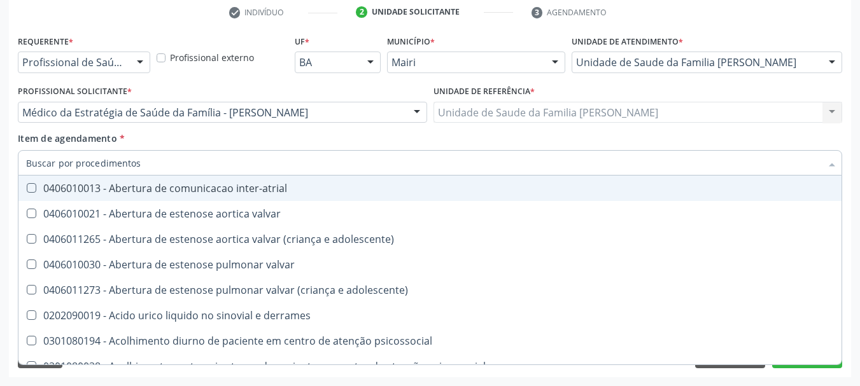
checkbox ureia "false"
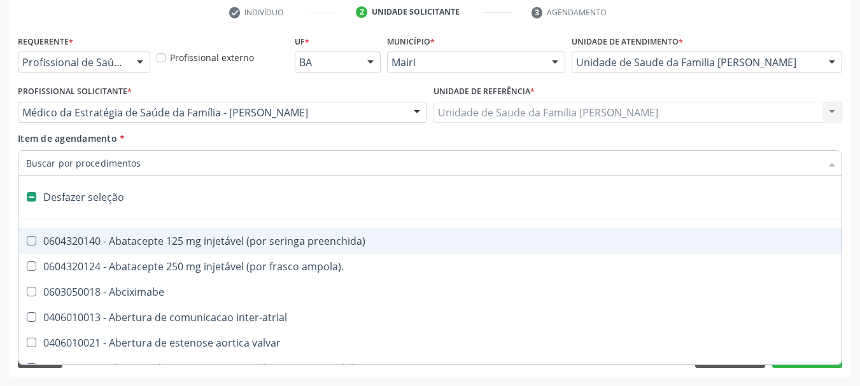
type input "P"
checkbox urina "false"
checkbox tricuspide "true"
checkbox base "true"
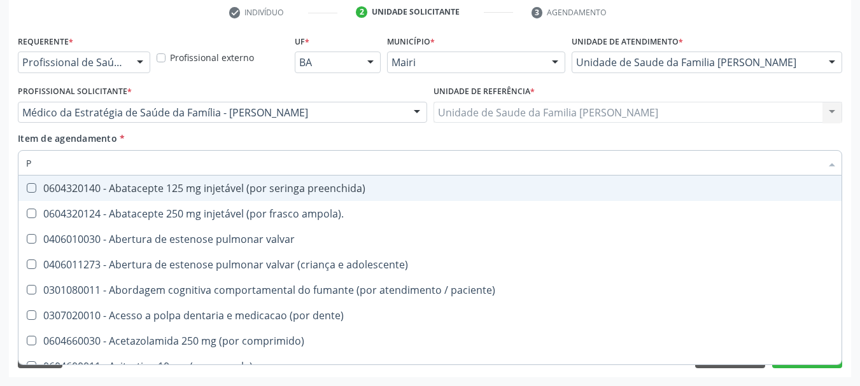
type input "PR"
checkbox episcleral "true"
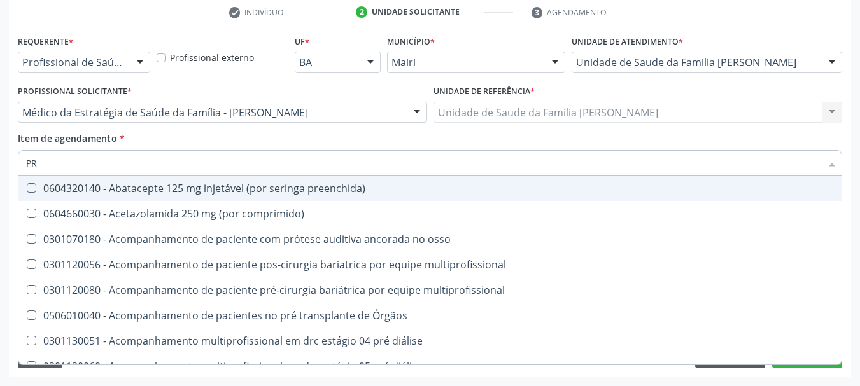
type input "PRO"
checkbox aberto\) "true"
checkbox horas\) "false"
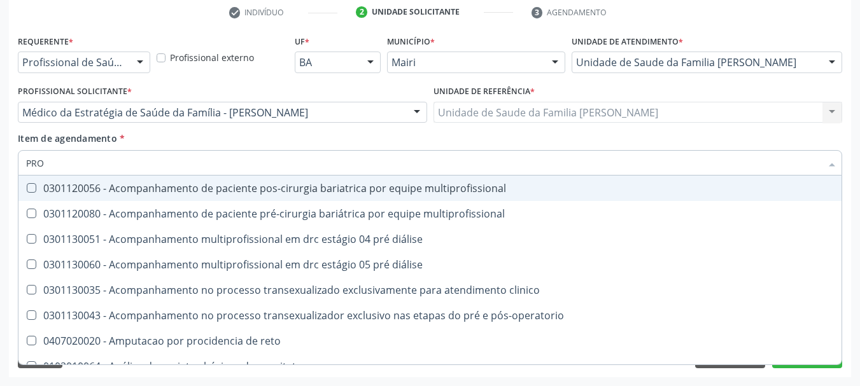
type input "PROT"
checkbox sistêmico "true"
checkbox horas\) "false"
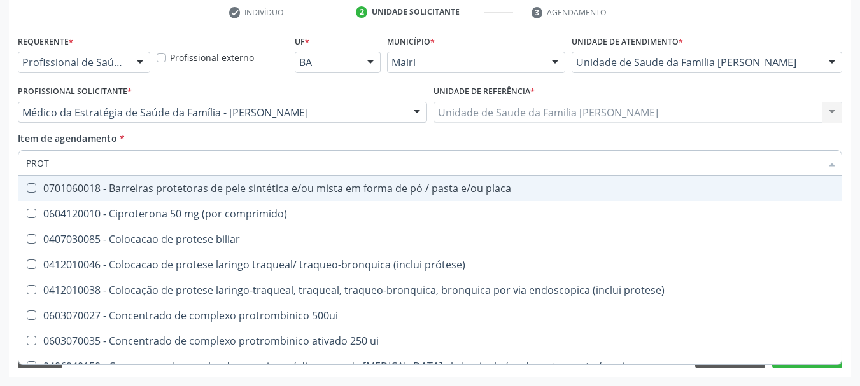
type input "PROTE"
checkbox acida "true"
checkbox horas\) "false"
type input "PROTEI"
checkbox 500ui "true"
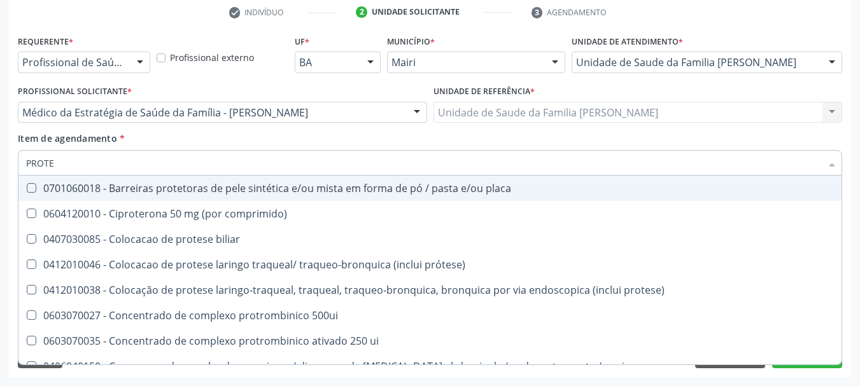
checkbox acida "false"
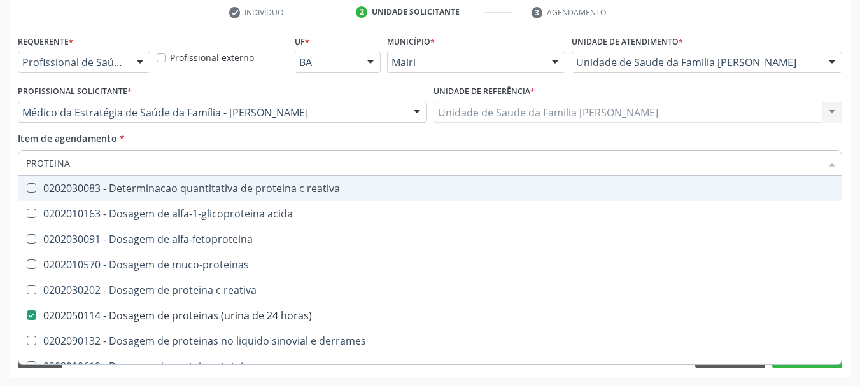
type input "PROTEINAS"
checkbox acida "true"
checkbox horas\) "false"
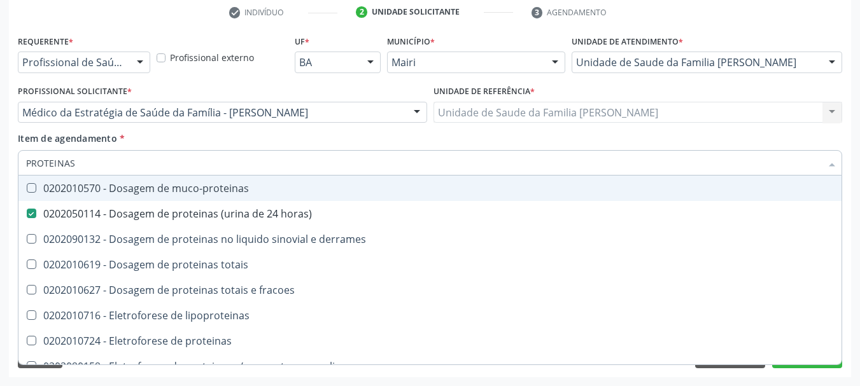
type input "PROTEINAS T"
checkbox horas\) "false"
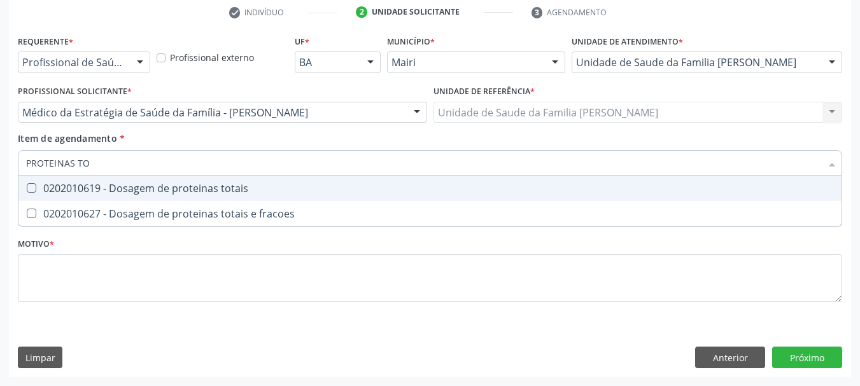
type input "PROTEINAS TOT"
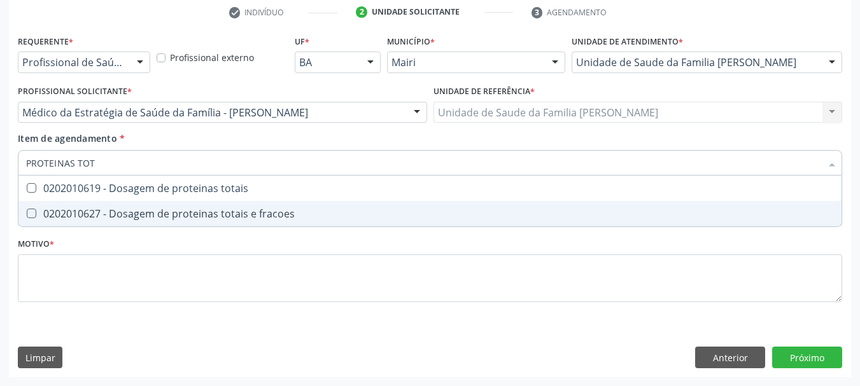
click at [181, 214] on div "0202010627 - Dosagem de proteinas totais e fracoes" at bounding box center [430, 214] width 808 height 10
checkbox fracoes "true"
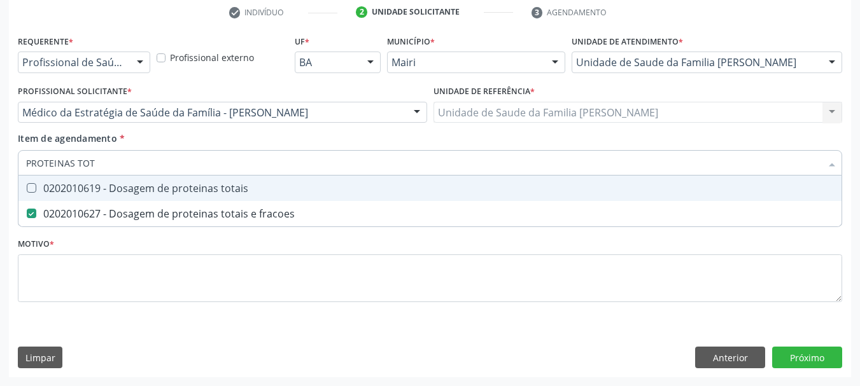
drag, startPoint x: 115, startPoint y: 164, endPoint x: 1, endPoint y: 172, distance: 114.2
click at [0, 171] on div "Acompanhamento Acompanhe a situação das marcações correntes e finalizadas Relat…" at bounding box center [430, 106] width 860 height 561
type input "BI"
checkbox fracoes "false"
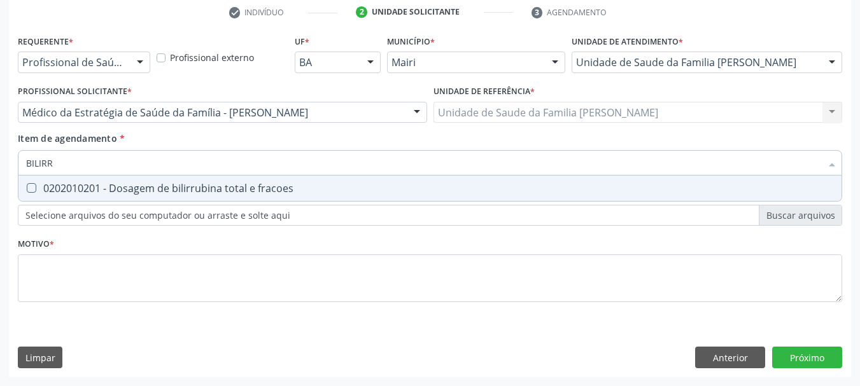
type input "BILIRRU"
click at [39, 183] on span "0202010201 - Dosagem de bilirrubina total e fracoes" at bounding box center [429, 188] width 823 height 25
checkbox fracoes "true"
drag, startPoint x: 76, startPoint y: 166, endPoint x: 0, endPoint y: 168, distance: 75.8
click at [0, 168] on div "Acompanhamento Acompanhe a situação das marcações correntes e finalizadas Relat…" at bounding box center [430, 106] width 860 height 561
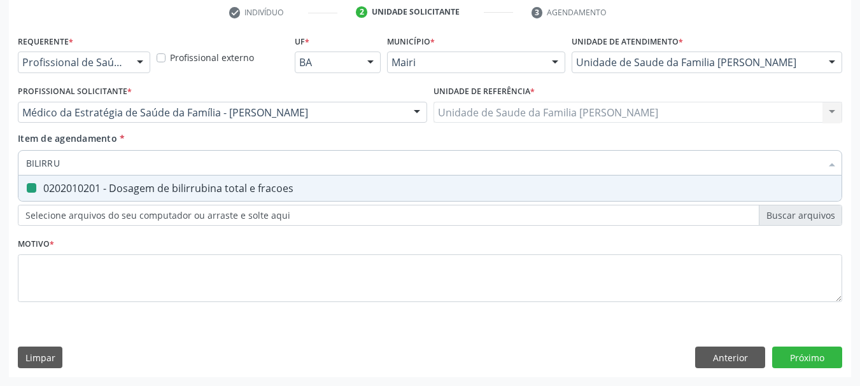
type input "A"
checkbox fracoes "false"
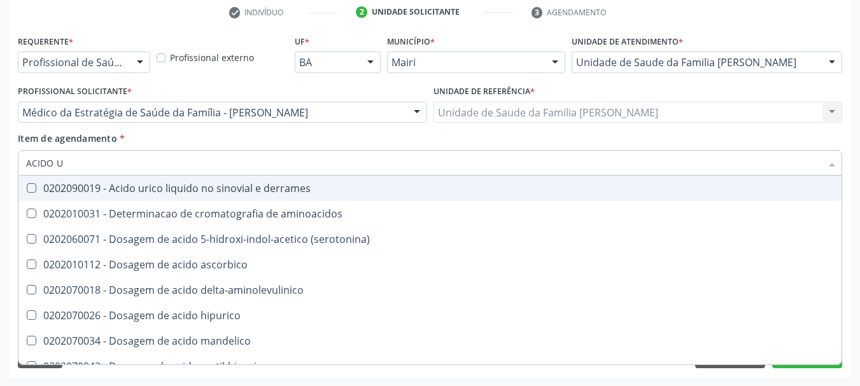
type input "ACIDO UR"
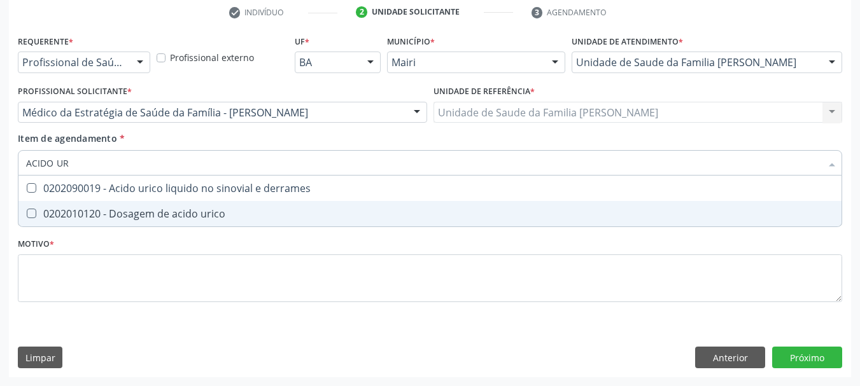
click at [64, 209] on div "0202010120 - Dosagem de acido urico" at bounding box center [430, 214] width 808 height 10
checkbox urico "true"
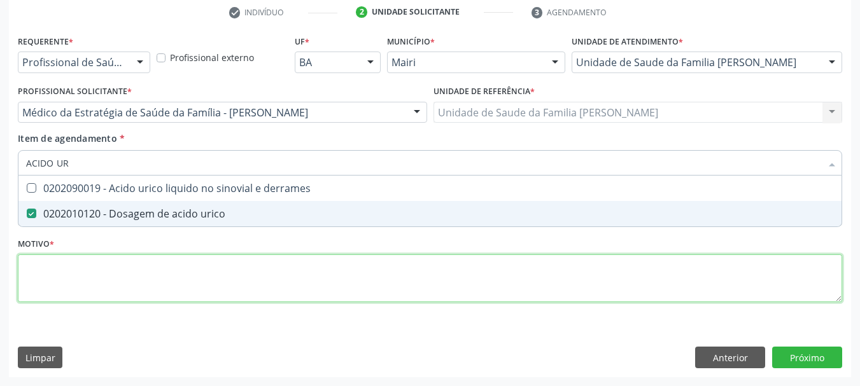
click at [81, 274] on div "Requerente * Profissional de Saúde Profissional de Saúde Paciente Nenhum result…" at bounding box center [430, 176] width 824 height 288
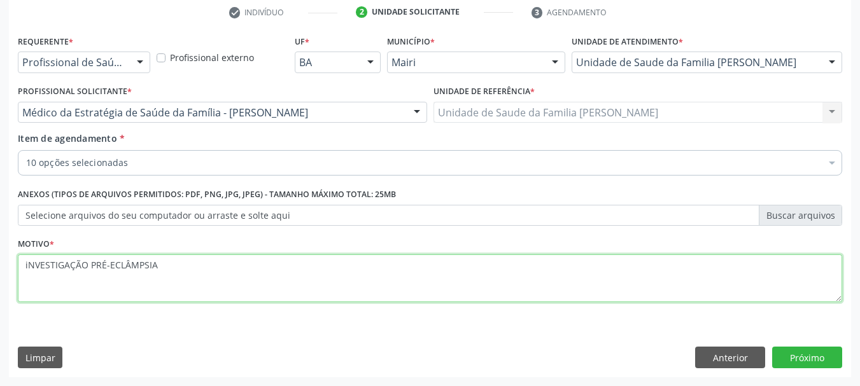
click at [29, 271] on textarea "iNVESTIGAÇÃO PRÉ-ECLÂMPSIA" at bounding box center [430, 279] width 824 height 48
type textarea "INVESTIGAÇÃO PRÉ-ECLÂMPSIA"
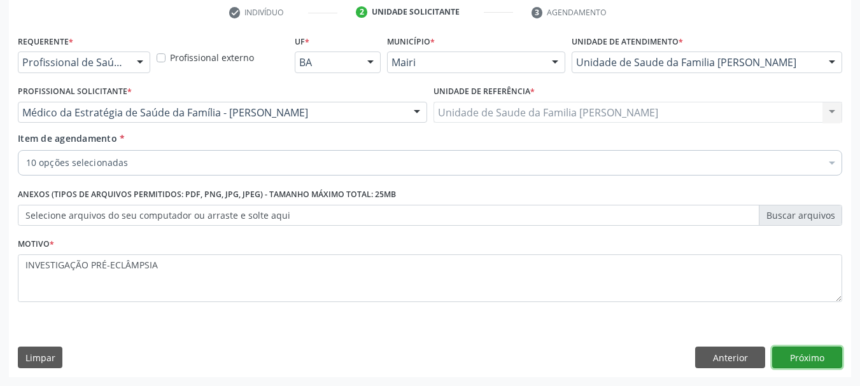
click at [807, 360] on button "Próximo" at bounding box center [807, 358] width 70 height 22
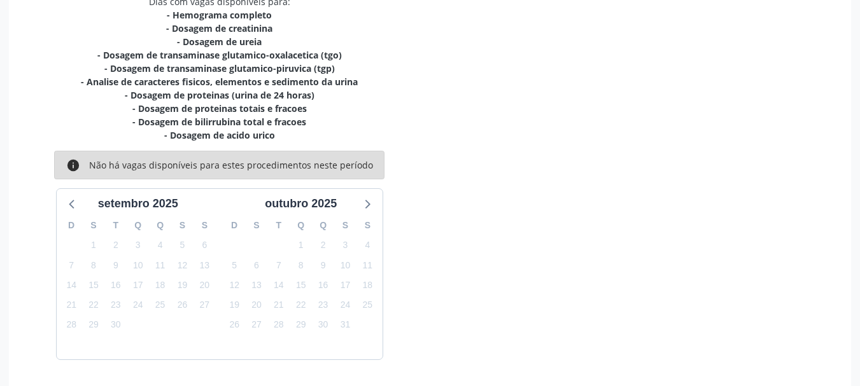
scroll to position [325, 0]
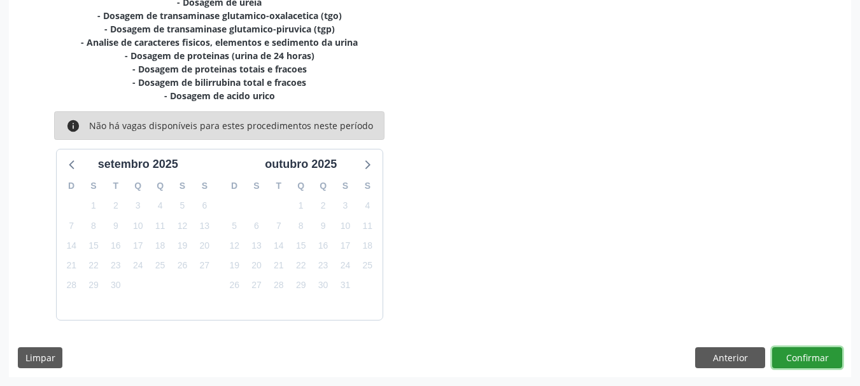
click at [821, 358] on button "Confirmar" at bounding box center [807, 359] width 70 height 22
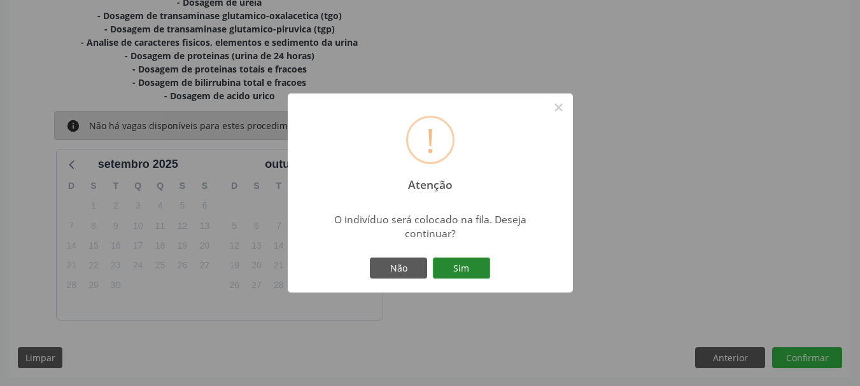
click at [455, 267] on button "Sim" at bounding box center [461, 269] width 57 height 22
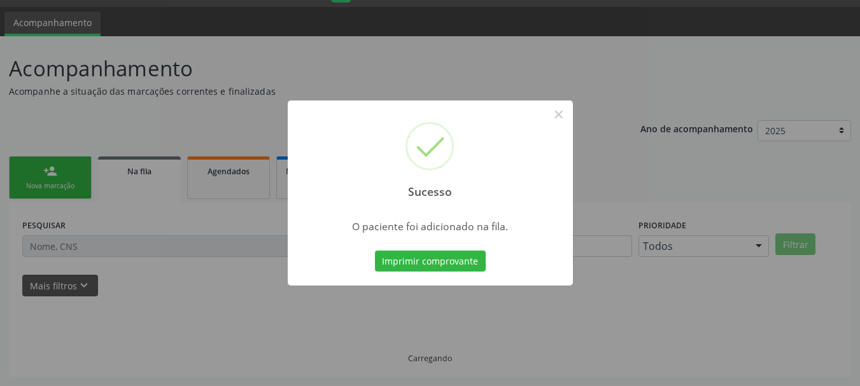
scroll to position [34, 0]
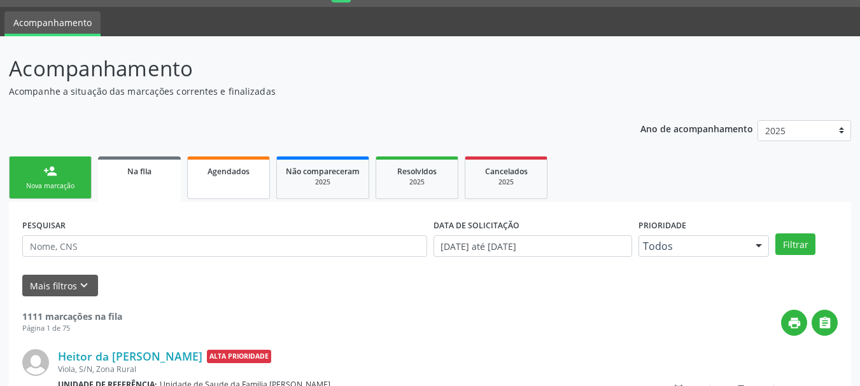
click at [222, 188] on link "Agendados" at bounding box center [228, 178] width 83 height 43
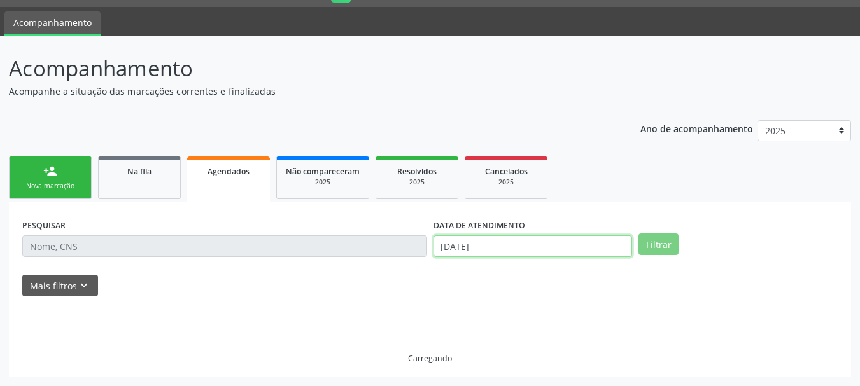
click at [465, 247] on input "12/09/2025" at bounding box center [532, 247] width 199 height 22
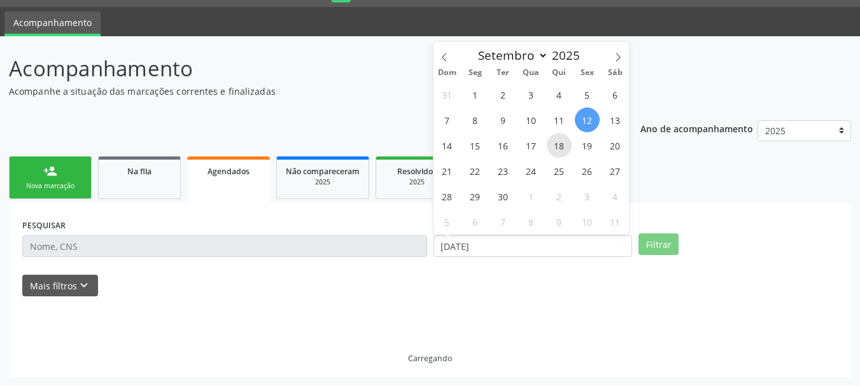
click at [569, 145] on span "18" at bounding box center [559, 145] width 25 height 25
type input "18/09/2025"
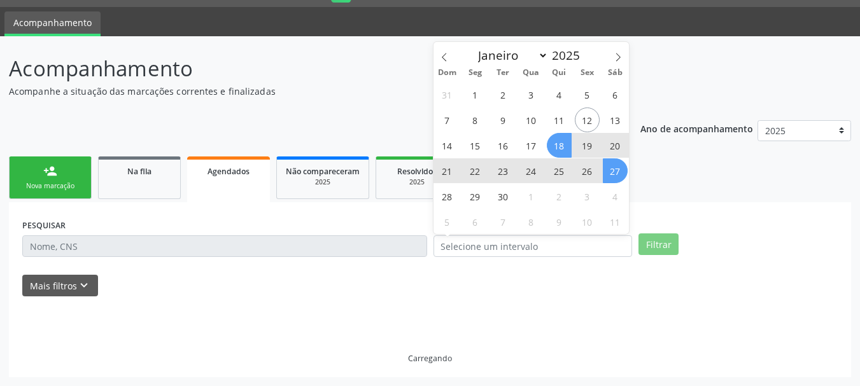
click at [652, 183] on ul "person_add Nova marcação Na fila Agendados Não compareceram 2025 Resolvidos 202…" at bounding box center [430, 177] width 842 height 49
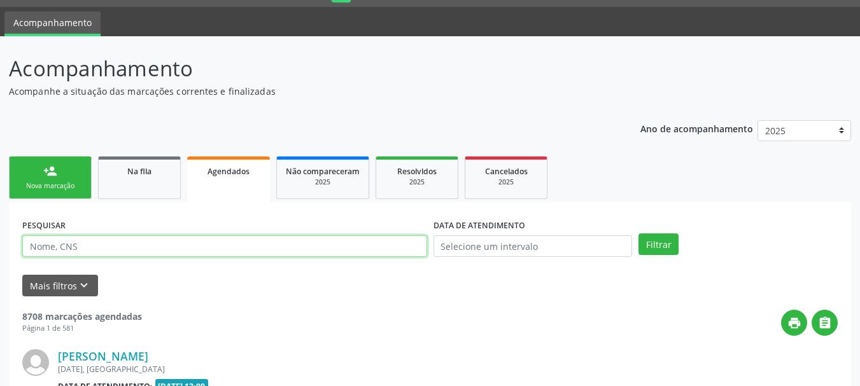
click at [350, 244] on input "text" at bounding box center [224, 247] width 405 height 22
paste input "NICACIA OLIVEIRA REIS"
click at [638, 234] on button "Filtrar" at bounding box center [658, 245] width 40 height 22
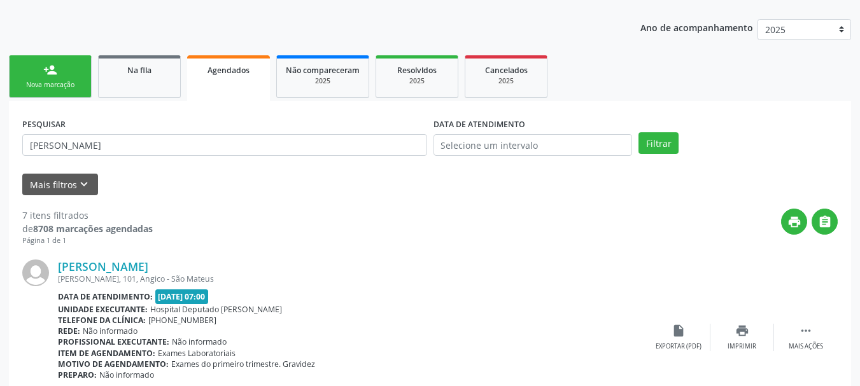
scroll to position [288, 0]
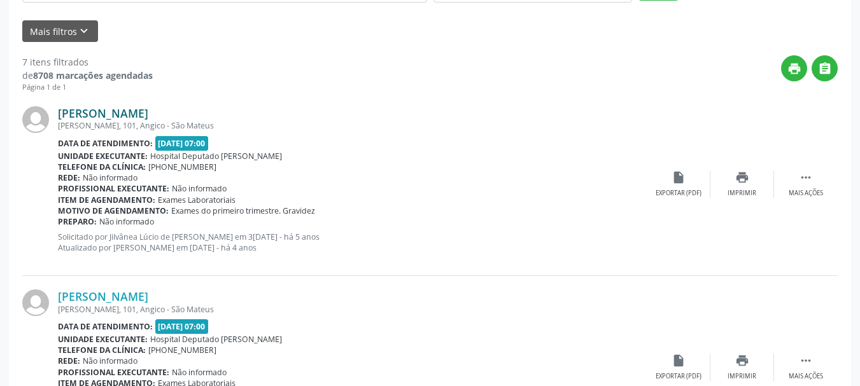
click at [84, 117] on link "Nicacia Oliveira Reis" at bounding box center [103, 113] width 90 height 14
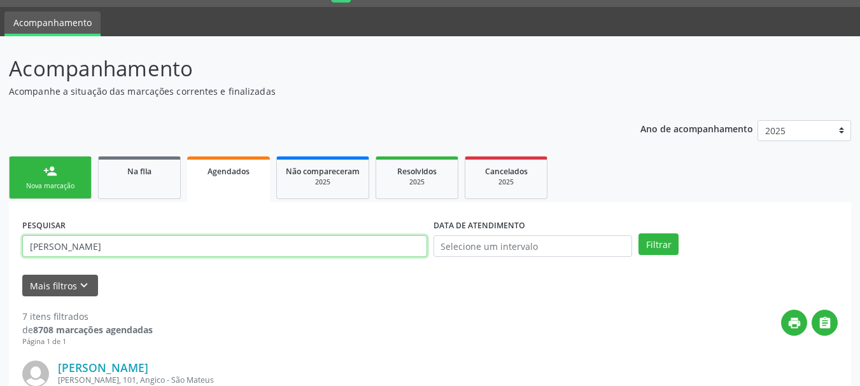
drag, startPoint x: 140, startPoint y: 246, endPoint x: 0, endPoint y: 249, distance: 140.1
paste input "RAVENNA ROSARIO PEREIRA"
click at [638, 234] on button "Filtrar" at bounding box center [658, 245] width 40 height 22
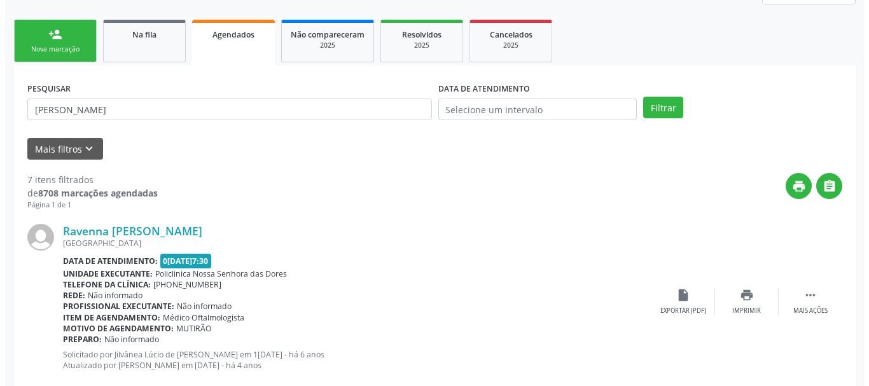
scroll to position [174, 0]
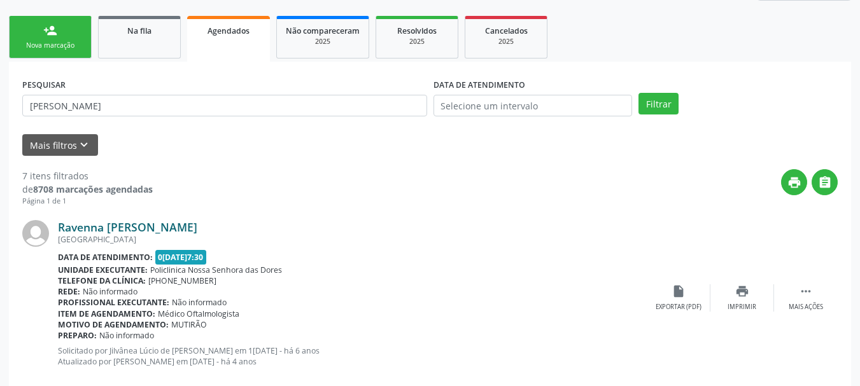
click at [95, 232] on link "Ravenna Rosario Pereira" at bounding box center [127, 227] width 139 height 14
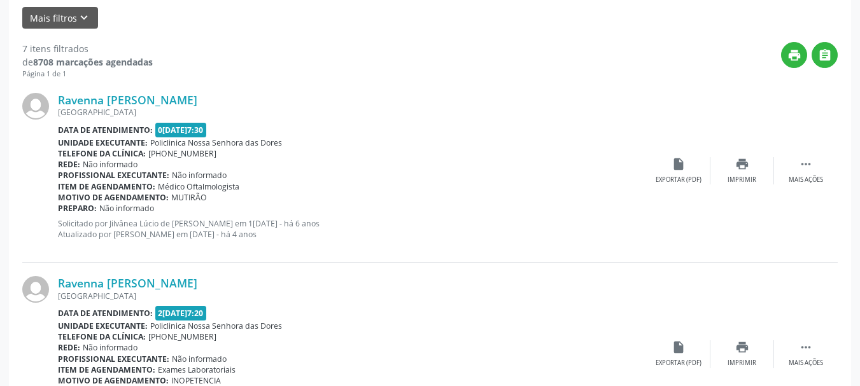
scroll to position [429, 0]
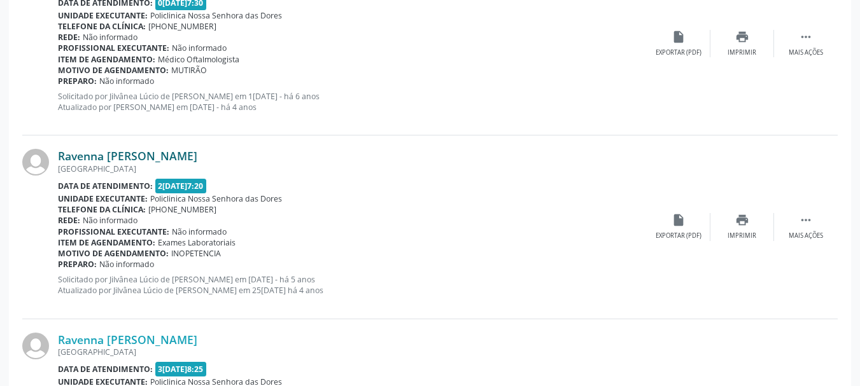
click at [116, 157] on link "Ravenna Rosário Pereira" at bounding box center [127, 156] width 139 height 14
click at [114, 158] on link "Ravenna Rosário Pereira" at bounding box center [127, 156] width 139 height 14
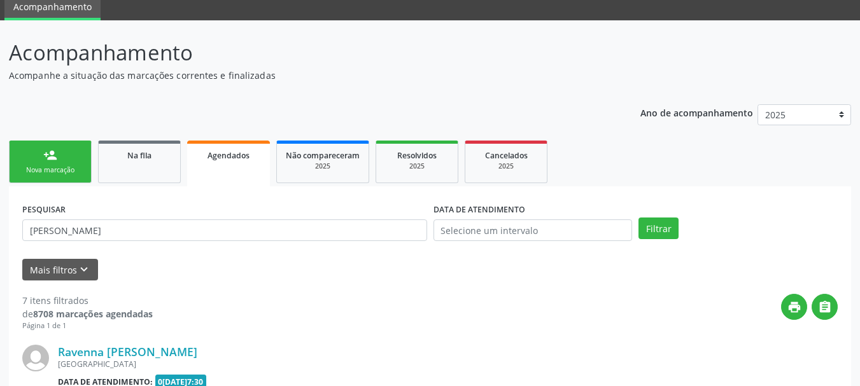
scroll to position [0, 0]
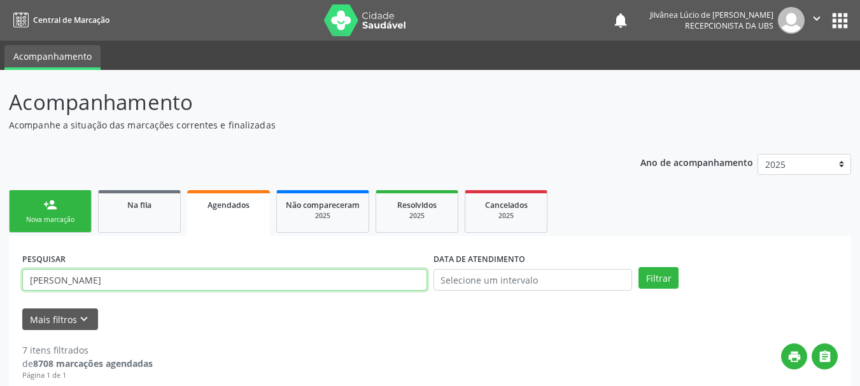
drag, startPoint x: 155, startPoint y: 276, endPoint x: 0, endPoint y: 292, distance: 156.2
paste input "JUCELIA SANTOS TRINDADE"
click at [638, 267] on button "Filtrar" at bounding box center [658, 278] width 40 height 22
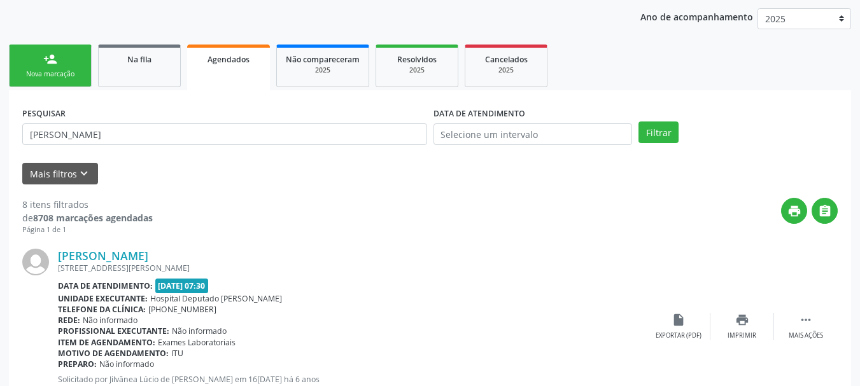
scroll to position [191, 0]
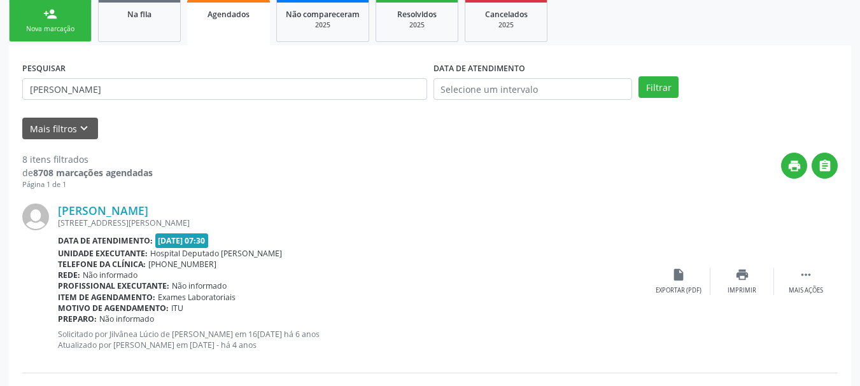
click at [89, 219] on div "Travessa Carlos Nunes, 48, Angico" at bounding box center [352, 223] width 589 height 11
click at [92, 213] on link "Jucelia Santos Trindade" at bounding box center [103, 211] width 90 height 14
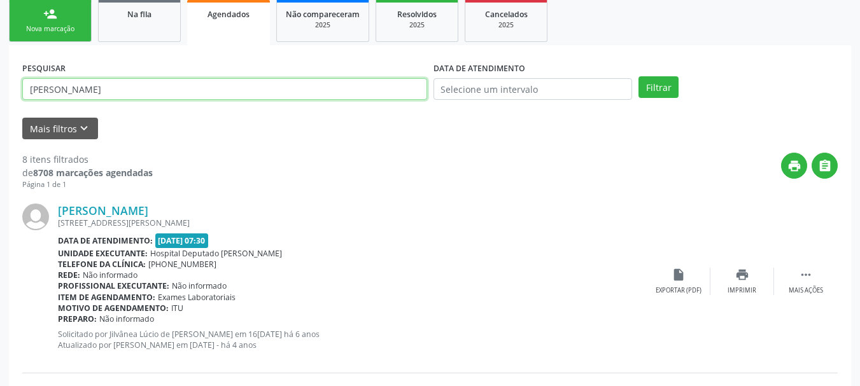
drag, startPoint x: 68, startPoint y: 99, endPoint x: 0, endPoint y: 117, distance: 70.4
paste input "MARIDALVA DA PAIXAO RODRIGUES"
click at [638, 76] on button "Filtrar" at bounding box center [658, 87] width 40 height 22
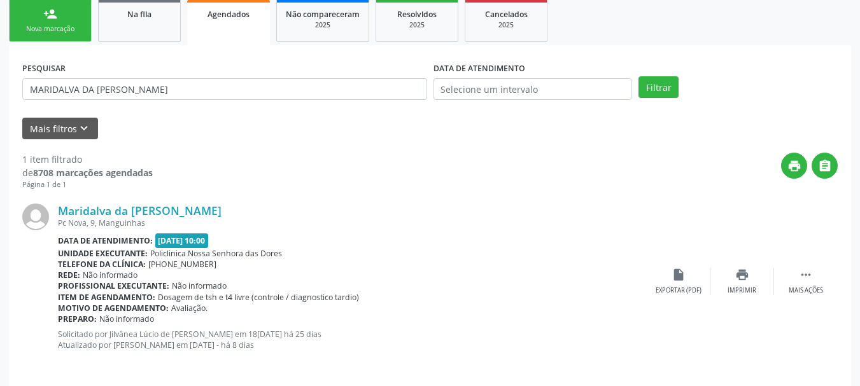
scroll to position [200, 0]
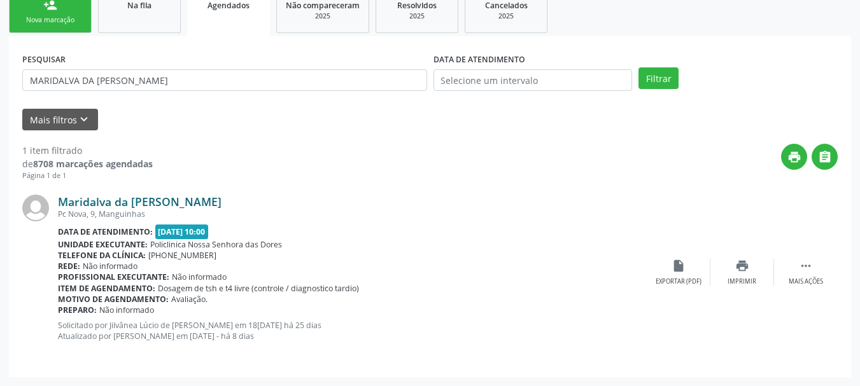
click at [117, 205] on link "Maridalva da Paixão Rodrigues" at bounding box center [140, 202] width 164 height 14
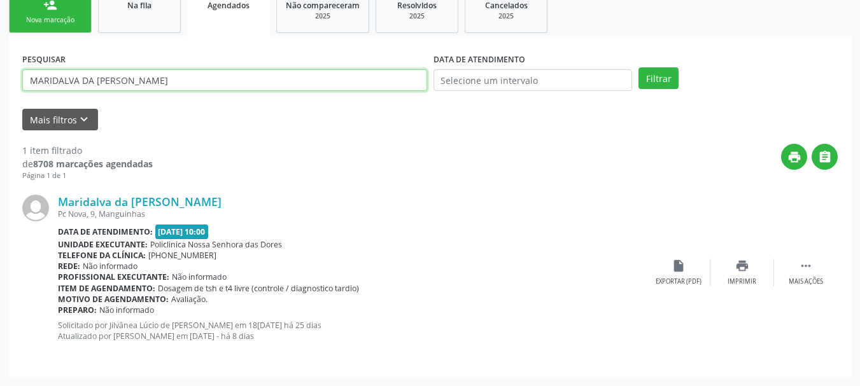
drag, startPoint x: 192, startPoint y: 81, endPoint x: 0, endPoint y: 81, distance: 191.6
click at [0, 85] on div "Acompanhamento Acompanhe a situação das marcações correntes e finalizadas Relat…" at bounding box center [430, 128] width 860 height 516
paste input "A DA GLORIA FERREIRA SANTO"
click at [638, 67] on button "Filtrar" at bounding box center [658, 78] width 40 height 22
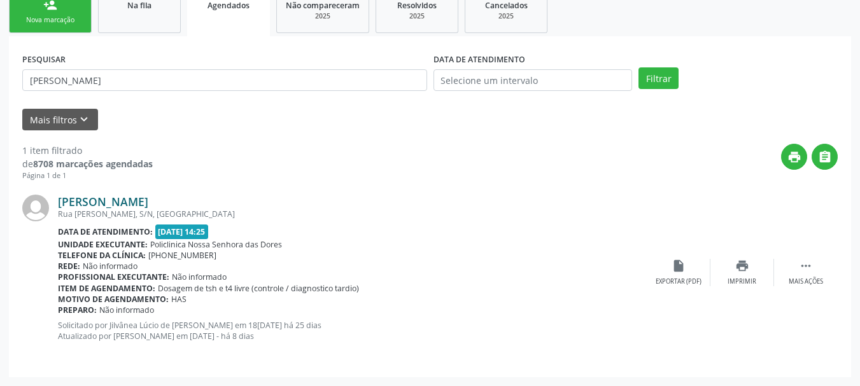
click at [120, 206] on link "Maria da Gloria Ferreira Santos" at bounding box center [103, 202] width 90 height 14
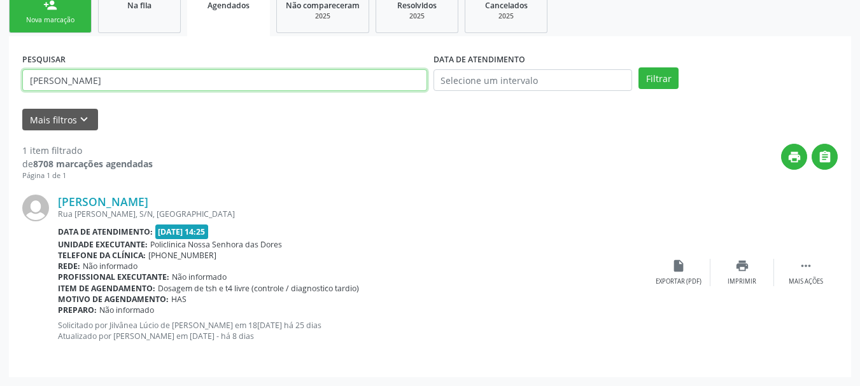
click at [0, 91] on div "Acompanhamento Acompanhe a situação das marcações correntes e finalizadas Relat…" at bounding box center [430, 128] width 860 height 516
paste input "JOAO SILVA BARREIR"
click at [638, 67] on button "Filtrar" at bounding box center [658, 78] width 40 height 22
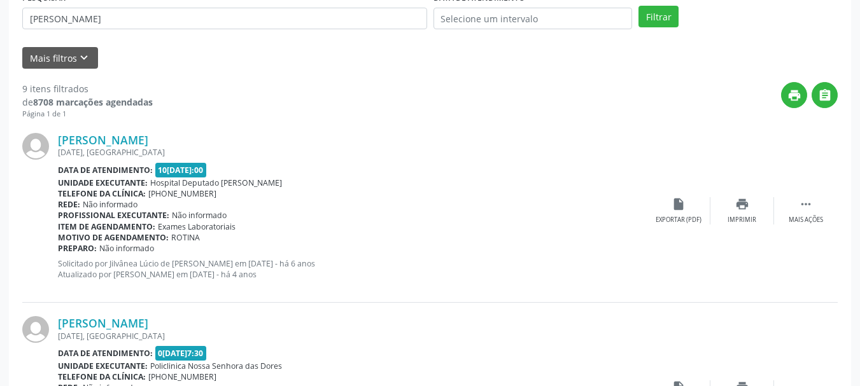
scroll to position [264, 0]
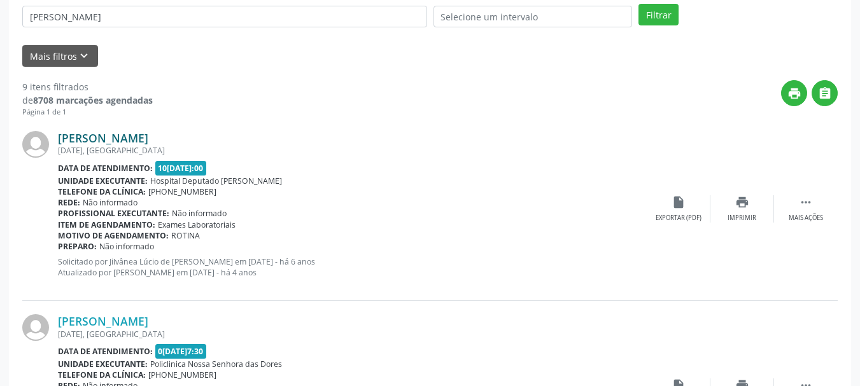
click at [73, 137] on link "João Silva Barreiros" at bounding box center [103, 138] width 90 height 14
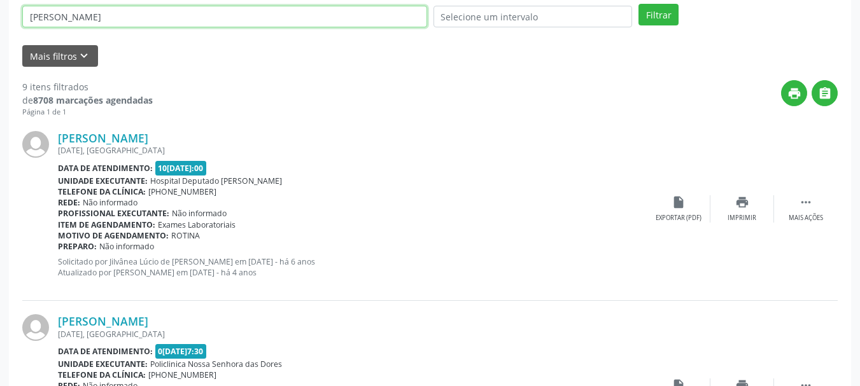
drag, startPoint x: 134, startPoint y: 17, endPoint x: 0, endPoint y: 24, distance: 133.9
paste input "SAMUEL SOUZA DE ALMEIDA"
click at [638, 4] on button "Filtrar" at bounding box center [658, 15] width 40 height 22
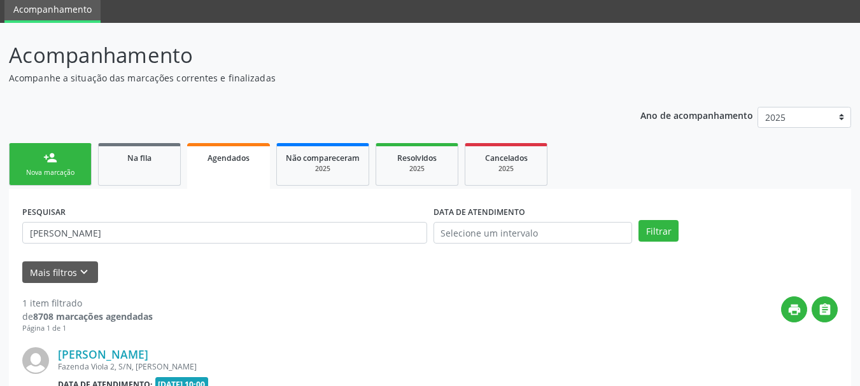
scroll to position [200, 0]
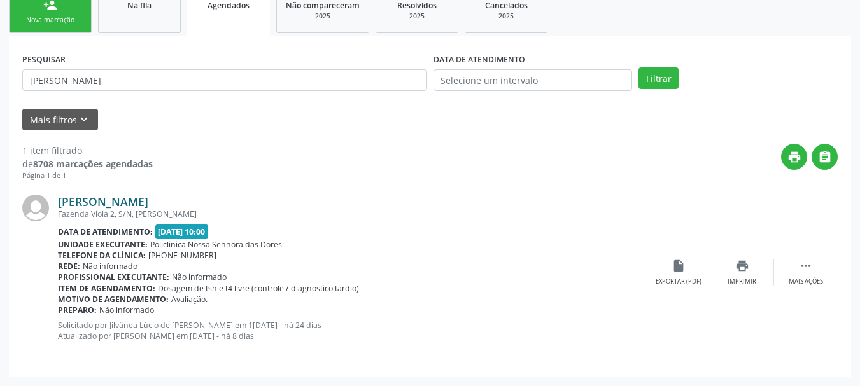
click at [95, 203] on link "Samuel Souza de Almeida" at bounding box center [103, 202] width 90 height 14
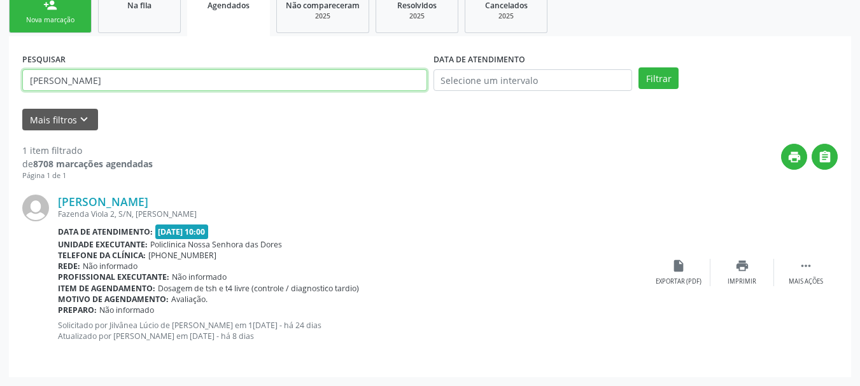
drag, startPoint x: 154, startPoint y: 83, endPoint x: 0, endPoint y: 94, distance: 154.4
click at [0, 94] on div "Acompanhamento Acompanhe a situação das marcações correntes e finalizadas Relat…" at bounding box center [430, 128] width 860 height 516
paste input "JOAO OLIVEIRA FERREIR"
click at [638, 67] on button "Filtrar" at bounding box center [658, 78] width 40 height 22
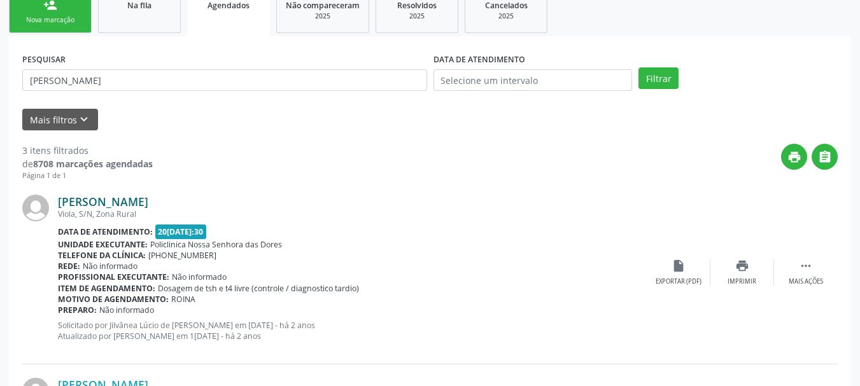
click at [94, 205] on link "João Oliveira Ferreira" at bounding box center [103, 202] width 90 height 14
click at [132, 206] on link "João Oliveira Ferreira" at bounding box center [103, 202] width 90 height 14
click at [102, 198] on link "João Oliveira Ferreira" at bounding box center [103, 202] width 90 height 14
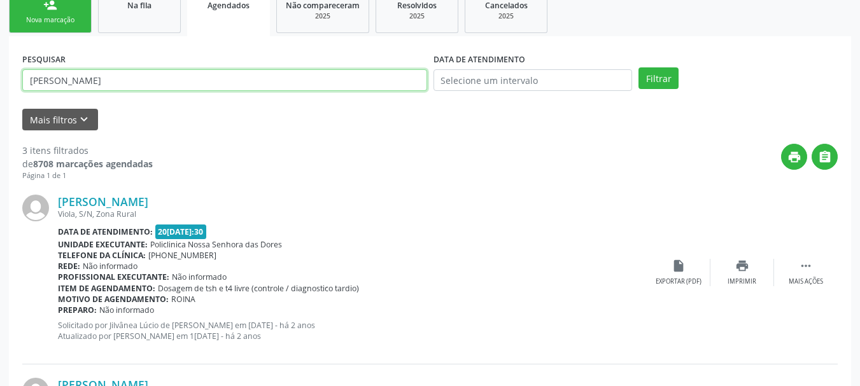
drag, startPoint x: 144, startPoint y: 83, endPoint x: 0, endPoint y: 83, distance: 144.5
click at [0, 83] on div "Acompanhamento Acompanhe a situação das marcações correntes e finalizadas Relat…" at bounding box center [430, 311] width 860 height 883
paste input "RENERIO ALVES CERQU"
click at [638, 67] on button "Filtrar" at bounding box center [658, 78] width 40 height 22
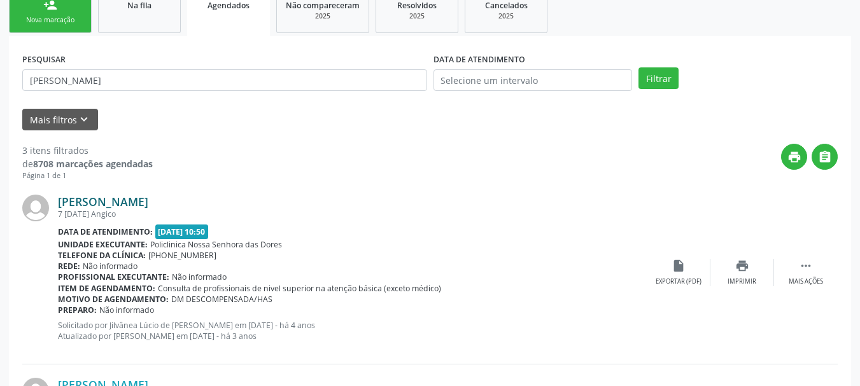
click at [112, 195] on link "Renerio Alves Cerqueira" at bounding box center [103, 202] width 90 height 14
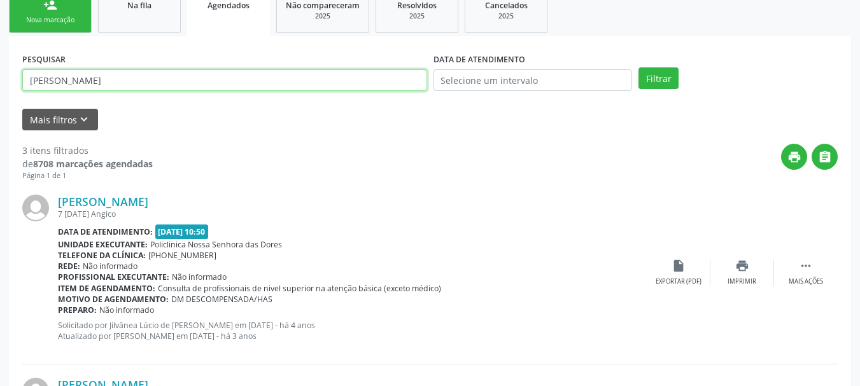
drag, startPoint x: 150, startPoint y: 83, endPoint x: 0, endPoint y: 97, distance: 150.9
click at [0, 97] on div "Acompanhamento Acompanhe a situação das marcações correntes e finalizadas Relat…" at bounding box center [430, 311] width 860 height 883
paste input "ISABELA DA PAIXAO OLIV"
click at [638, 67] on button "Filtrar" at bounding box center [658, 78] width 40 height 22
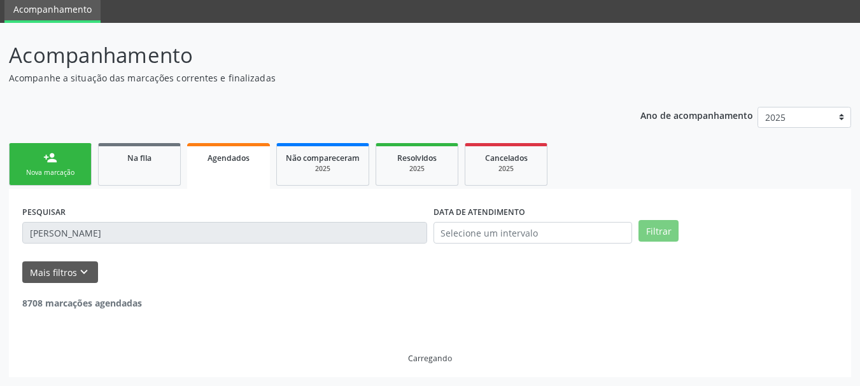
scroll to position [6, 0]
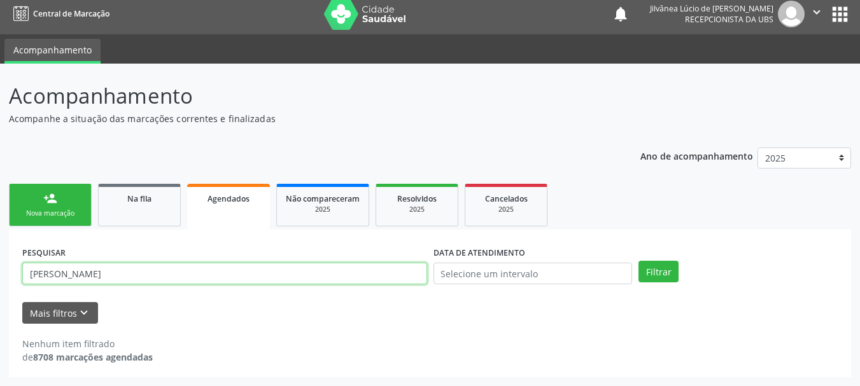
click at [80, 270] on input "ISABELA DA PAIXAO OLIVEIRA" at bounding box center [224, 274] width 405 height 22
type input "ISABELA PAIXAO OLIVEIRA"
click at [638, 261] on button "Filtrar" at bounding box center [658, 272] width 40 height 22
drag, startPoint x: 144, startPoint y: 278, endPoint x: 0, endPoint y: 323, distance: 150.6
click at [0, 323] on div "Acompanhamento Acompanhe a situação das marcações correntes e finalizadas Relat…" at bounding box center [430, 225] width 860 height 323
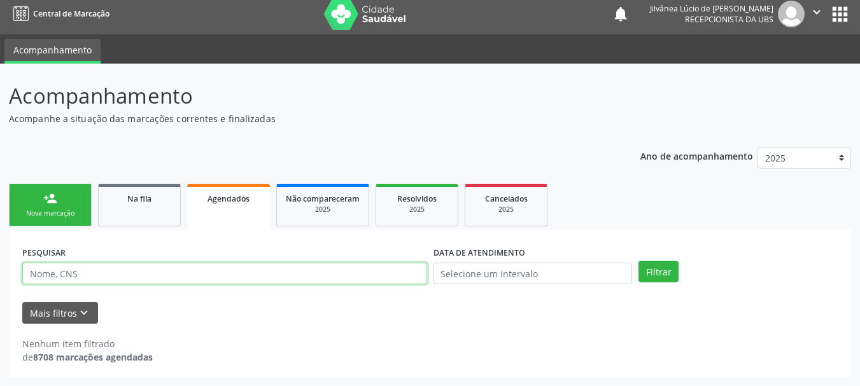
click at [129, 282] on input "text" at bounding box center [224, 274] width 405 height 22
paste input "LUCILIA PAIXAO OLIVEIRA"
click at [638, 261] on button "Filtrar" at bounding box center [658, 272] width 40 height 22
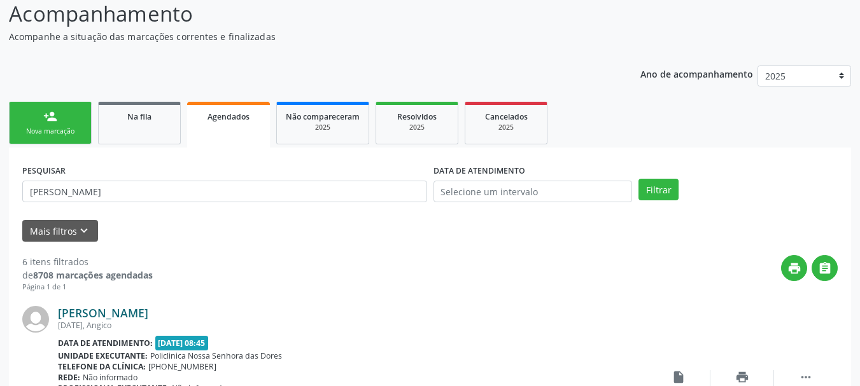
scroll to position [111, 0]
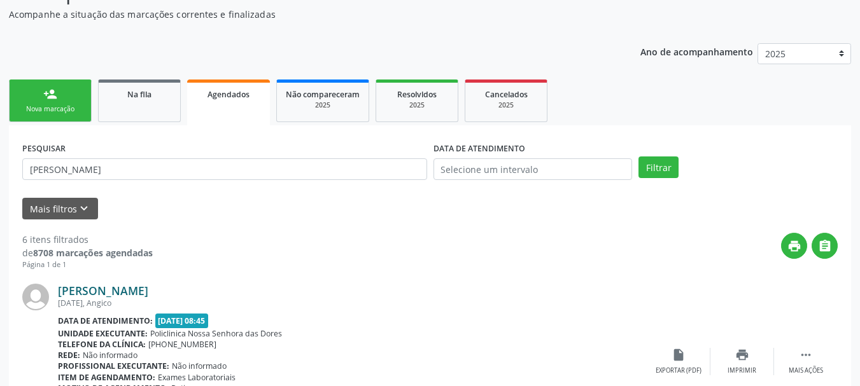
click at [94, 286] on link "Lucília Paixão Oliveira" at bounding box center [103, 291] width 90 height 14
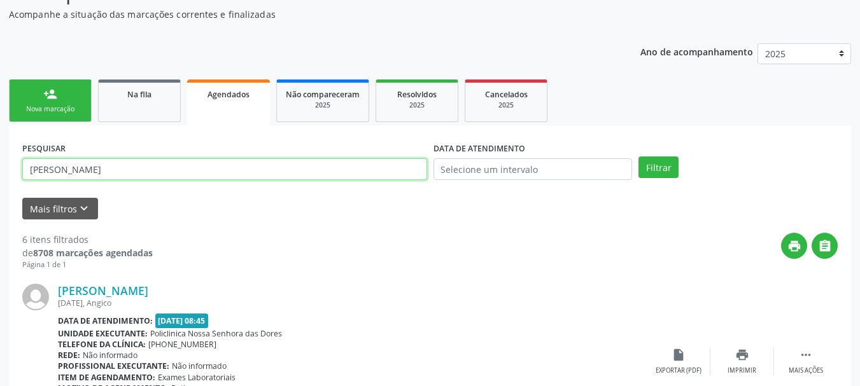
click at [145, 167] on input "LUCILIA PAIXAO OLIVEIRA" at bounding box center [224, 169] width 405 height 22
drag, startPoint x: 145, startPoint y: 167, endPoint x: 0, endPoint y: 157, distance: 145.5
paste input "KARINA SILVA DOS SANTOS"
click at [638, 157] on button "Filtrar" at bounding box center [658, 168] width 40 height 22
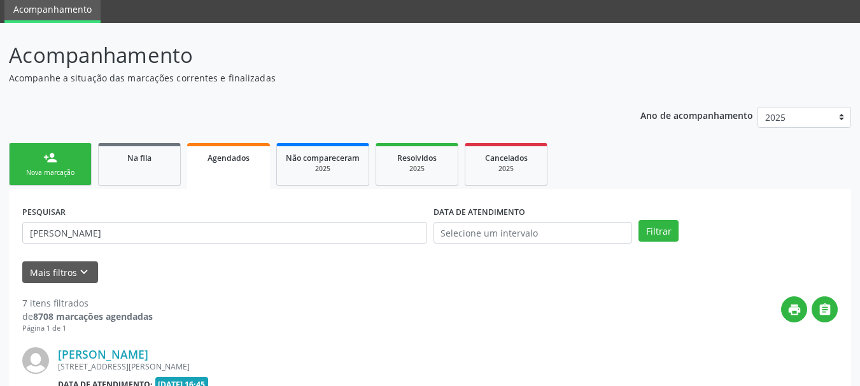
scroll to position [174, 0]
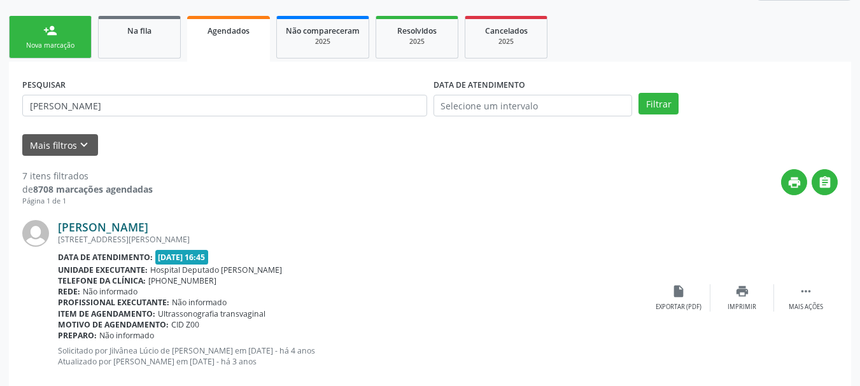
click at [127, 227] on link "Karina Silva dos Santos" at bounding box center [103, 227] width 90 height 14
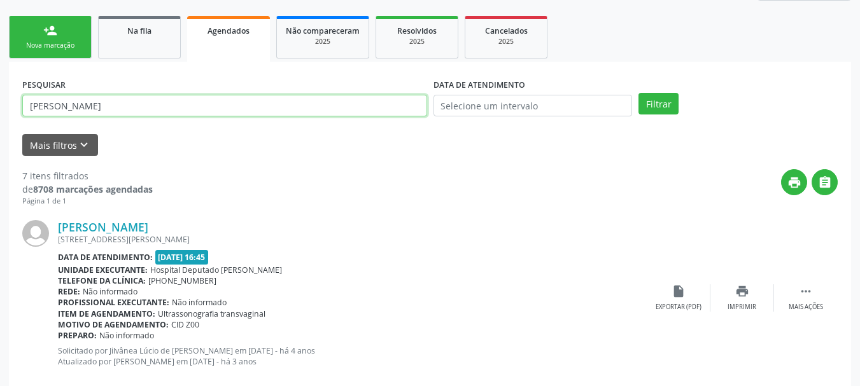
drag, startPoint x: 124, startPoint y: 111, endPoint x: 0, endPoint y: 150, distance: 130.1
paste input "PAULO RICARDO SANTANA GOME"
click at [638, 93] on button "Filtrar" at bounding box center [658, 104] width 40 height 22
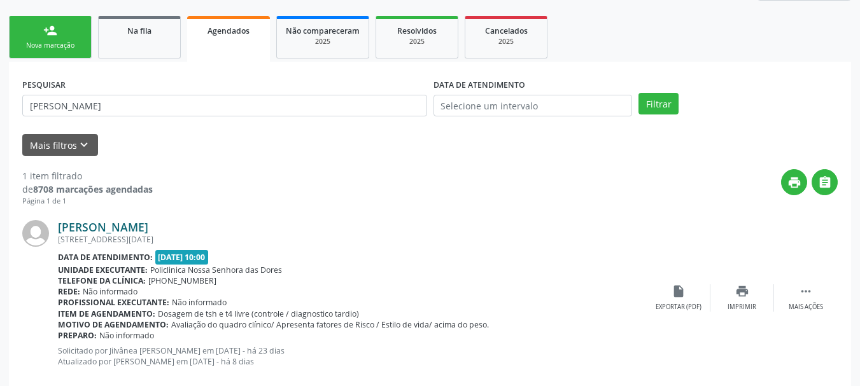
click at [121, 222] on link "Paulo Ricardo Santana Gomes" at bounding box center [103, 227] width 90 height 14
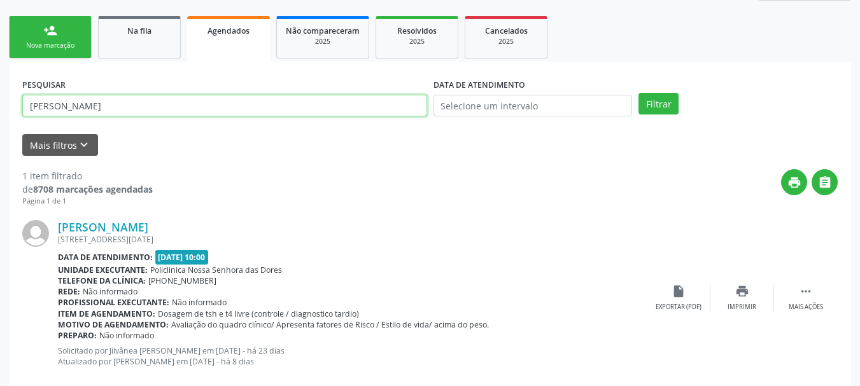
drag, startPoint x: 201, startPoint y: 107, endPoint x: 0, endPoint y: 115, distance: 201.3
click at [0, 115] on div "Acompanhamento Acompanhe a situação das marcações correntes e finalizadas Relat…" at bounding box center [430, 154] width 860 height 516
paste input "REGINA RIOS DA SILVA SOUZA"
click at [638, 93] on button "Filtrar" at bounding box center [658, 104] width 40 height 22
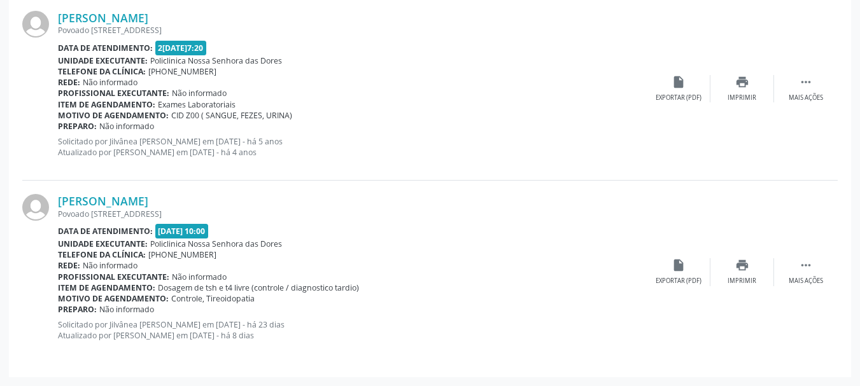
scroll to position [193, 0]
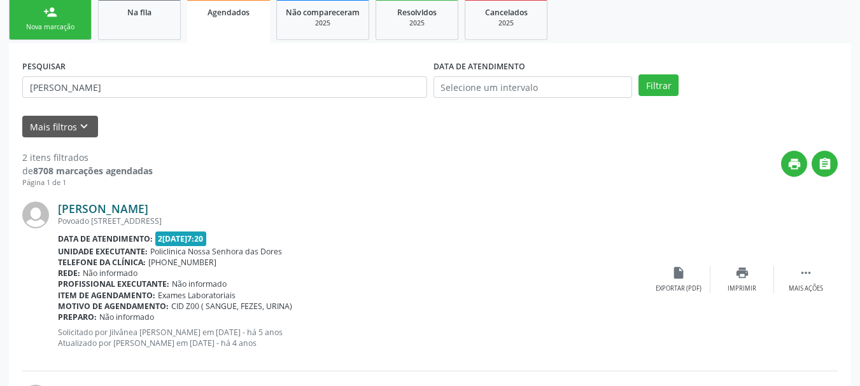
click at [141, 203] on link "Regina Rios da Silva Souza" at bounding box center [103, 209] width 90 height 14
drag, startPoint x: 167, startPoint y: 88, endPoint x: 0, endPoint y: 108, distance: 168.6
click at [0, 108] on div "Acompanhamento Acompanhe a situação das marcações correntes e finalizadas Relat…" at bounding box center [430, 227] width 860 height 700
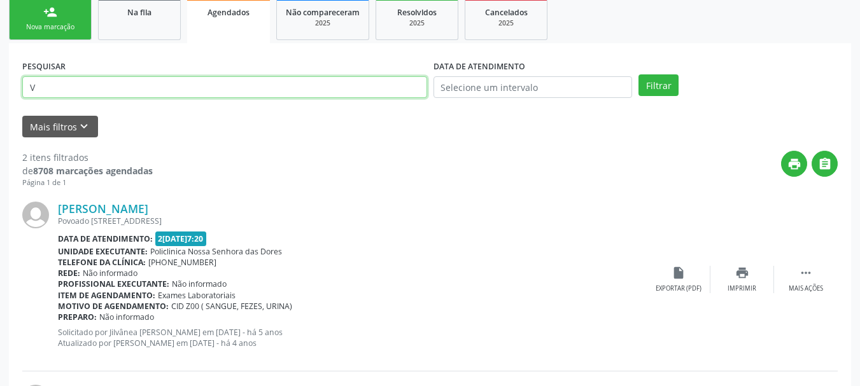
click at [638, 74] on button "Filtrar" at bounding box center [658, 85] width 40 height 22
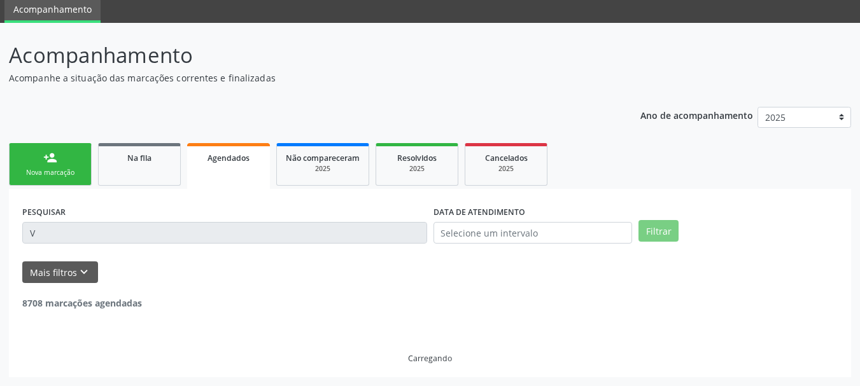
scroll to position [47, 0]
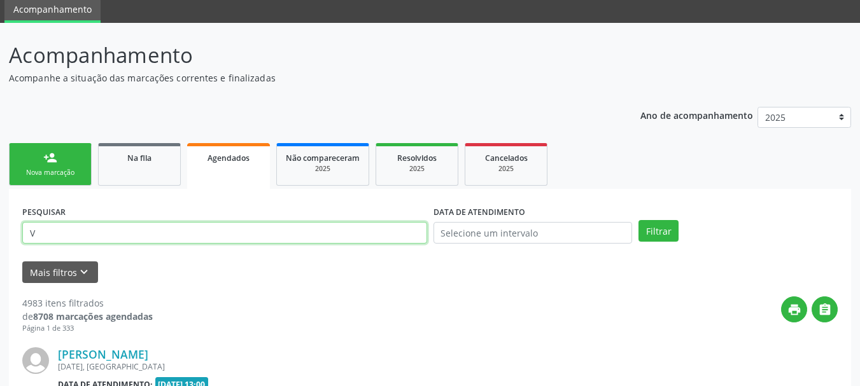
click at [43, 230] on input "V" at bounding box center [224, 233] width 405 height 22
paste input "IZABEL BARBOSA DA SILVA"
type input "IZABEL BARBOSA DA SILVA"
click at [638, 220] on button "Filtrar" at bounding box center [658, 231] width 40 height 22
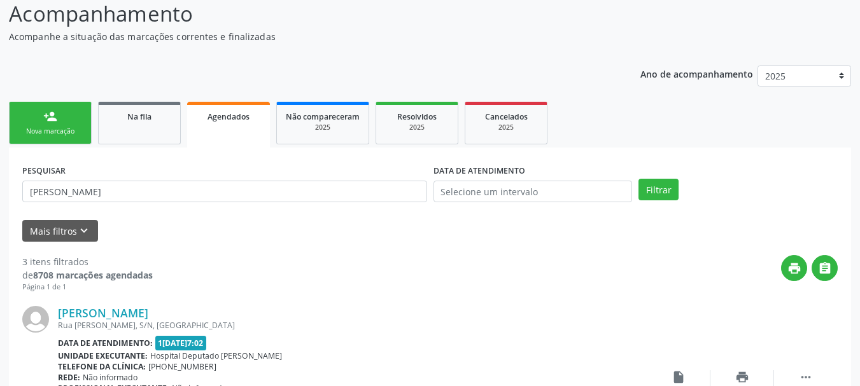
scroll to position [111, 0]
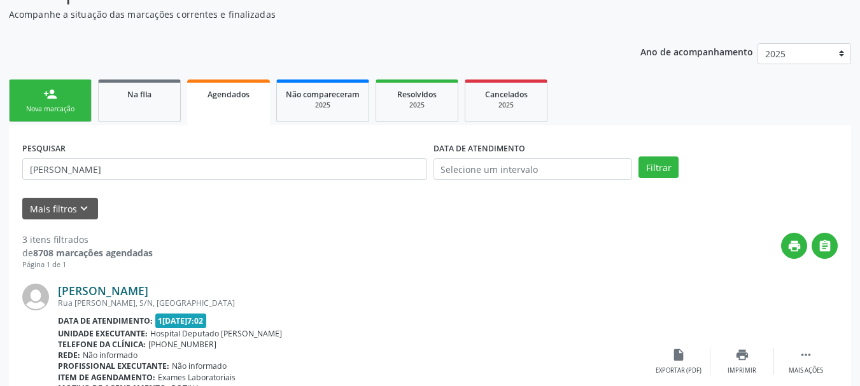
click at [122, 296] on link "Izabel Barbosa da Silva" at bounding box center [103, 291] width 90 height 14
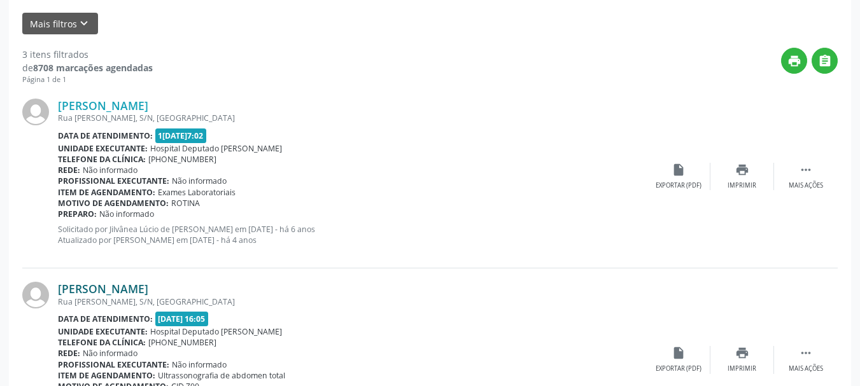
scroll to position [302, 0]
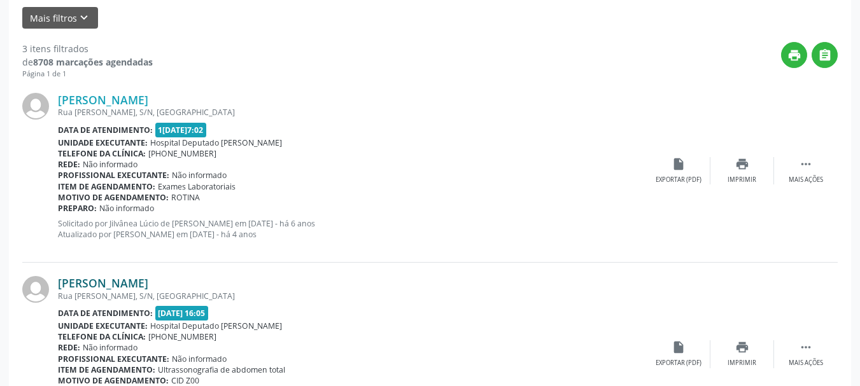
click at [115, 279] on link "Izabel Barbosa da Silva" at bounding box center [103, 283] width 90 height 14
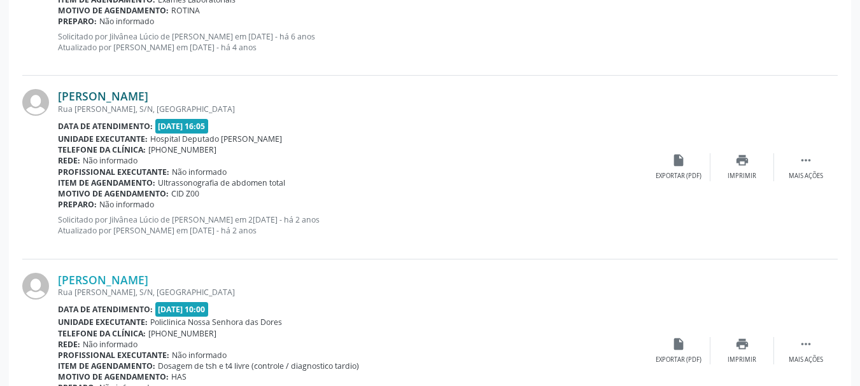
scroll to position [493, 0]
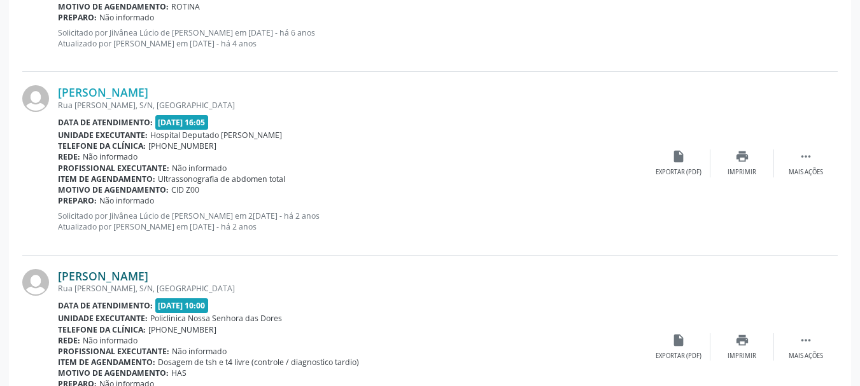
click at [118, 278] on link "Izabel Barbosa da Silva" at bounding box center [103, 276] width 90 height 14
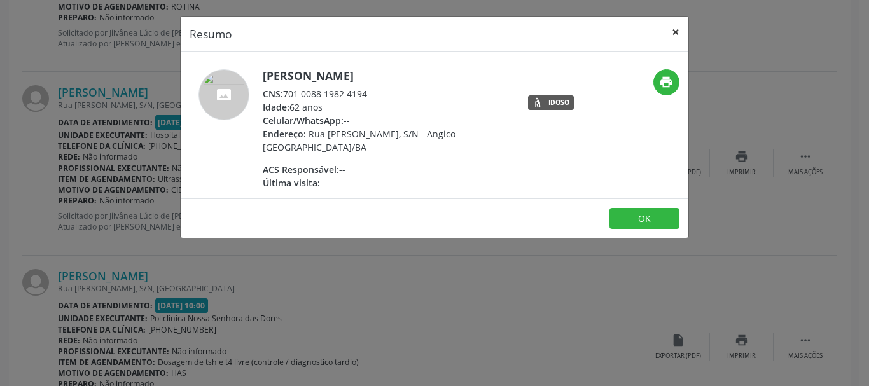
click at [676, 31] on button "×" at bounding box center [675, 32] width 25 height 31
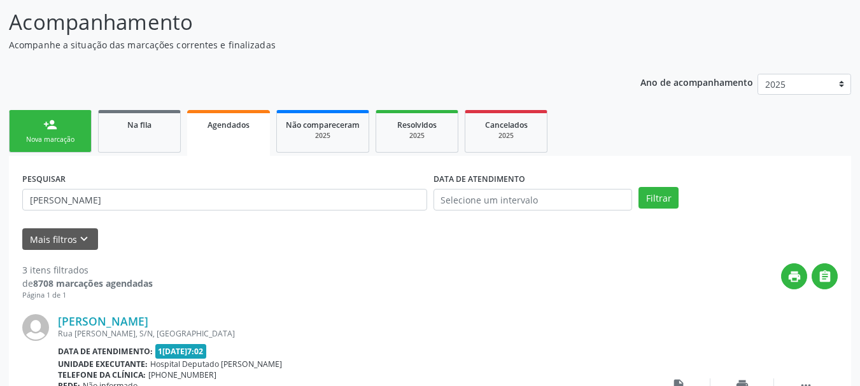
scroll to position [0, 0]
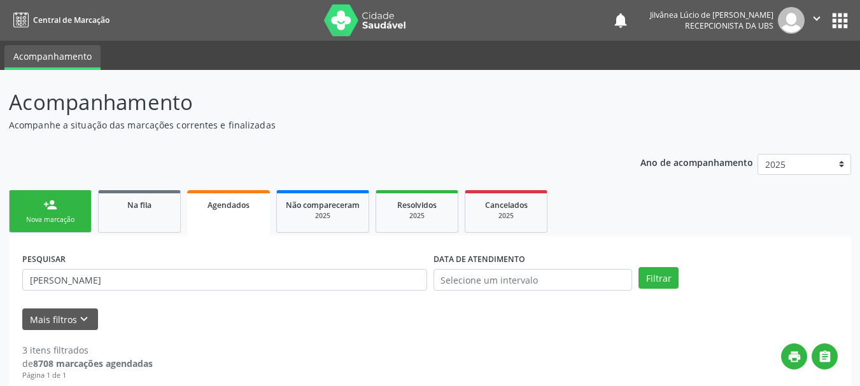
click at [71, 230] on link "person_add Nova marcação" at bounding box center [50, 211] width 83 height 43
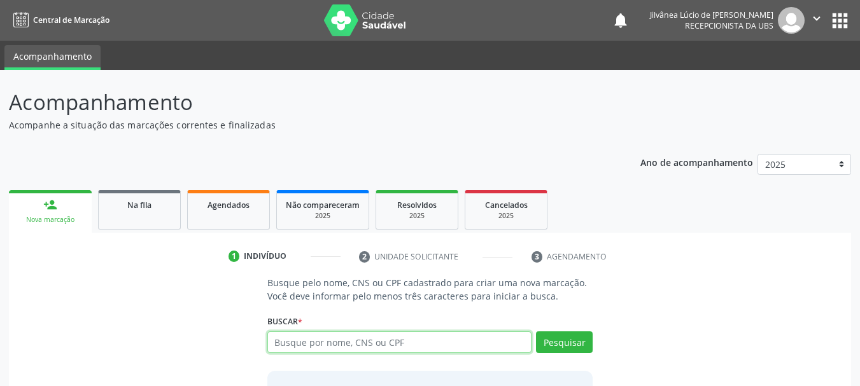
click at [320, 349] on input "text" at bounding box center [399, 343] width 265 height 22
type input "BEATRIZ SOARES REIS"
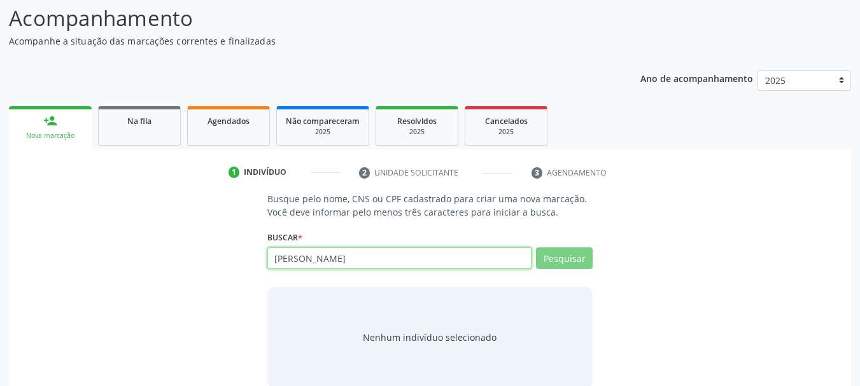
scroll to position [104, 0]
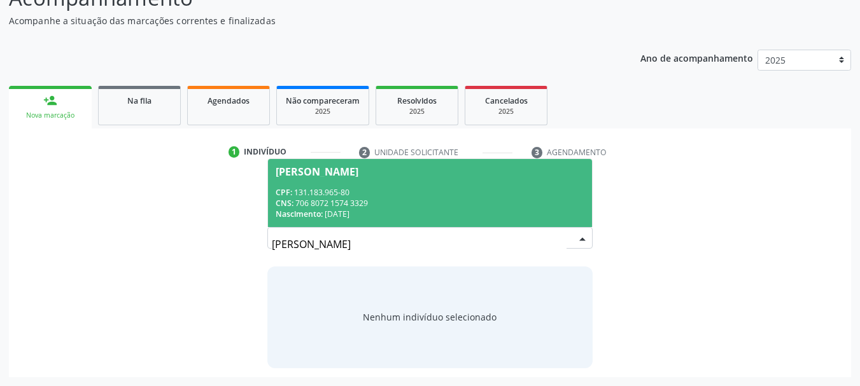
click at [433, 194] on div "CPF: 131.183.965-80" at bounding box center [430, 192] width 309 height 11
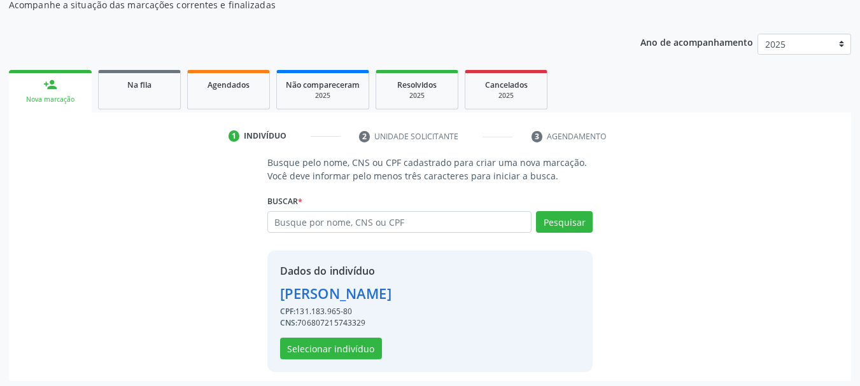
scroll to position [124, 0]
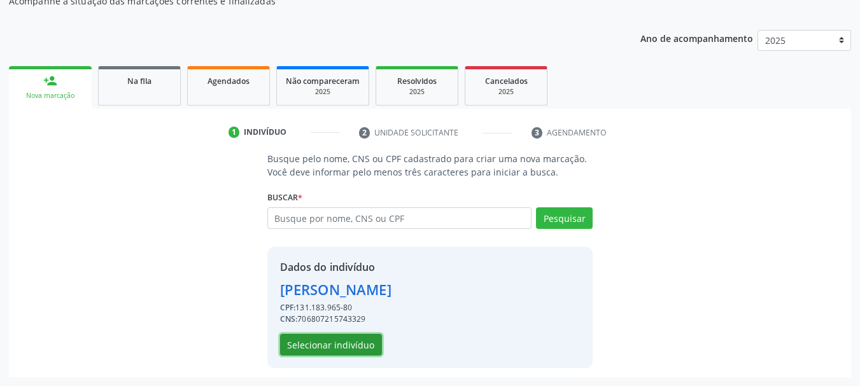
click at [342, 342] on button "Selecionar indivíduo" at bounding box center [331, 345] width 102 height 22
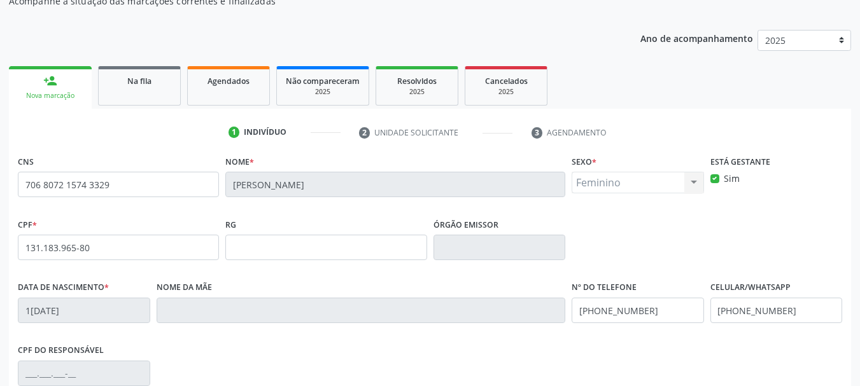
scroll to position [304, 0]
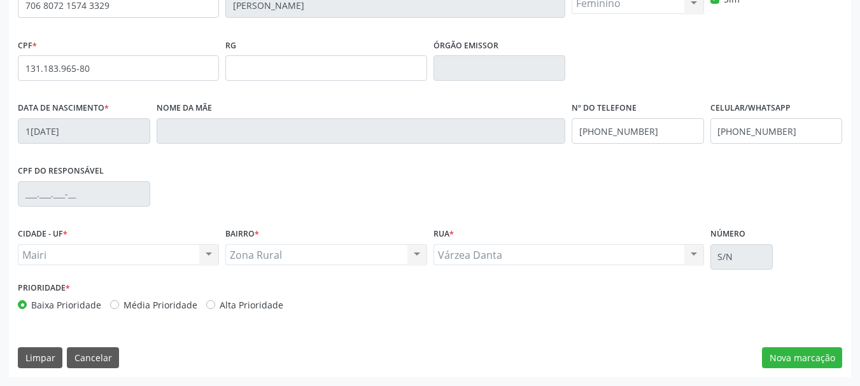
click at [220, 304] on label "Alta Prioridade" at bounding box center [252, 305] width 64 height 13
click at [207, 304] on input "Alta Prioridade" at bounding box center [210, 304] width 9 height 11
radio input "true"
click at [808, 365] on button "Nova marcação" at bounding box center [802, 359] width 80 height 22
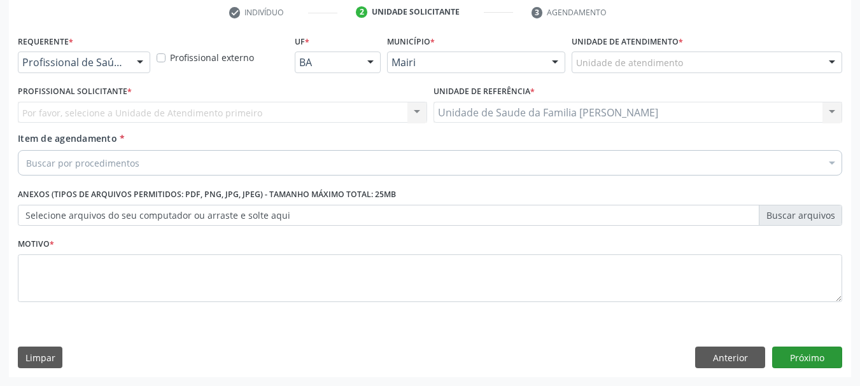
scroll to position [244, 0]
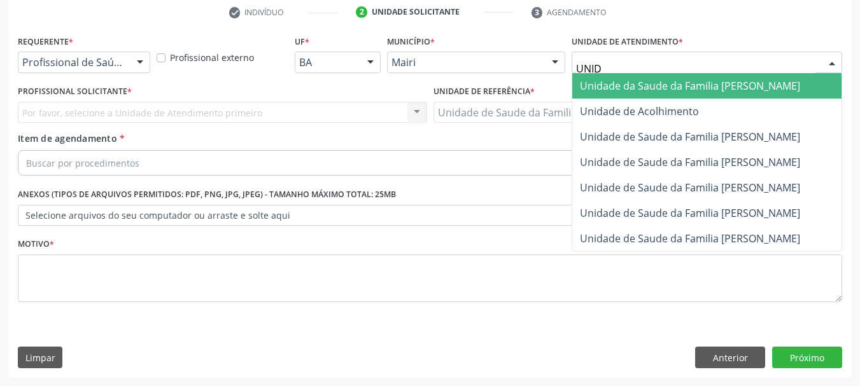
type input "UNIDA"
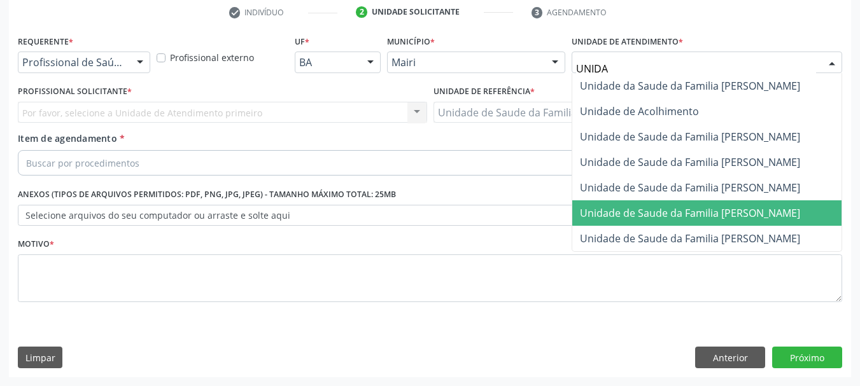
click at [724, 215] on span "Unidade de Saude da Familia [PERSON_NAME]" at bounding box center [690, 213] width 220 height 14
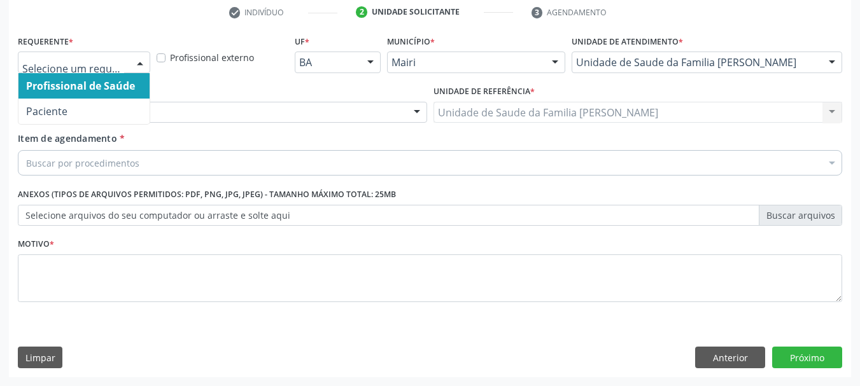
click at [136, 62] on div at bounding box center [139, 63] width 19 height 22
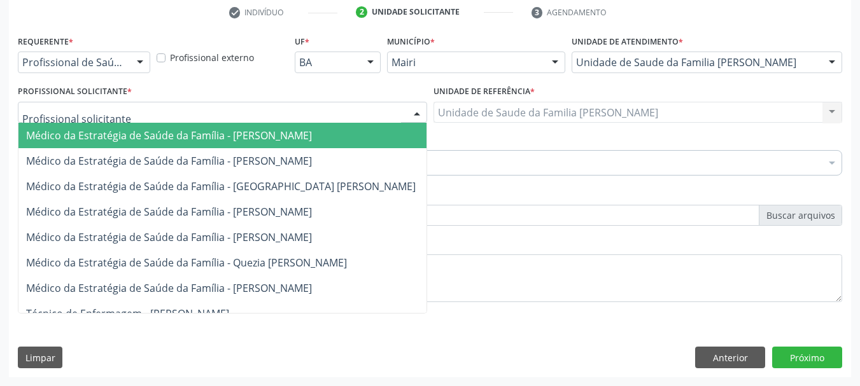
click at [132, 113] on div at bounding box center [222, 113] width 409 height 22
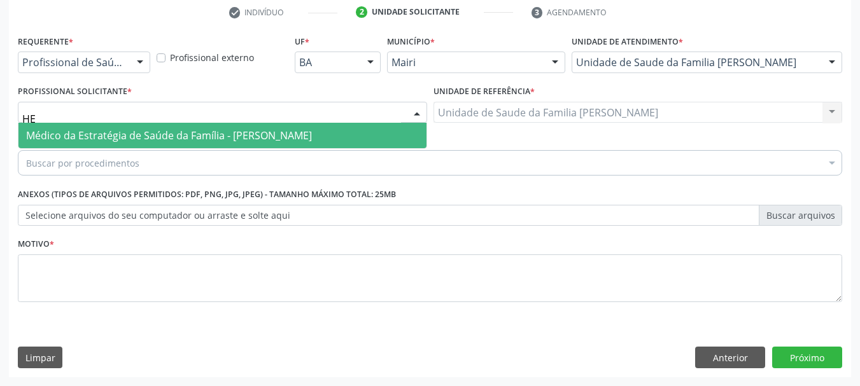
type input "H"
type input "V"
type input "VICTOR"
click at [156, 131] on span "Médico da Estratégia de Saúde da Família - [PERSON_NAME]" at bounding box center [169, 136] width 286 height 14
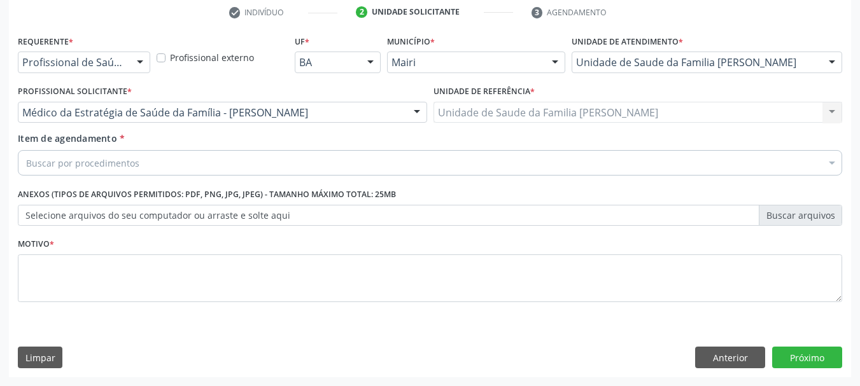
click at [179, 168] on div "Buscar por procedimentos" at bounding box center [430, 162] width 824 height 25
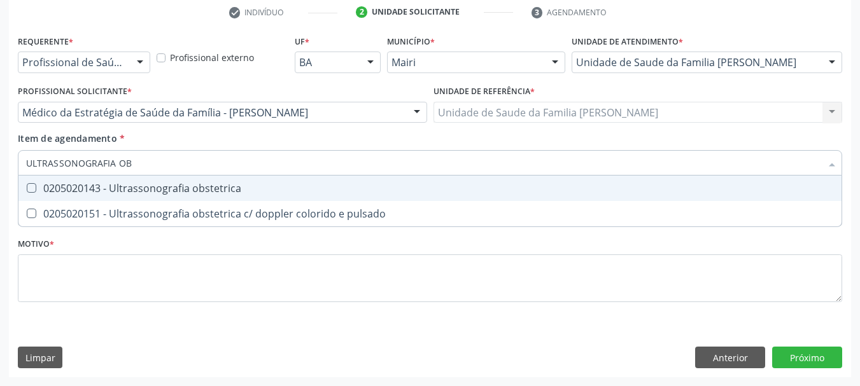
type input "ULTRASSONOGRAFIA OBS"
click at [198, 184] on div "0205020143 - Ultrassonografia obstetrica" at bounding box center [430, 188] width 808 height 10
checkbox obstetrica "true"
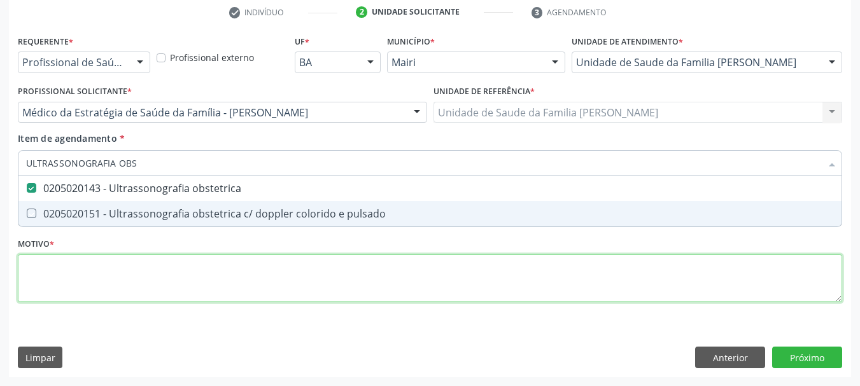
click at [181, 290] on div "Requerente * Profissional de Saúde Profissional de Saúde Paciente Nenhum result…" at bounding box center [430, 176] width 824 height 288
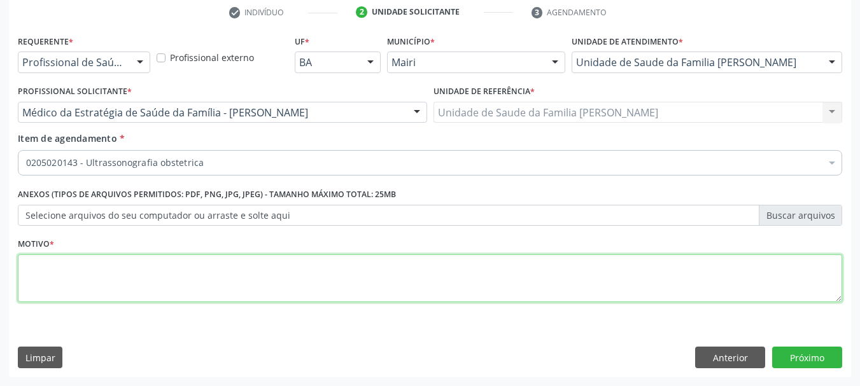
type textarea "p"
type textarea "PRÉ-NATAL"
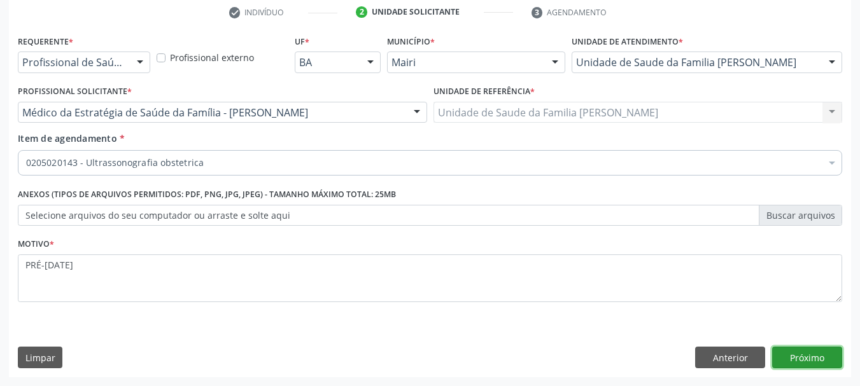
click at [814, 358] on button "Próximo" at bounding box center [807, 358] width 70 height 22
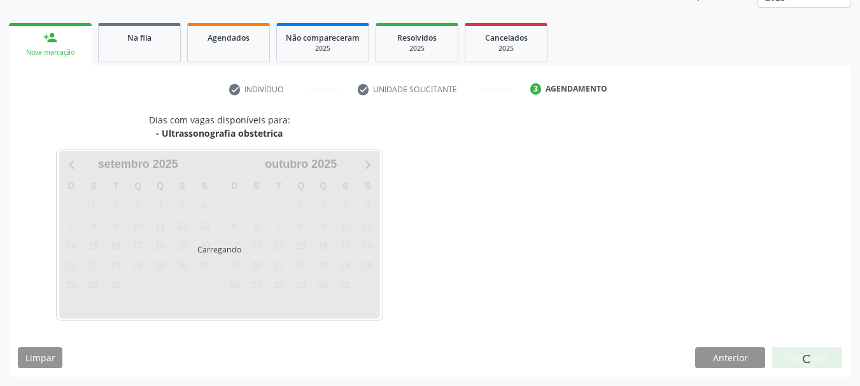
scroll to position [205, 0]
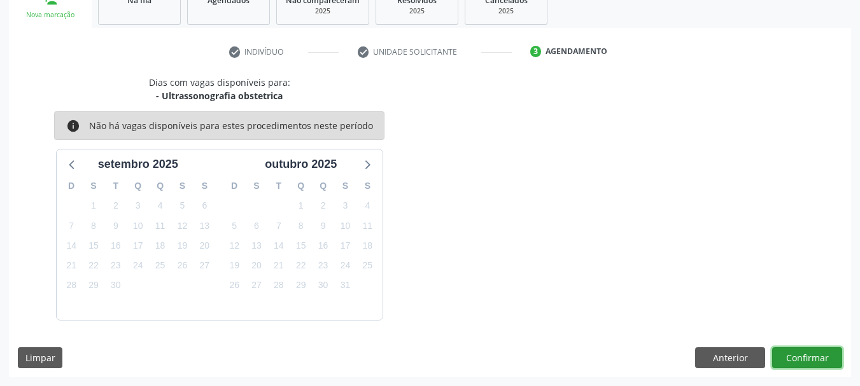
click at [813, 352] on button "Confirmar" at bounding box center [807, 359] width 70 height 22
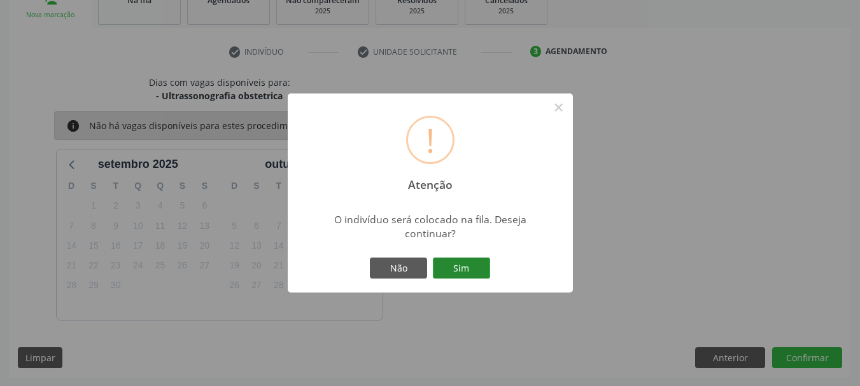
click at [489, 265] on button "Sim" at bounding box center [461, 269] width 57 height 22
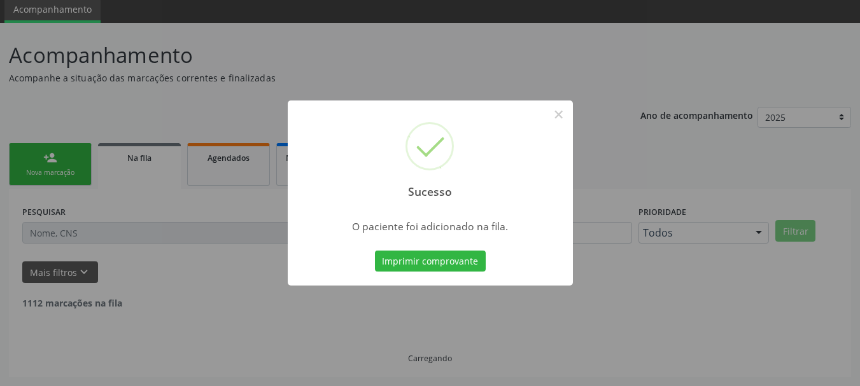
scroll to position [34, 0]
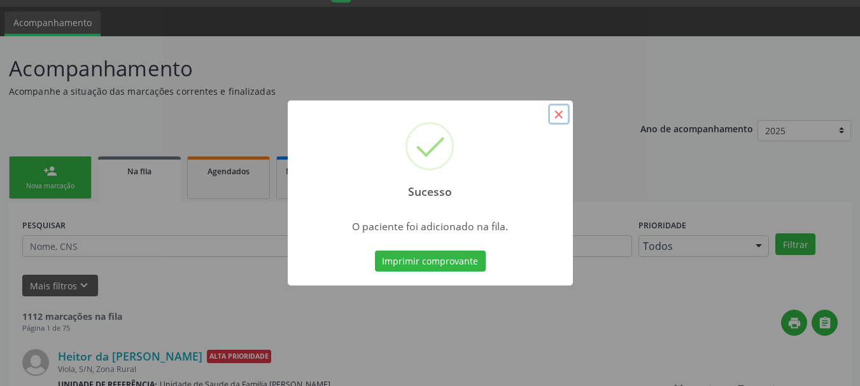
click at [559, 106] on button "×" at bounding box center [559, 115] width 22 height 22
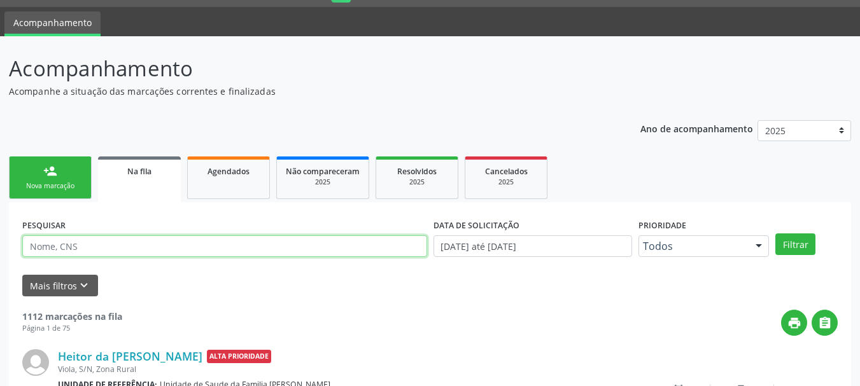
click at [117, 243] on input "text" at bounding box center [224, 247] width 405 height 22
paste input "ISABELA DA PAIXAO SANTOS"
type input "ISABELA DA PAIXAO SANTOS"
click at [775, 234] on button "Filtrar" at bounding box center [795, 245] width 40 height 22
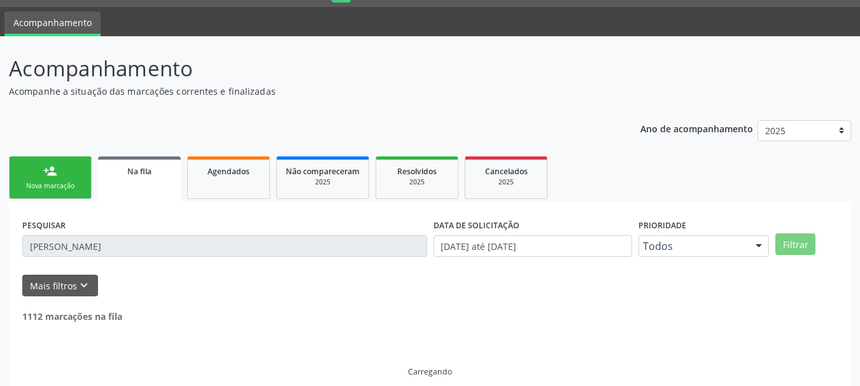
scroll to position [6, 0]
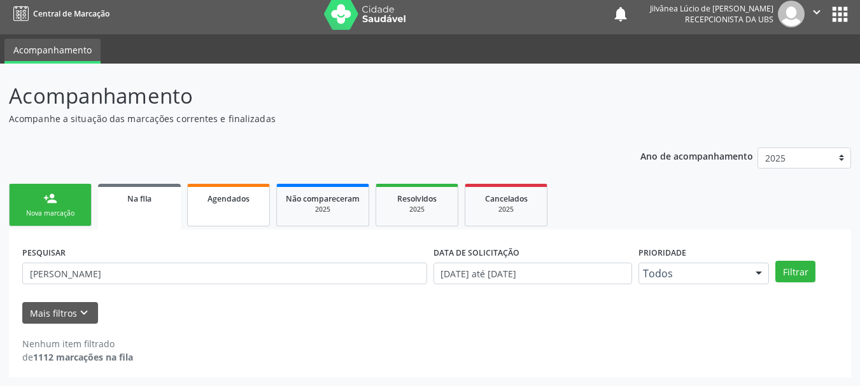
click at [239, 211] on link "Agendados" at bounding box center [228, 205] width 83 height 43
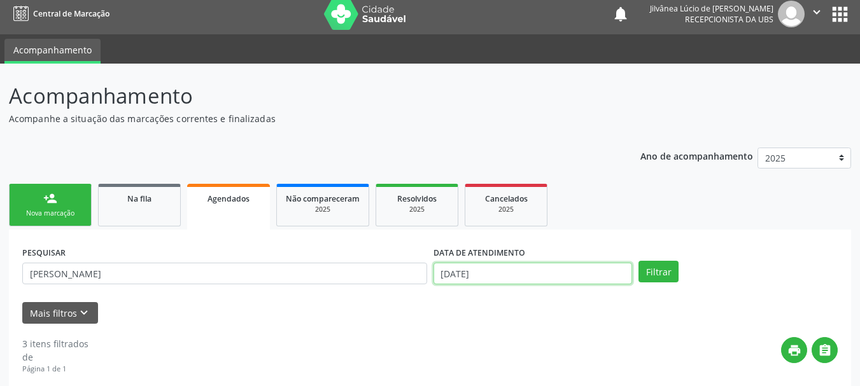
click at [530, 269] on input "12/09/2025" at bounding box center [532, 274] width 199 height 22
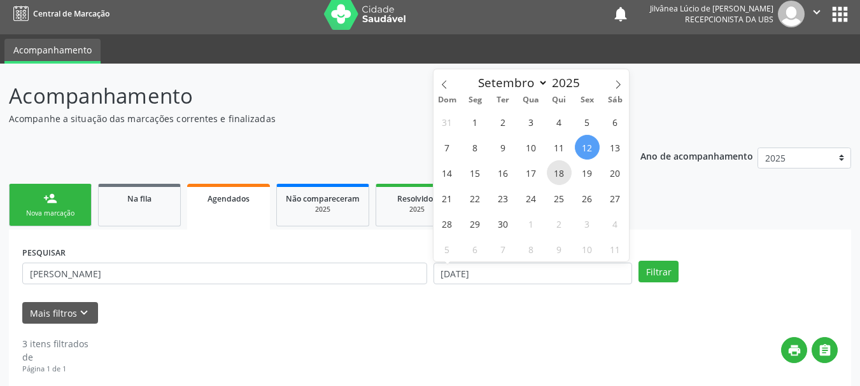
click at [548, 176] on span "18" at bounding box center [559, 172] width 25 height 25
type input "18/09/2025"
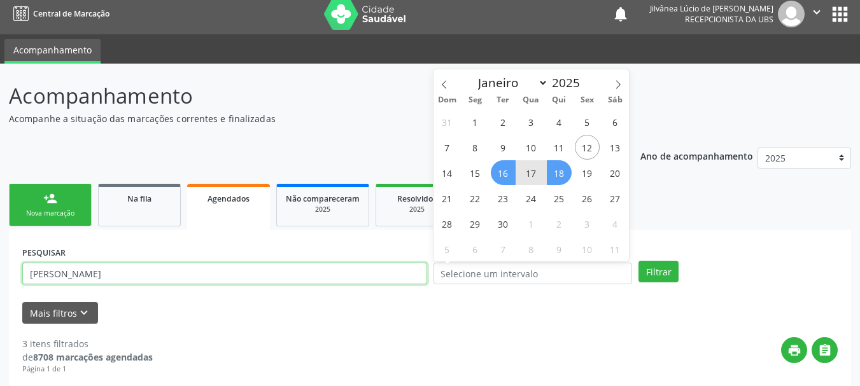
click at [229, 264] on input "IZABEL BARBOSA DA SILVA" at bounding box center [224, 274] width 405 height 22
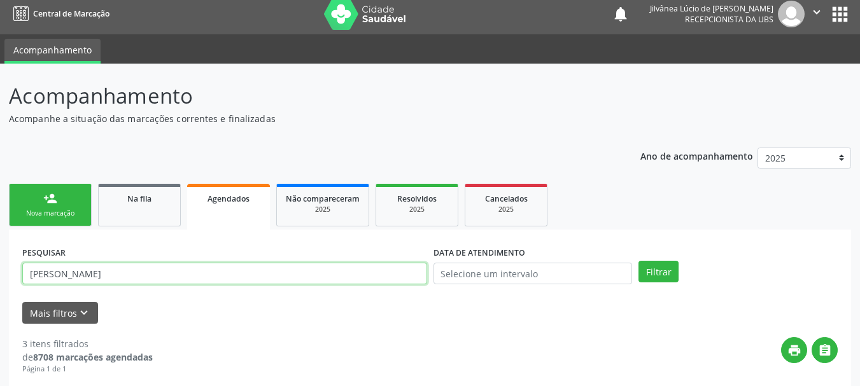
drag, startPoint x: 184, startPoint y: 276, endPoint x: 0, endPoint y: 243, distance: 186.8
paste input "SABELA DA PAIXAO SANTOS"
click at [638, 261] on button "Filtrar" at bounding box center [658, 272] width 40 height 22
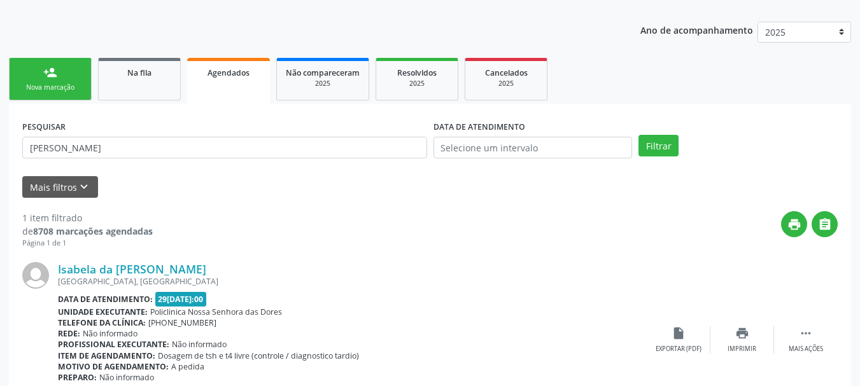
scroll to position [134, 0]
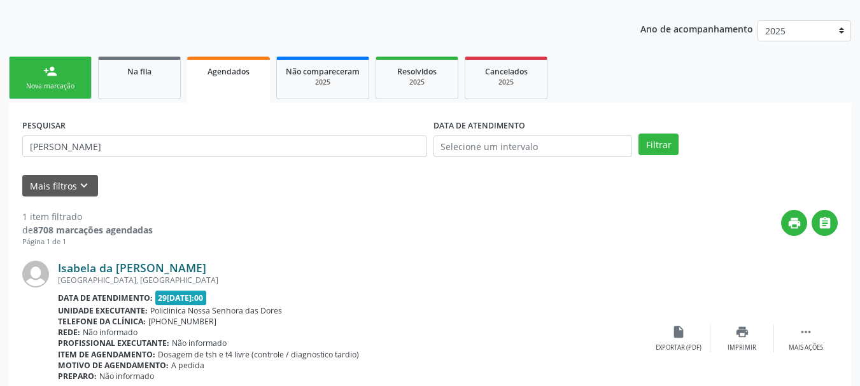
click at [122, 262] on link "Isabela da Paixão Santos" at bounding box center [132, 268] width 148 height 14
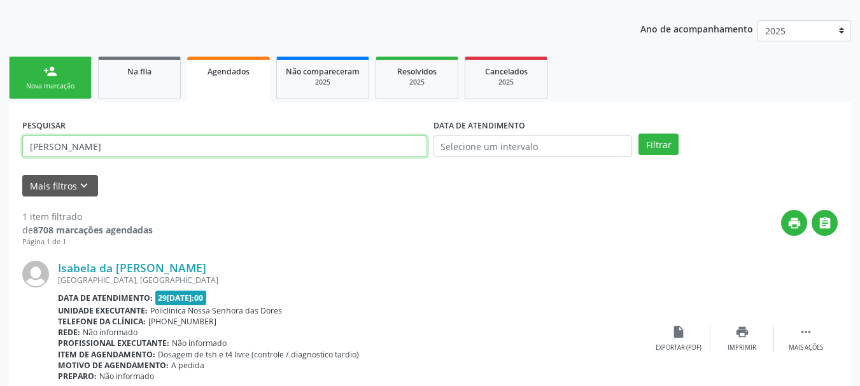
drag, startPoint x: 119, startPoint y: 152, endPoint x: 0, endPoint y: 141, distance: 119.6
click at [0, 141] on div "Acompanhamento Acompanhe a situação das marcações correntes e finalizadas Relat…" at bounding box center [430, 194] width 860 height 516
paste input "Júlio Trindade da Silva"
type input "Júlio Trindade da Silva"
click at [638, 134] on button "Filtrar" at bounding box center [658, 145] width 40 height 22
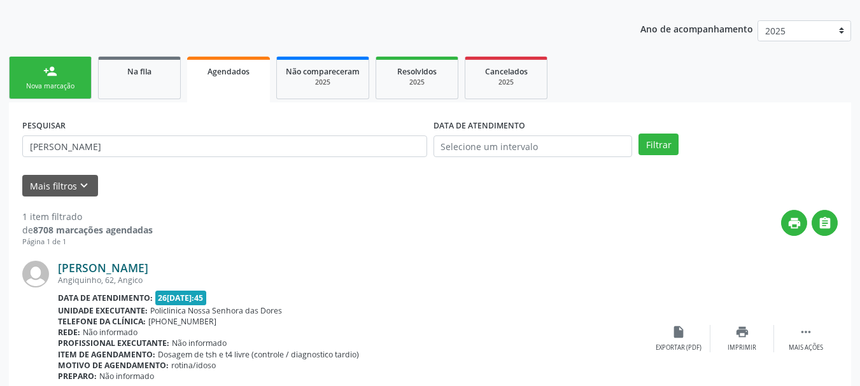
click at [135, 274] on link "Júlio Trindade da Silva" at bounding box center [103, 268] width 90 height 14
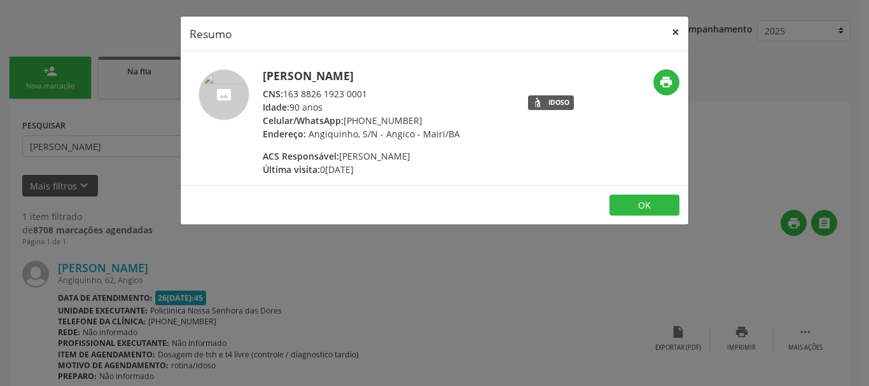
click at [674, 25] on button "×" at bounding box center [675, 32] width 25 height 31
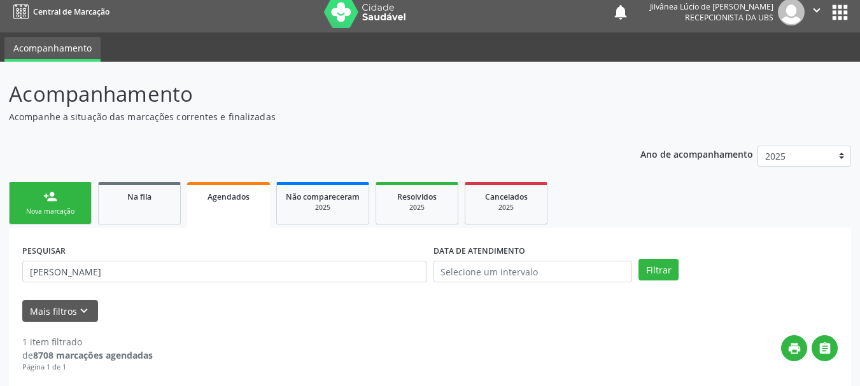
scroll to position [0, 0]
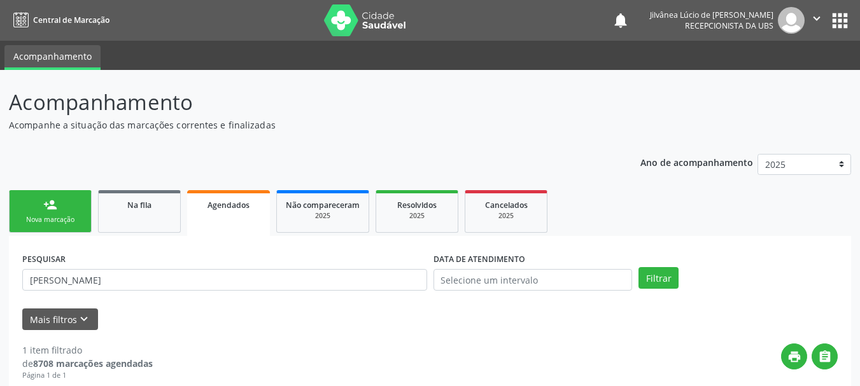
click at [362, 97] on p "Acompanhamento" at bounding box center [303, 103] width 589 height 32
